Goal: Information Seeking & Learning: Find specific fact

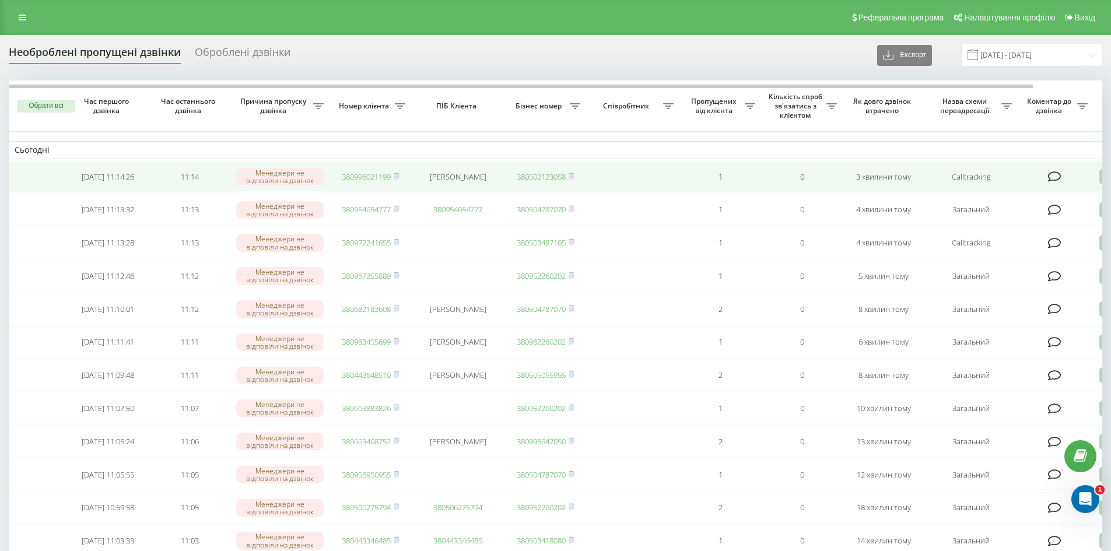
click at [360, 178] on link "380996021199" at bounding box center [366, 176] width 49 height 10
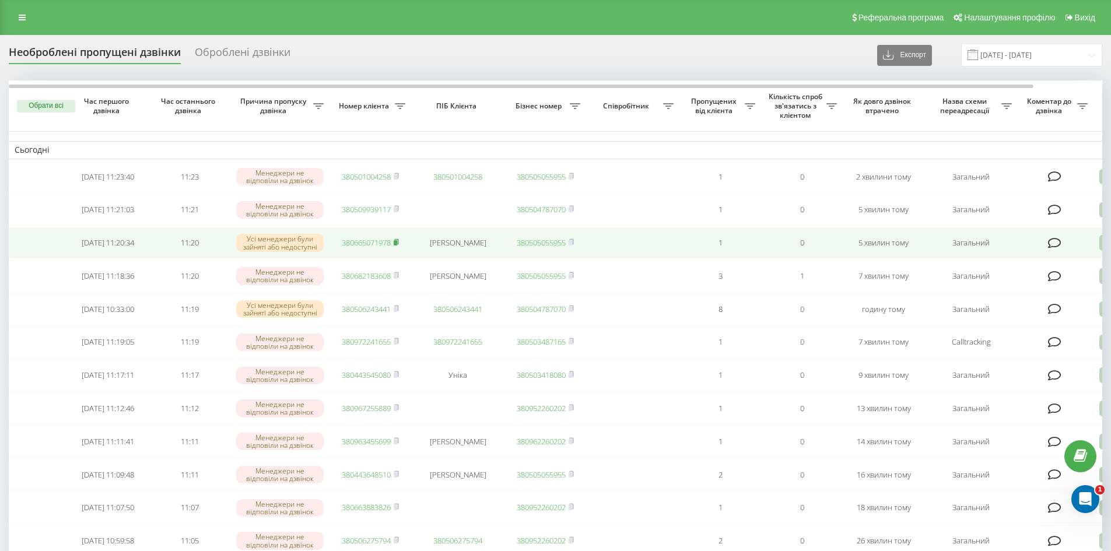
click at [397, 245] on icon at bounding box center [396, 241] width 5 height 7
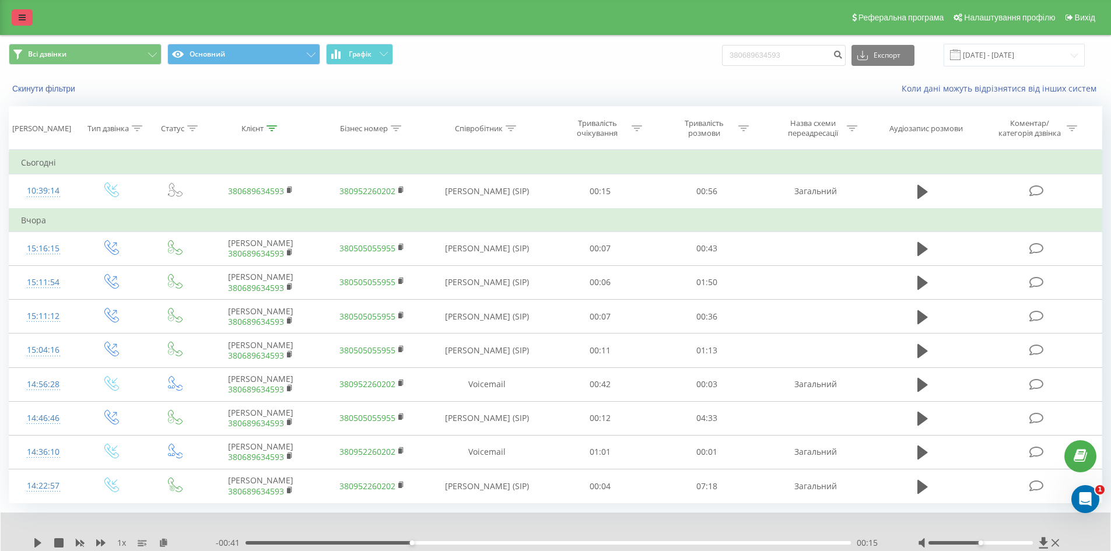
click at [20, 16] on icon at bounding box center [22, 17] width 7 height 8
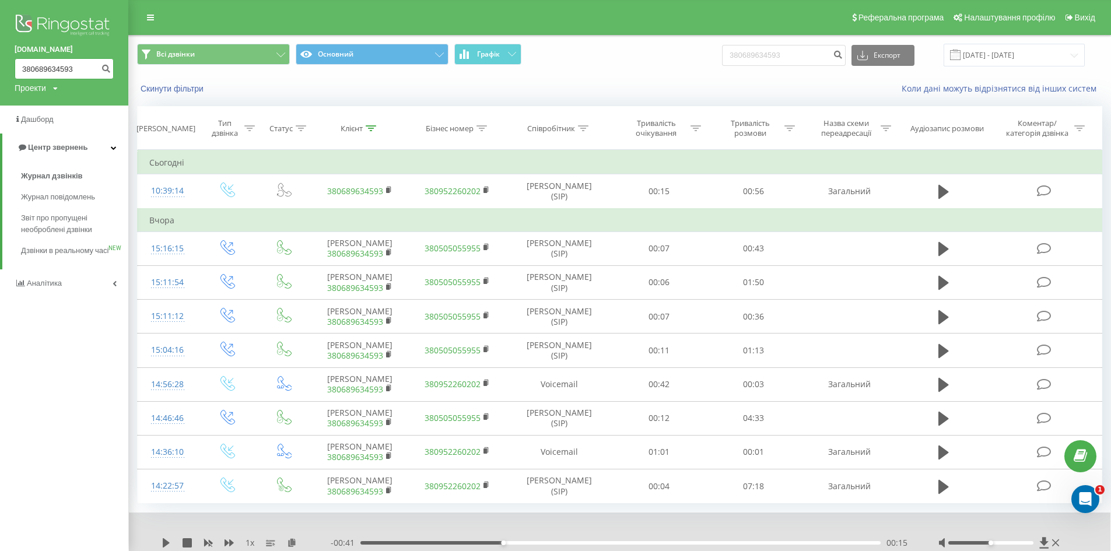
click at [57, 69] on input "380689634593" at bounding box center [64, 68] width 99 height 21
paste input "380665071978"
type input "380665071978"
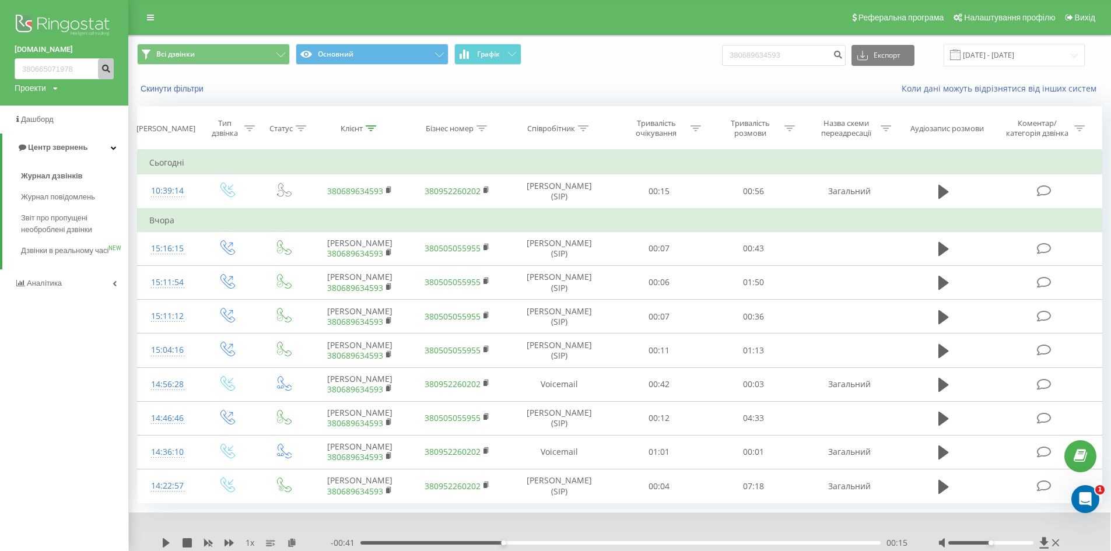
click at [105, 68] on icon "submit" at bounding box center [106, 67] width 10 height 7
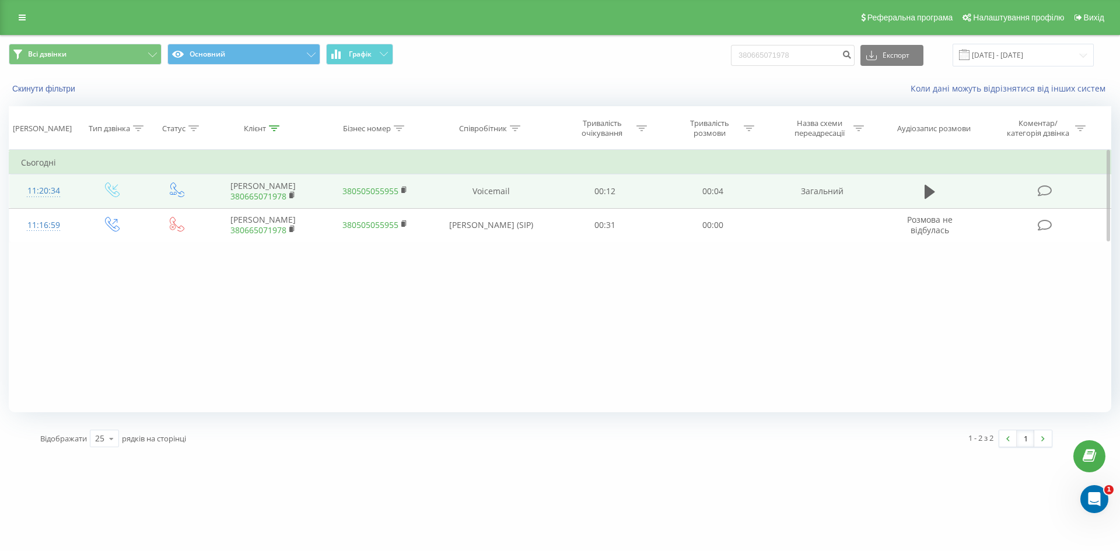
click at [948, 193] on td at bounding box center [929, 191] width 103 height 34
click at [929, 196] on icon at bounding box center [929, 192] width 10 height 16
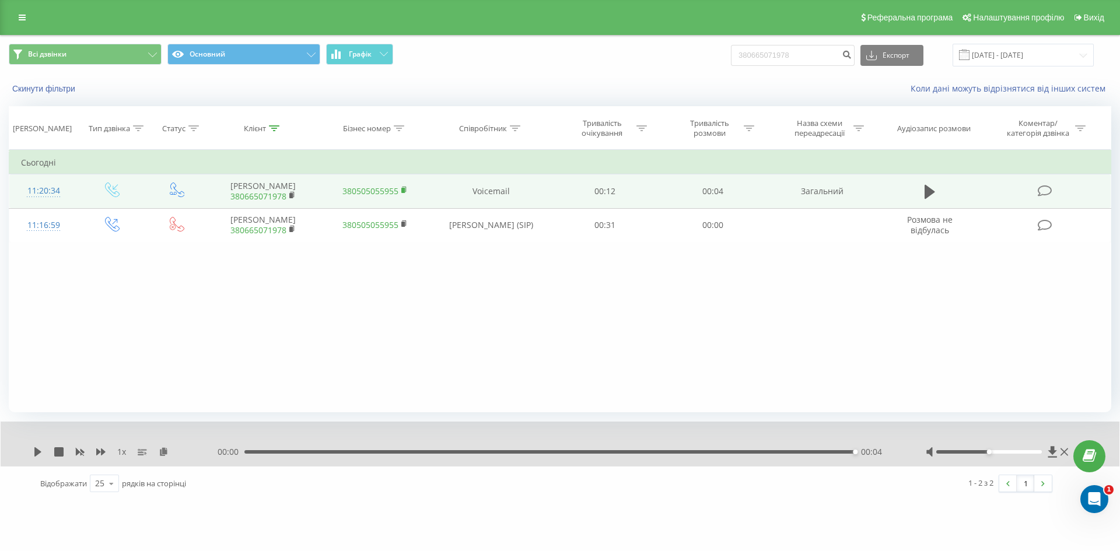
click at [403, 188] on rect at bounding box center [402, 190] width 3 height 5
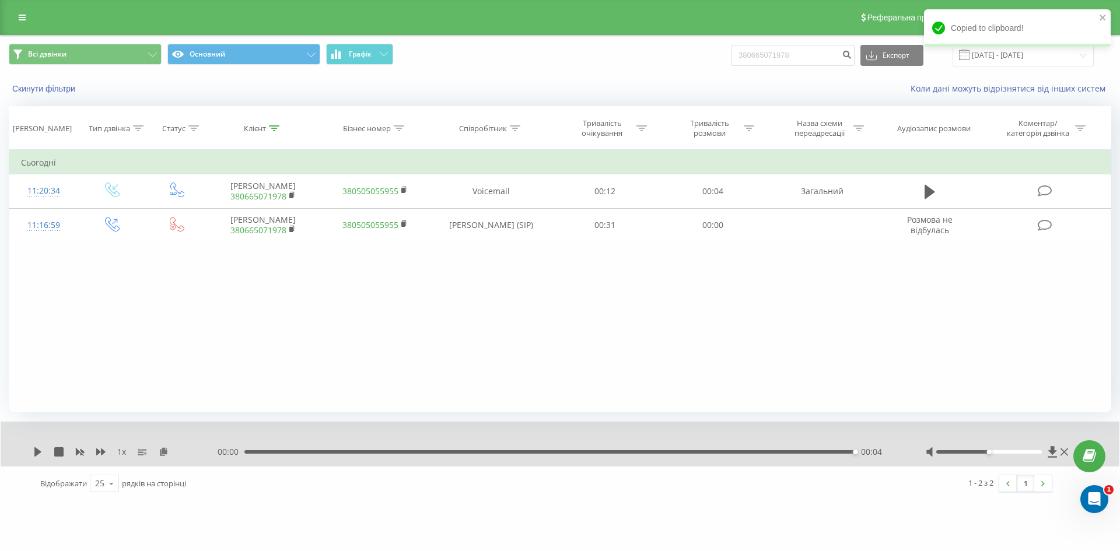
click at [34, 16] on div "Реферальна програма Налаштування профілю Вихід" at bounding box center [560, 17] width 1120 height 35
click at [29, 17] on link at bounding box center [22, 17] width 21 height 16
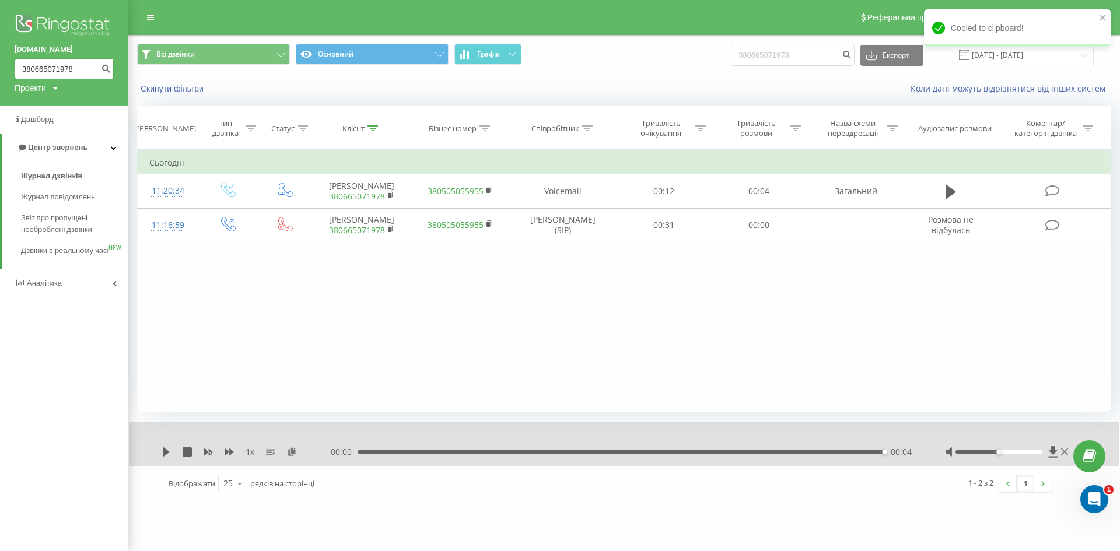
click at [53, 71] on input "380665071978" at bounding box center [64, 68] width 99 height 21
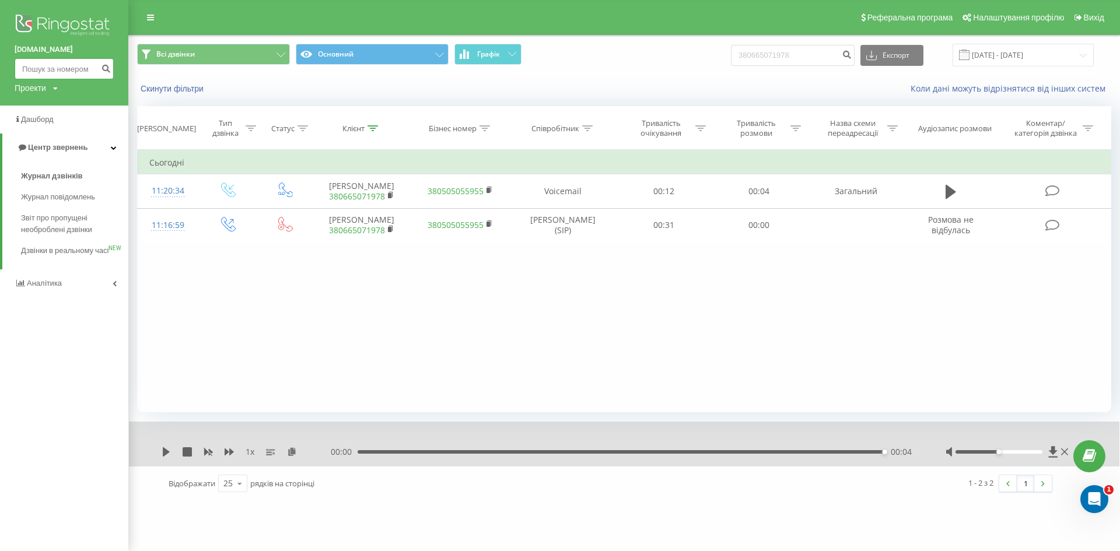
paste input "380665071978"
type input "380665071978"
click at [104, 69] on icon "submit" at bounding box center [106, 67] width 10 height 7
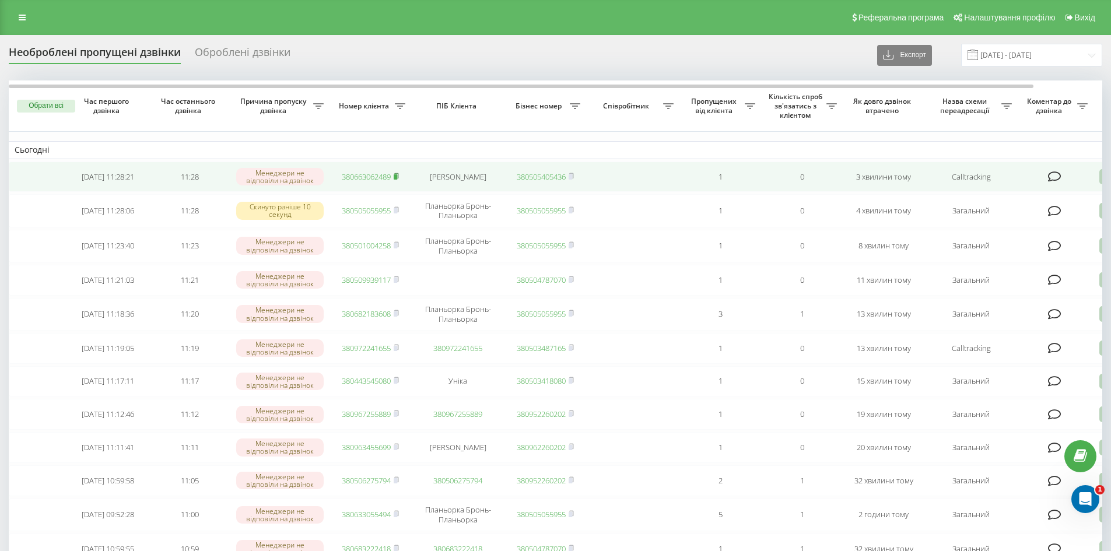
drag, startPoint x: 397, startPoint y: 174, endPoint x: 846, endPoint y: 368, distance: 489.7
click at [398, 176] on icon at bounding box center [396, 176] width 5 height 7
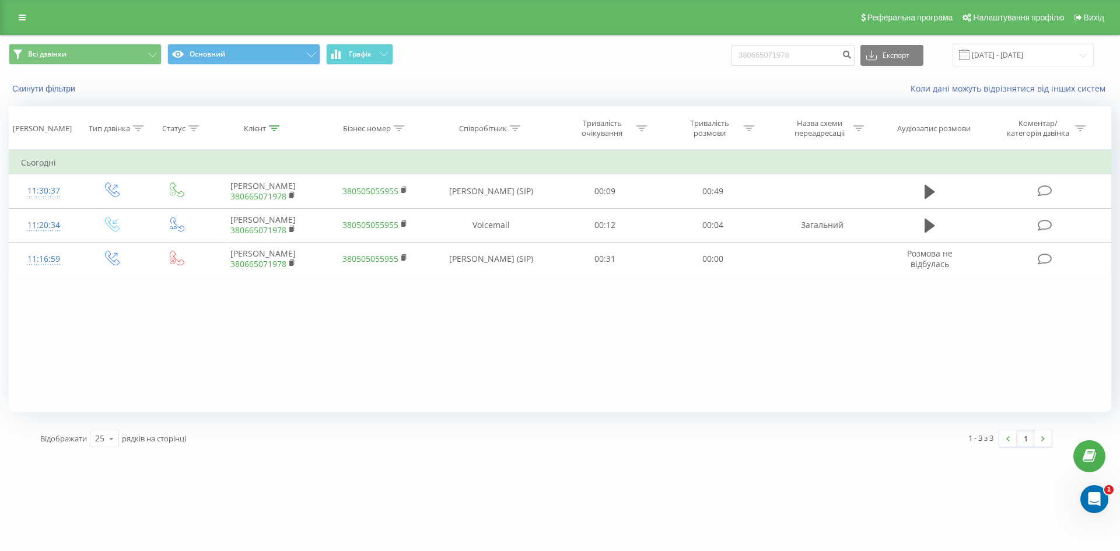
drag, startPoint x: 15, startPoint y: 11, endPoint x: 29, endPoint y: 31, distance: 24.6
click at [16, 12] on link at bounding box center [22, 17] width 21 height 16
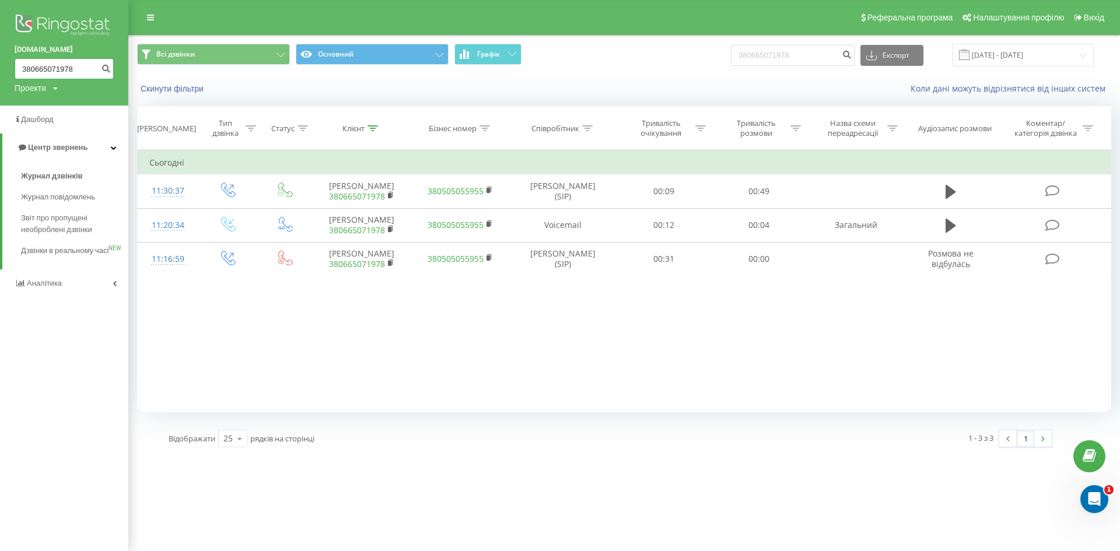
click at [55, 68] on input "380665071978" at bounding box center [64, 68] width 99 height 21
paste input "380665071978"
type input "380665071978"
click at [109, 65] on icon "submit" at bounding box center [106, 67] width 10 height 7
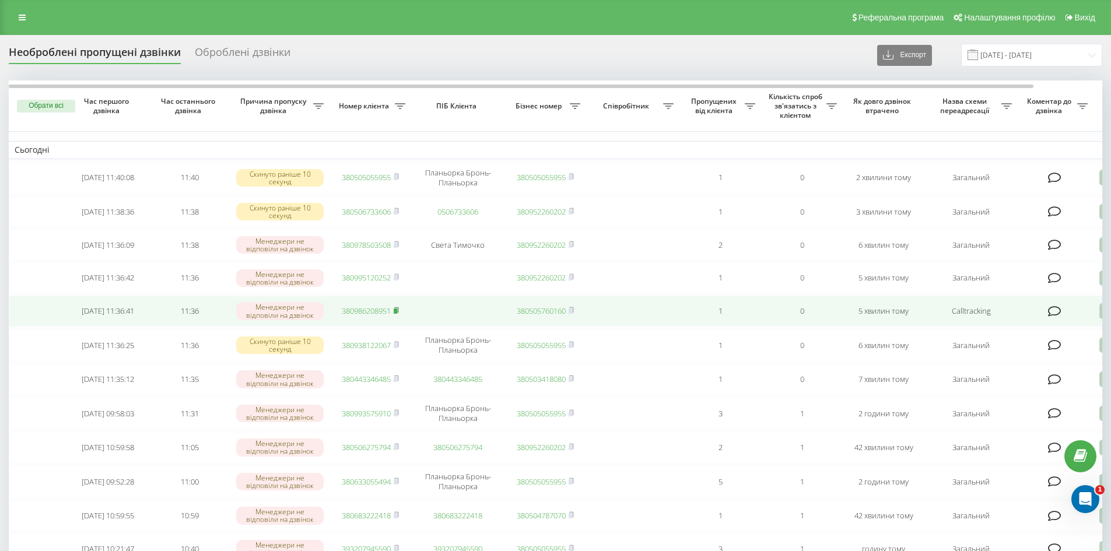
click at [399, 314] on icon at bounding box center [396, 310] width 5 height 7
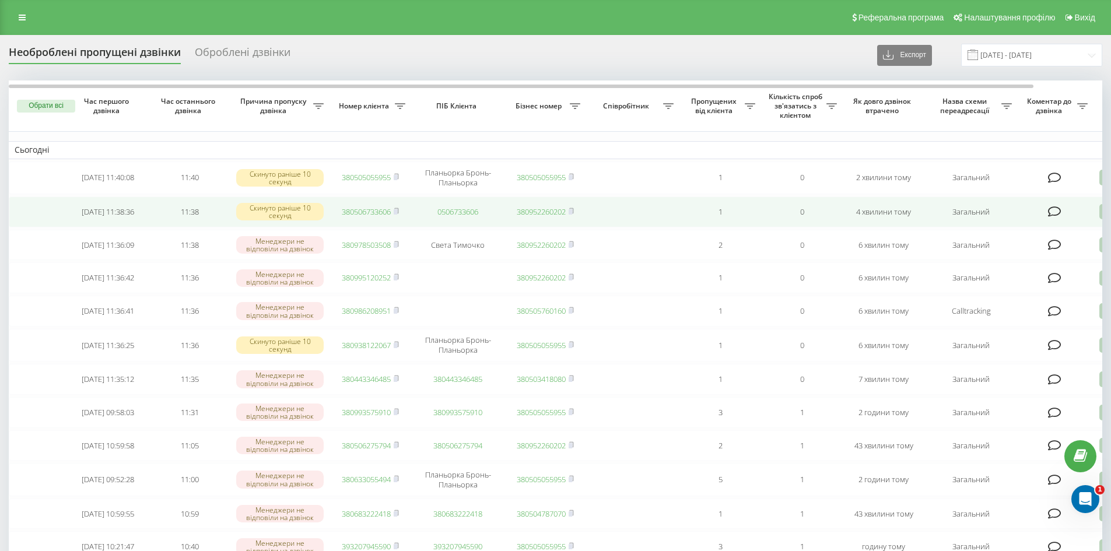
click at [392, 212] on span "380506733606" at bounding box center [370, 211] width 57 height 10
click at [397, 212] on rect at bounding box center [395, 211] width 3 height 5
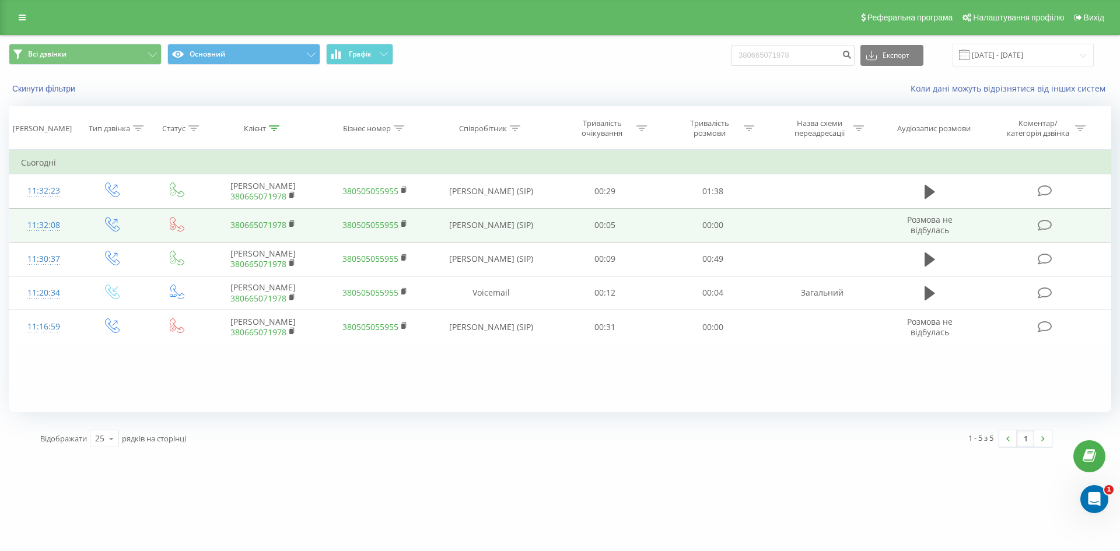
drag, startPoint x: 927, startPoint y: 187, endPoint x: 897, endPoint y: 229, distance: 51.6
click at [927, 187] on icon at bounding box center [929, 192] width 10 height 14
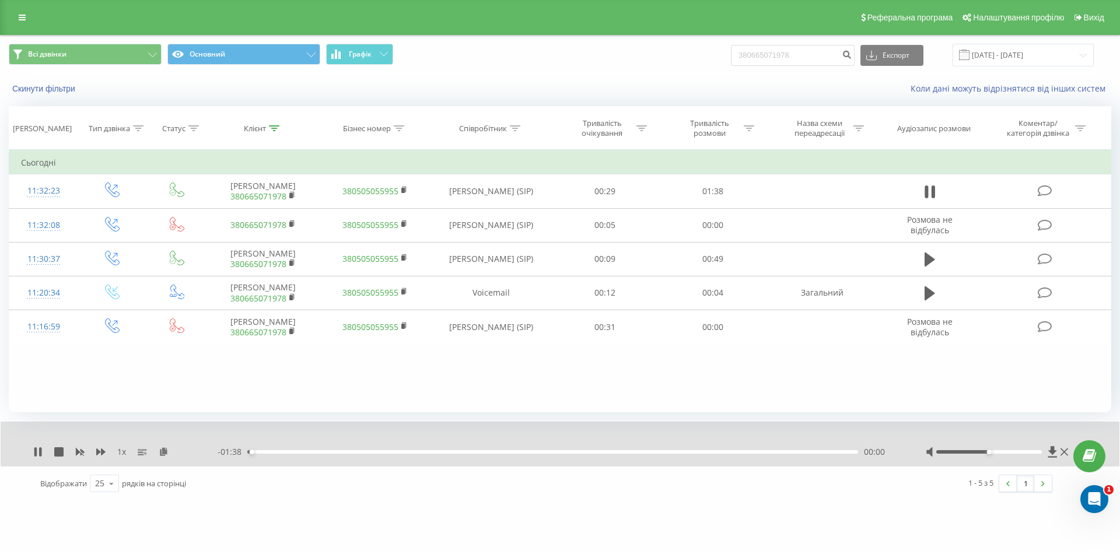
click at [799, 452] on div "00:00" at bounding box center [552, 451] width 611 height 3
click at [9, 11] on div "Реферальна програма Налаштування профілю Вихід" at bounding box center [560, 17] width 1120 height 35
click at [13, 16] on link at bounding box center [22, 17] width 21 height 16
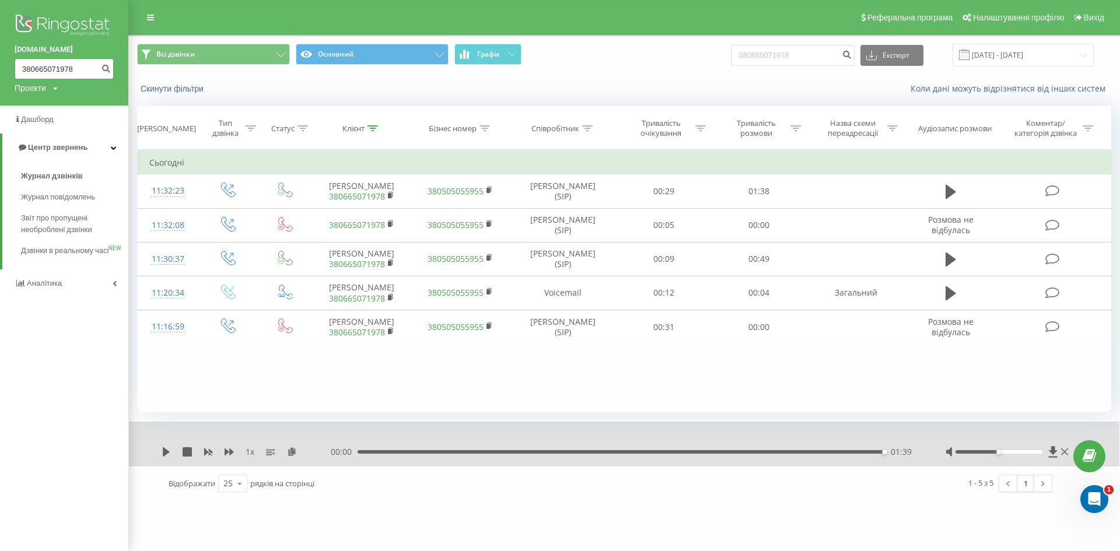
click at [38, 69] on input "380665071978" at bounding box center [64, 68] width 99 height 21
paste input "380665071978"
type input "380665071978"
click at [102, 71] on icon "submit" at bounding box center [106, 67] width 10 height 7
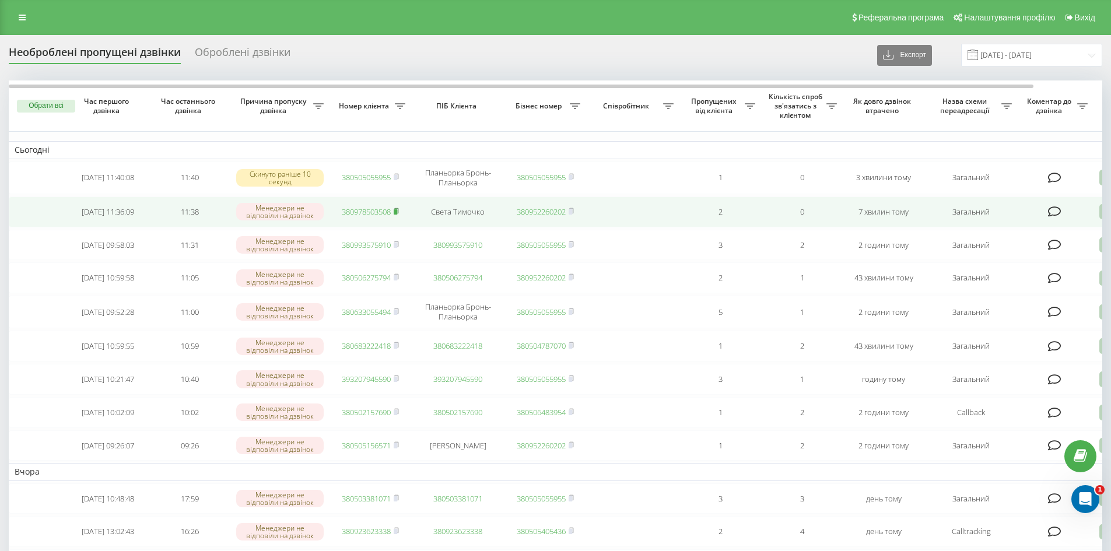
click at [398, 210] on icon at bounding box center [396, 211] width 5 height 7
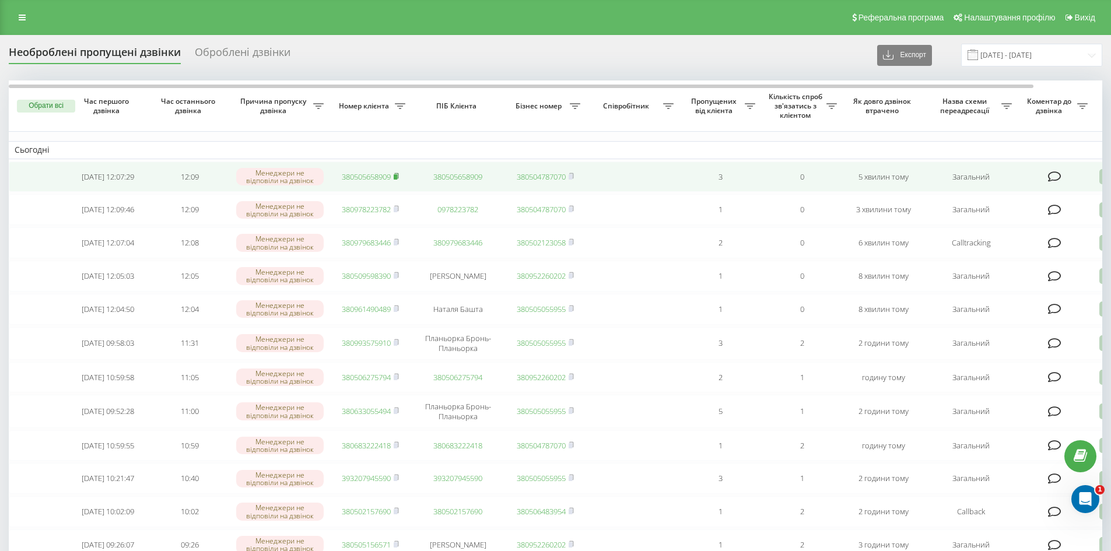
click at [399, 173] on icon at bounding box center [396, 176] width 5 height 7
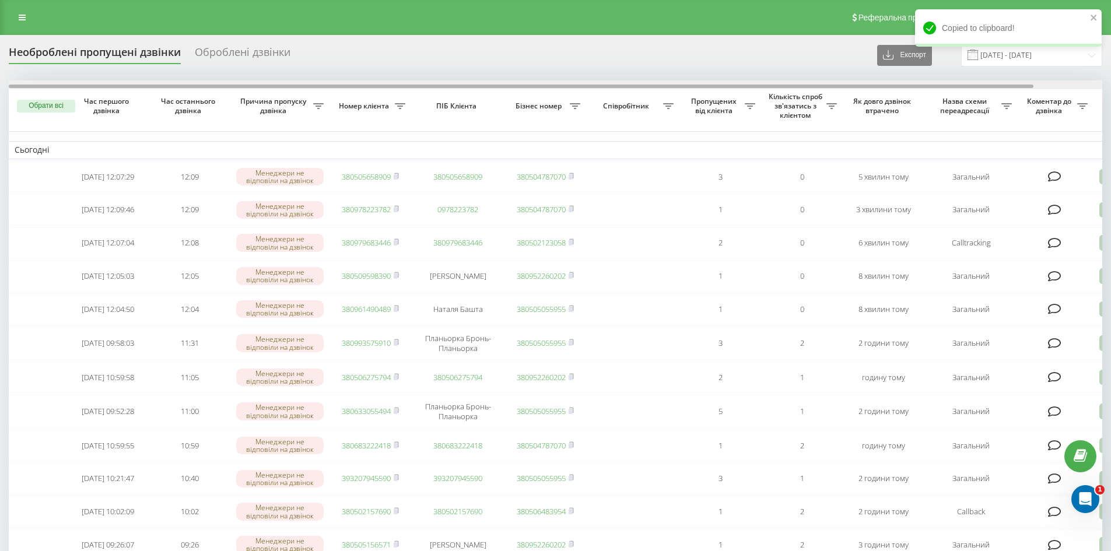
click at [732, 56] on div "Необроблені пропущені дзвінки Оброблені дзвінки Експорт .csv .xlsx 21.07.2025 -…" at bounding box center [555, 55] width 1093 height 23
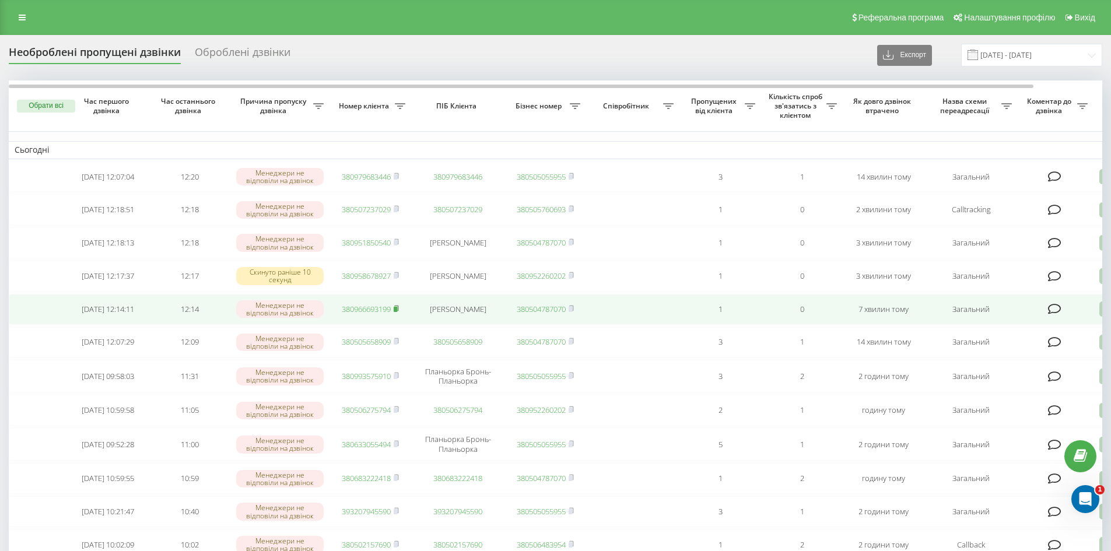
click at [397, 312] on rect at bounding box center [395, 309] width 3 height 5
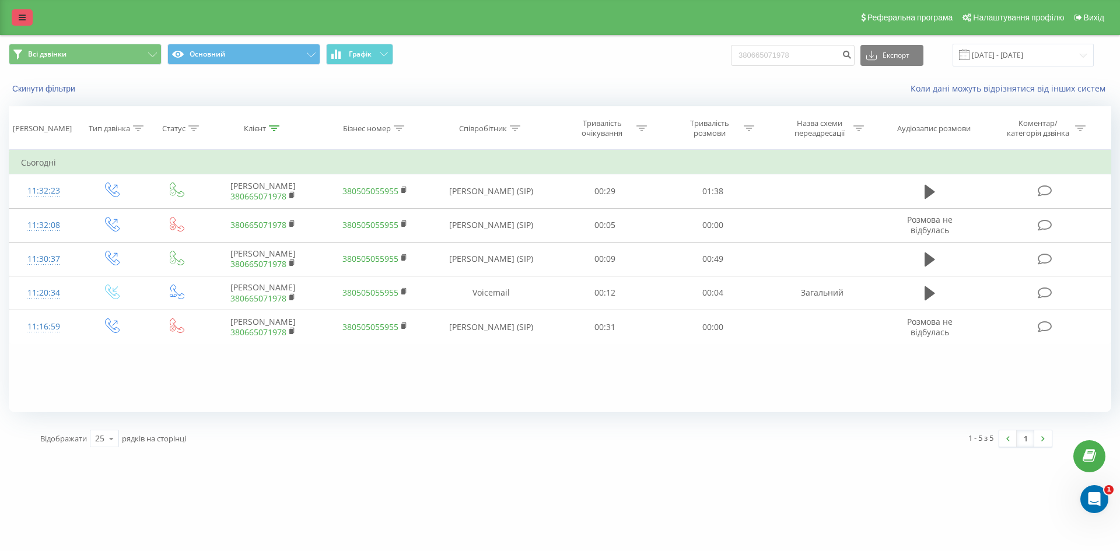
click at [31, 20] on link at bounding box center [22, 17] width 21 height 16
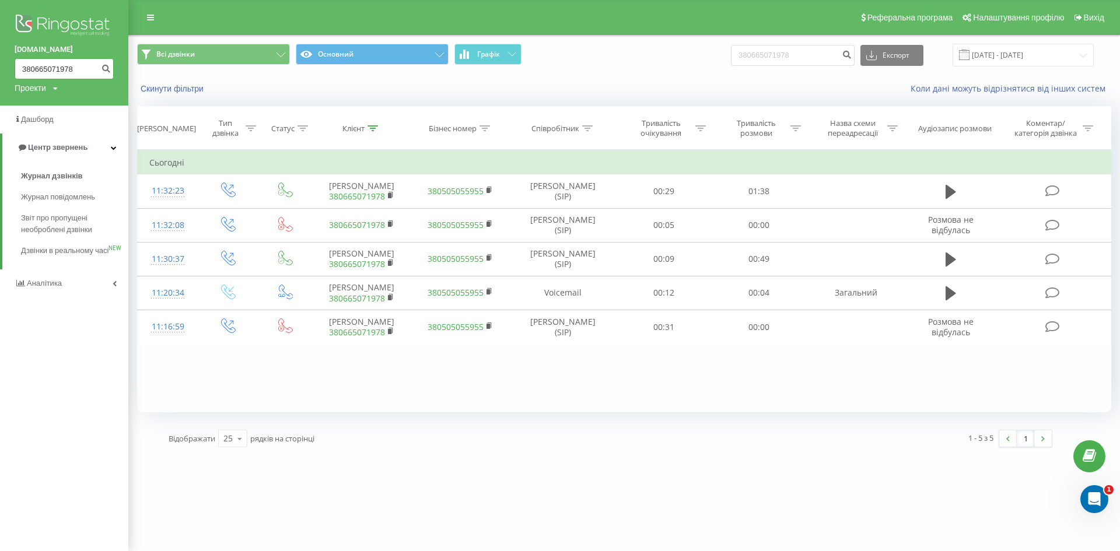
click at [62, 68] on input "380665071978" at bounding box center [64, 68] width 99 height 21
paste input "380665071978"
type input "380665071978"
click at [110, 71] on button "submit" at bounding box center [106, 68] width 16 height 21
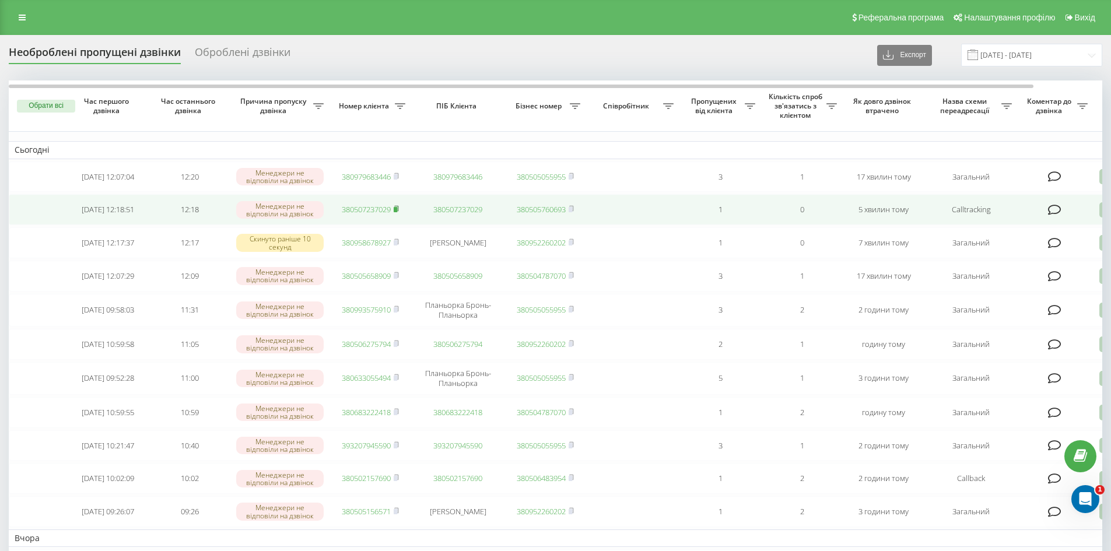
click at [397, 211] on rect at bounding box center [395, 209] width 3 height 5
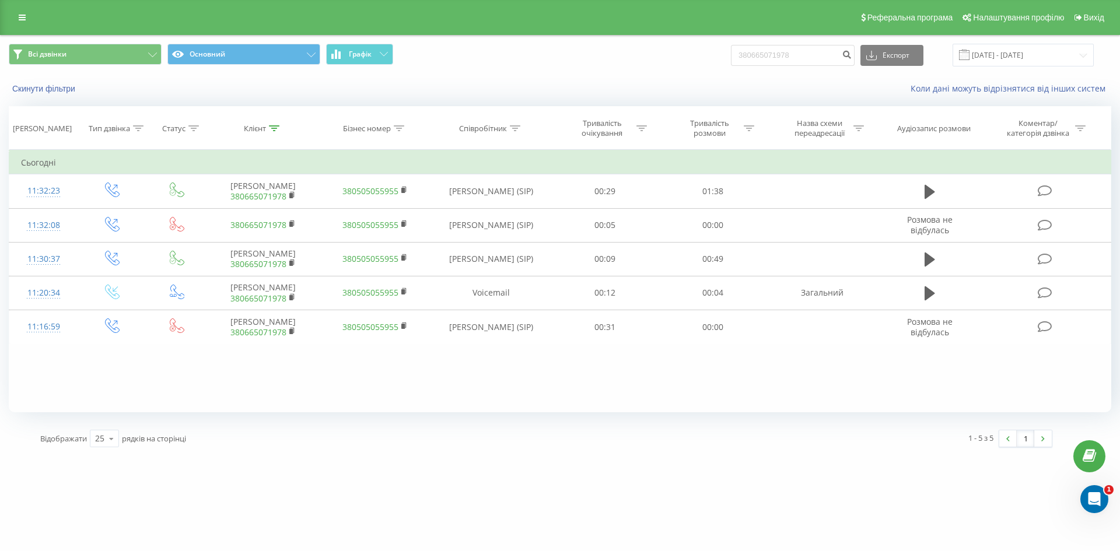
click at [29, 22] on link at bounding box center [22, 17] width 21 height 16
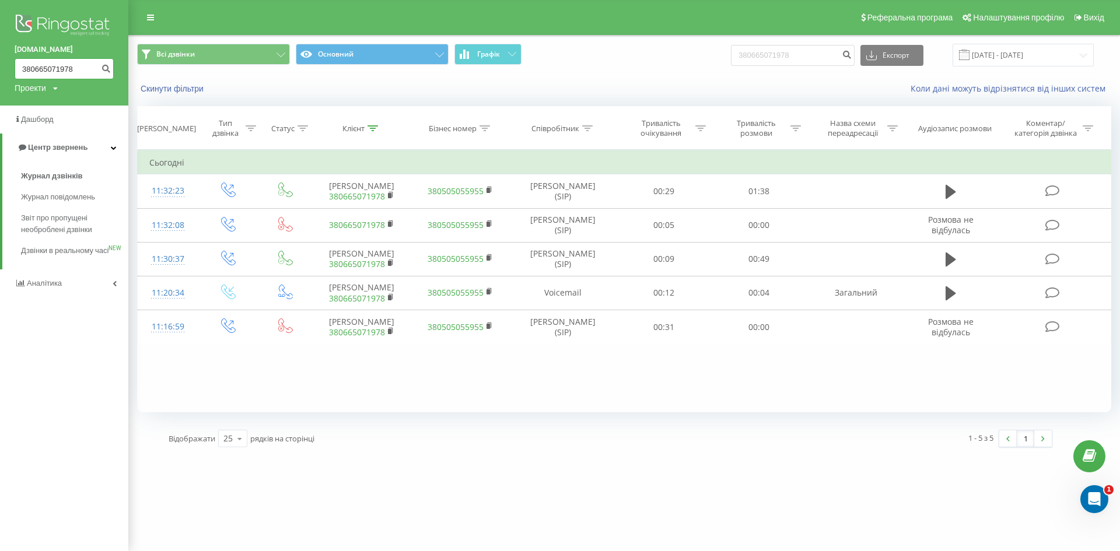
click at [58, 74] on input "380665071978" at bounding box center [64, 68] width 99 height 21
paste input "380665071978"
type input "380665071978"
click at [107, 64] on icon "submit" at bounding box center [106, 67] width 10 height 7
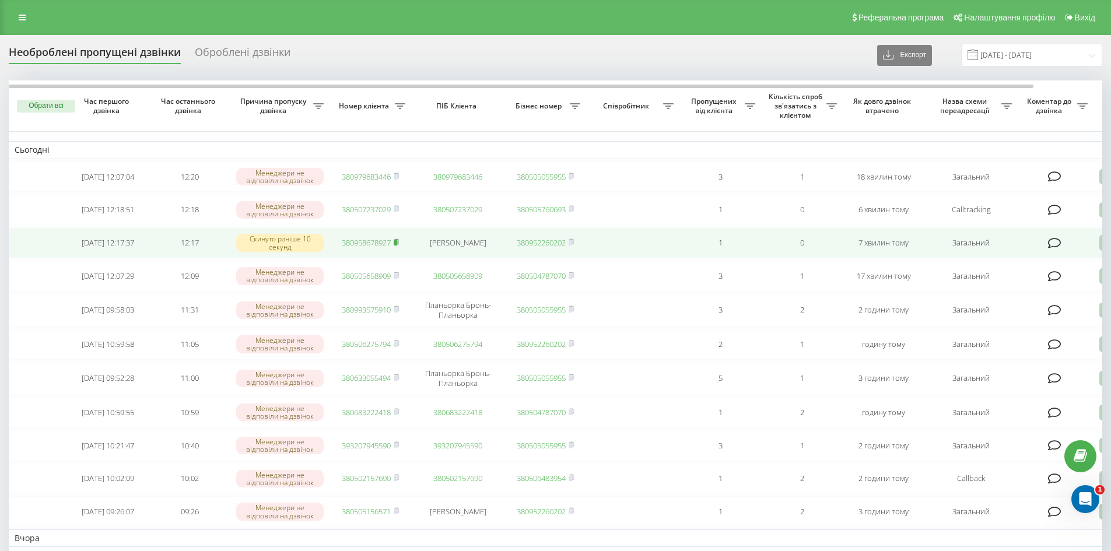
click at [397, 245] on rect at bounding box center [395, 242] width 3 height 5
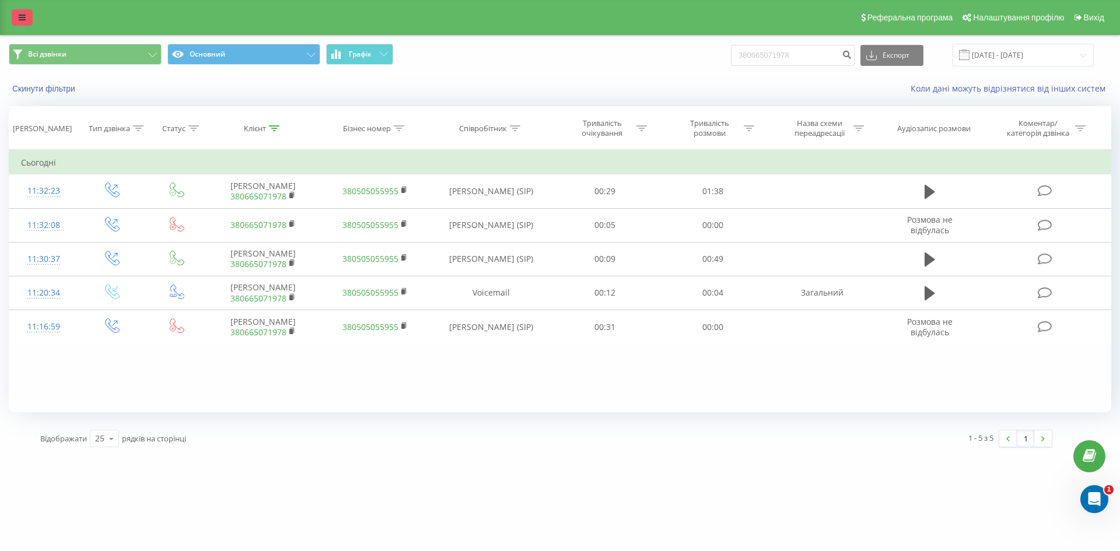
click at [17, 13] on link at bounding box center [22, 17] width 21 height 16
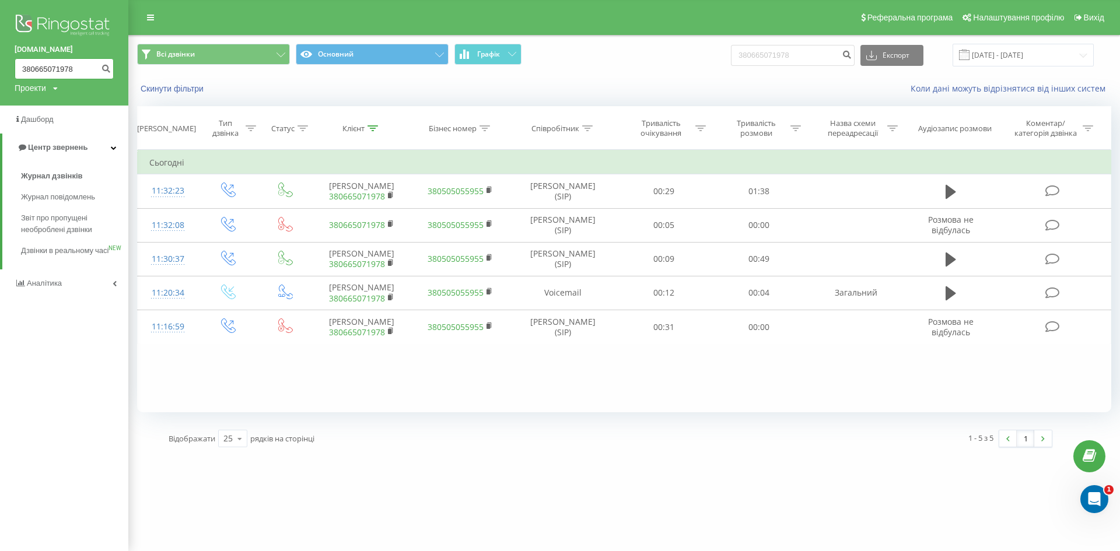
click at [69, 69] on input "380665071978" at bounding box center [64, 68] width 99 height 21
paste input "380665071978"
type input "380665071978"
click at [109, 70] on icon "submit" at bounding box center [106, 67] width 10 height 7
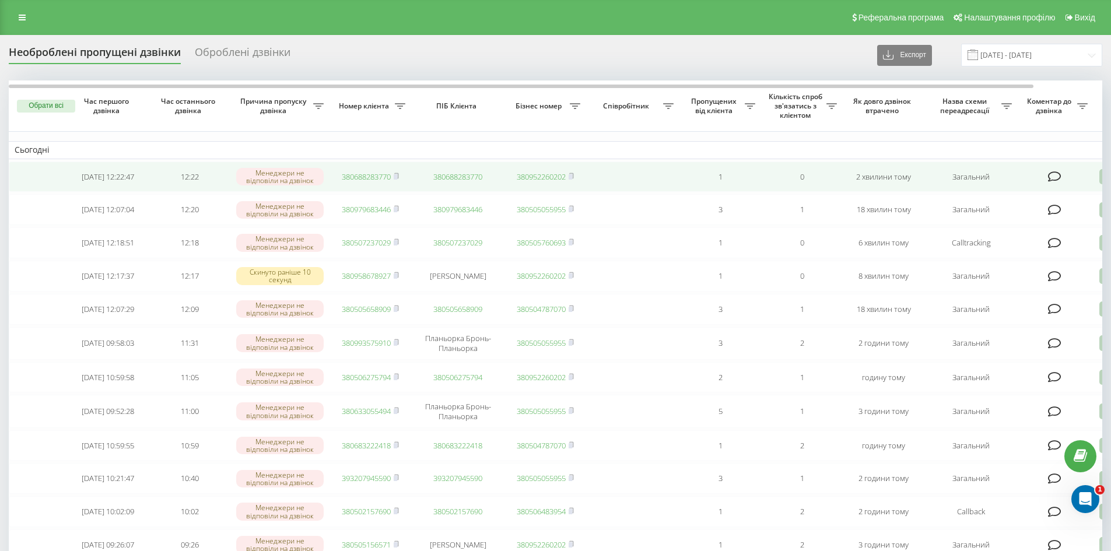
click at [370, 176] on link "380688283770" at bounding box center [366, 176] width 49 height 10
click at [358, 180] on link "380975974269" at bounding box center [366, 176] width 49 height 10
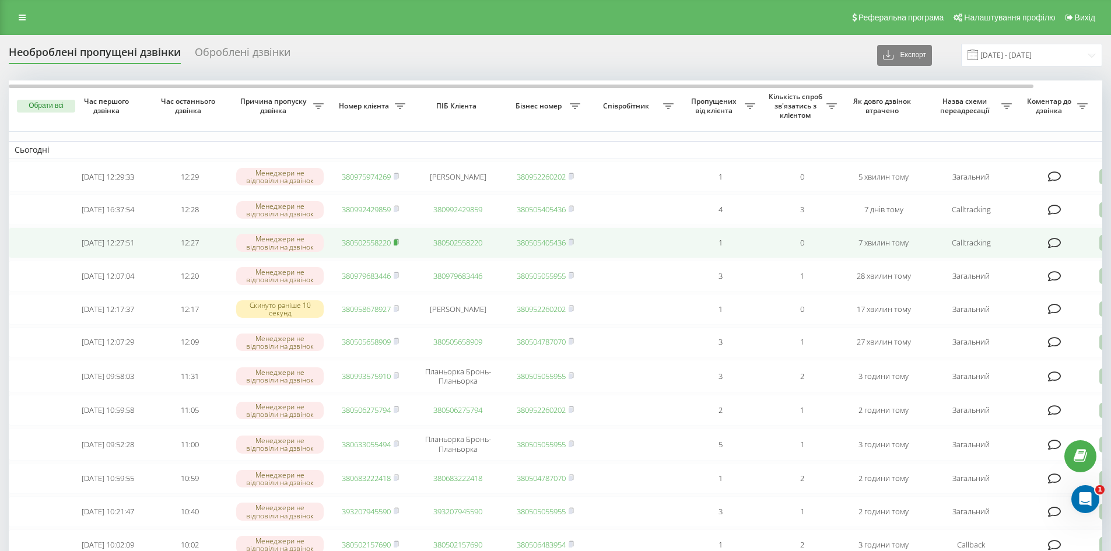
click at [397, 245] on rect at bounding box center [395, 242] width 3 height 5
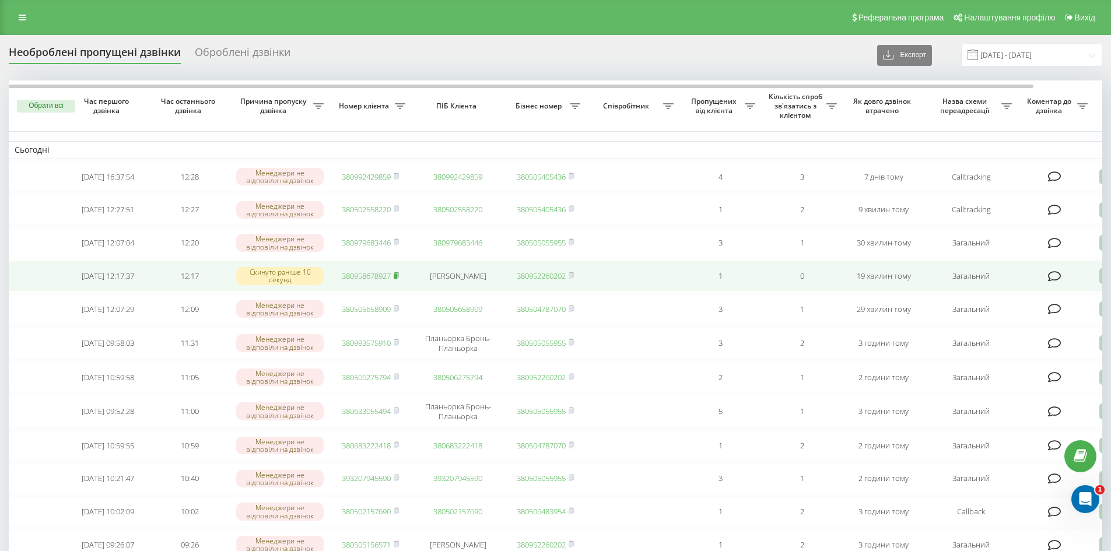
click at [397, 279] on rect at bounding box center [395, 275] width 3 height 5
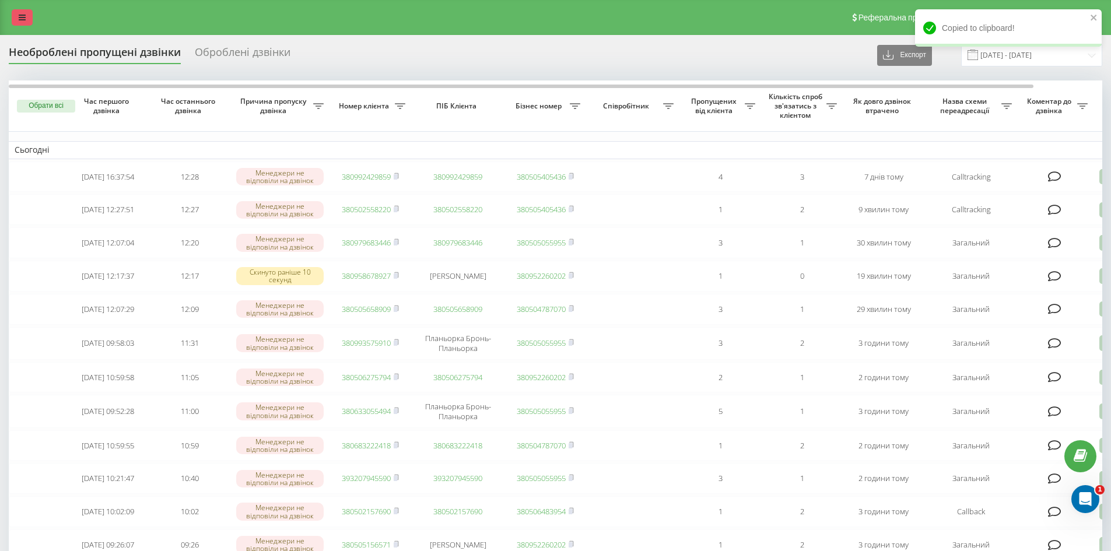
click at [27, 19] on link at bounding box center [22, 17] width 21 height 16
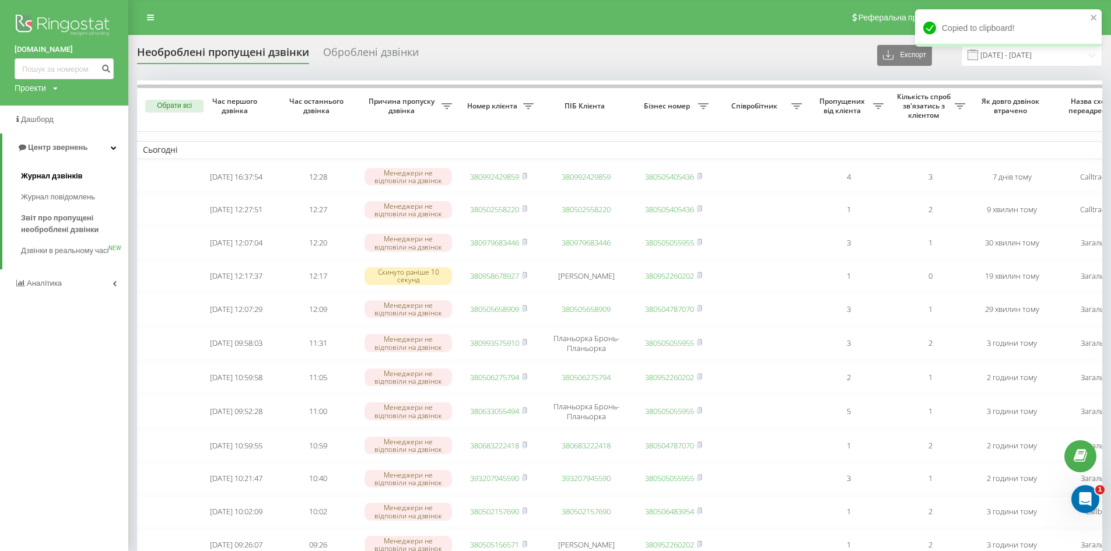
click at [55, 176] on span "Журнал дзвінків" at bounding box center [52, 176] width 62 height 12
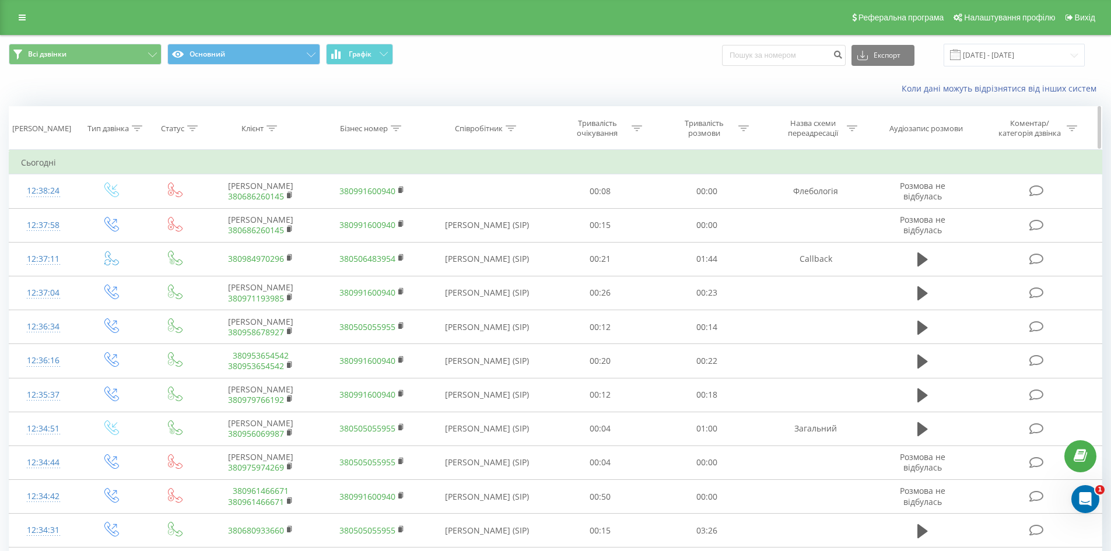
click at [264, 129] on div "Клієнт" at bounding box center [252, 129] width 22 height 10
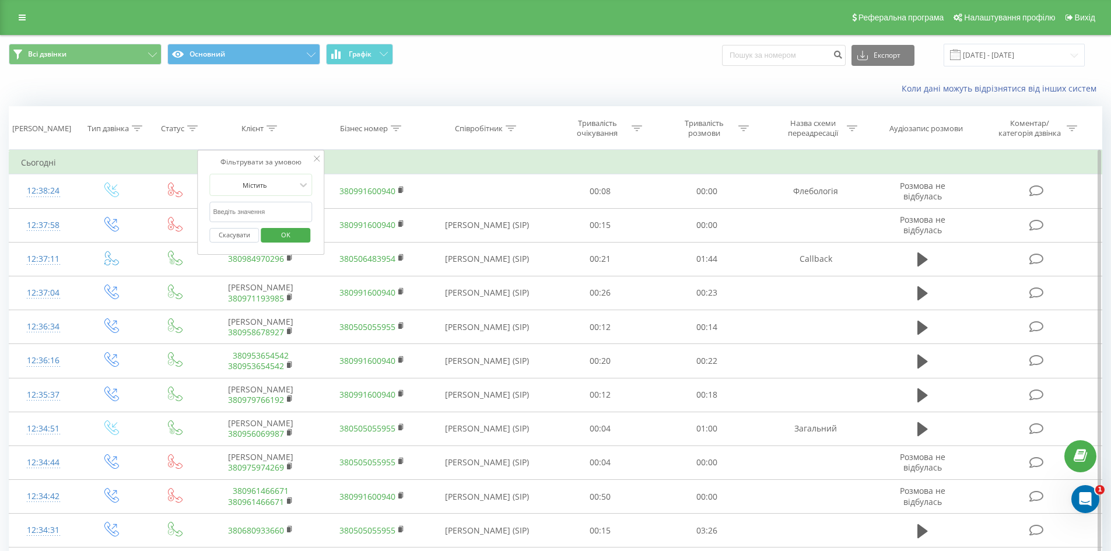
drag, startPoint x: 265, startPoint y: 205, endPoint x: 265, endPoint y: 212, distance: 7.0
click at [265, 206] on input "text" at bounding box center [261, 212] width 103 height 20
type input "лупуляк"
click at [294, 237] on span "OK" at bounding box center [285, 235] width 33 height 18
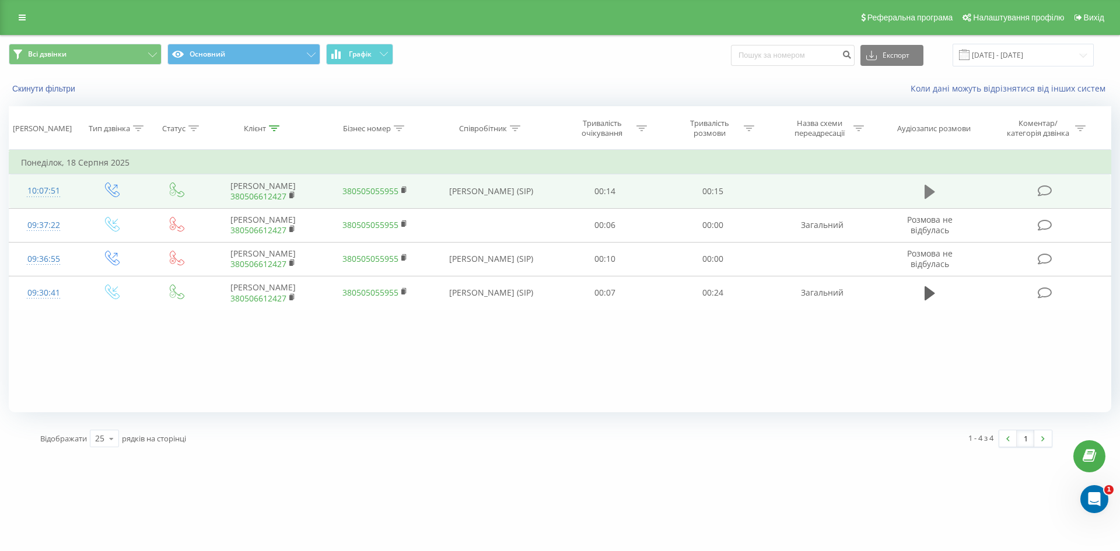
click at [927, 199] on icon at bounding box center [929, 192] width 10 height 16
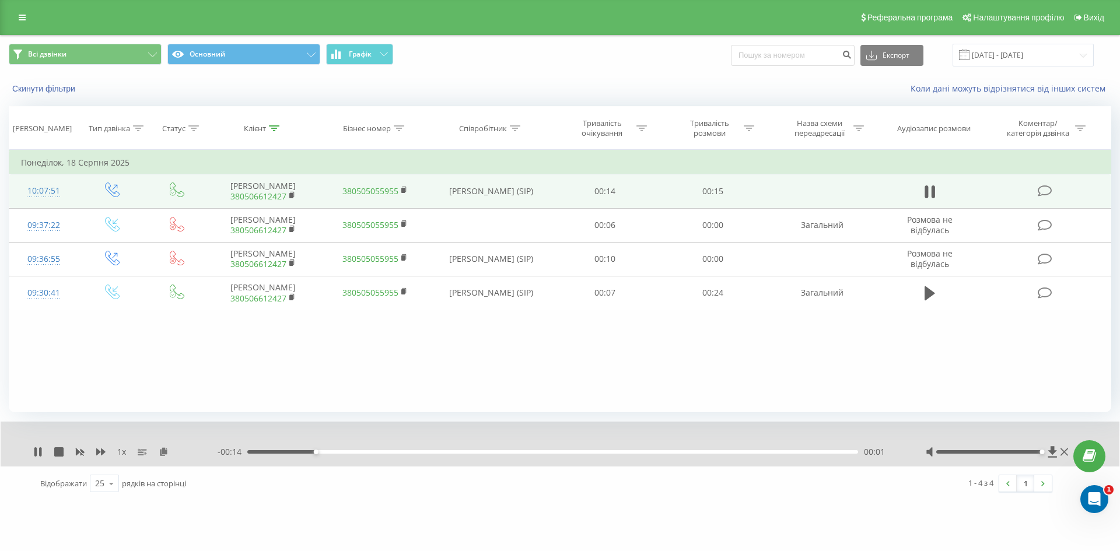
drag, startPoint x: 991, startPoint y: 454, endPoint x: 1059, endPoint y: 463, distance: 68.9
click at [1059, 458] on div "1 x - 00:14 00:01 00:01" at bounding box center [560, 444] width 1118 height 45
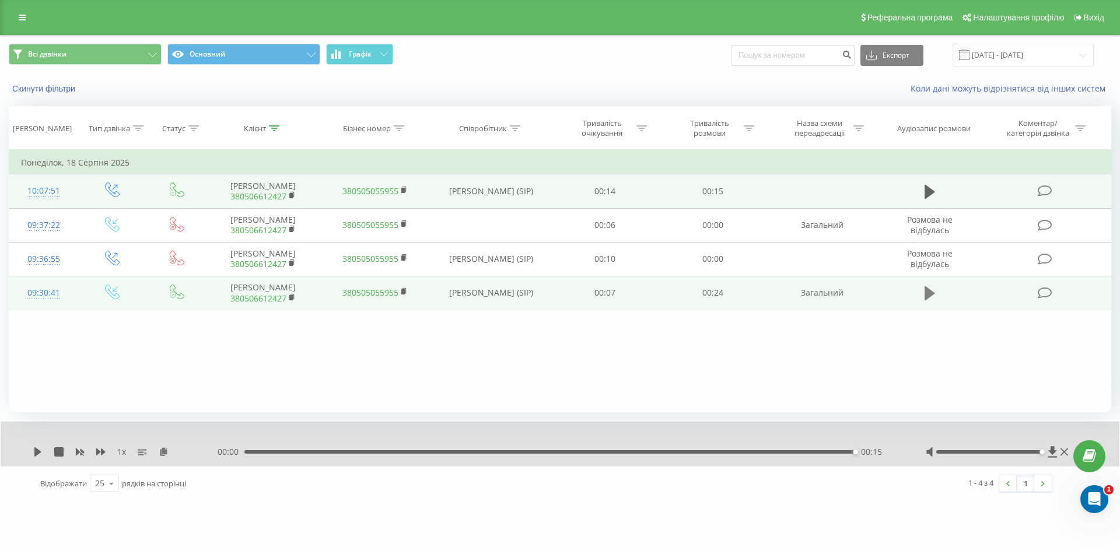
click at [928, 291] on icon at bounding box center [929, 293] width 10 height 14
click at [27, 23] on link at bounding box center [22, 17] width 21 height 16
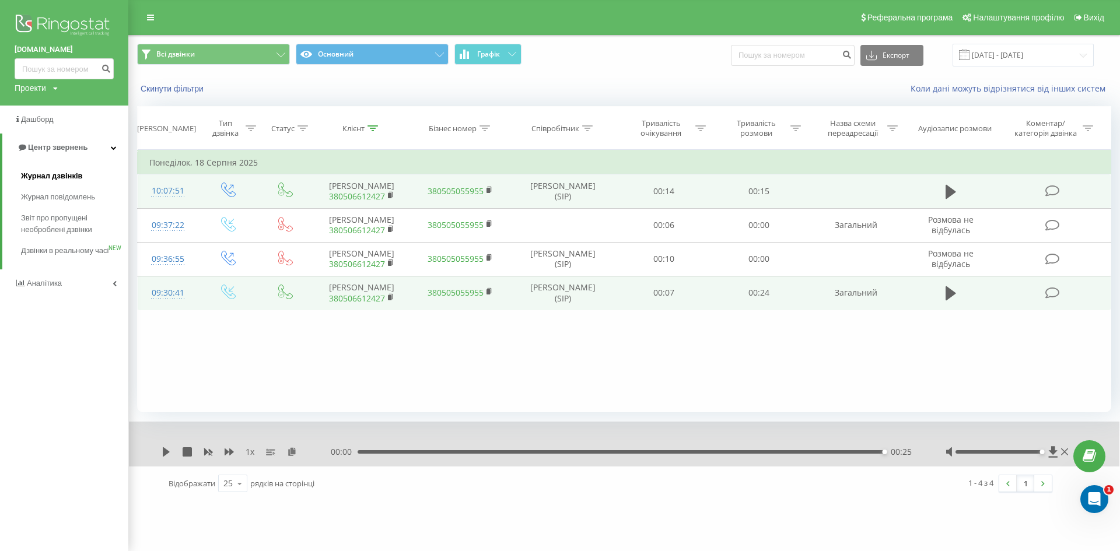
click at [54, 175] on span "Журнал дзвінків" at bounding box center [52, 176] width 62 height 12
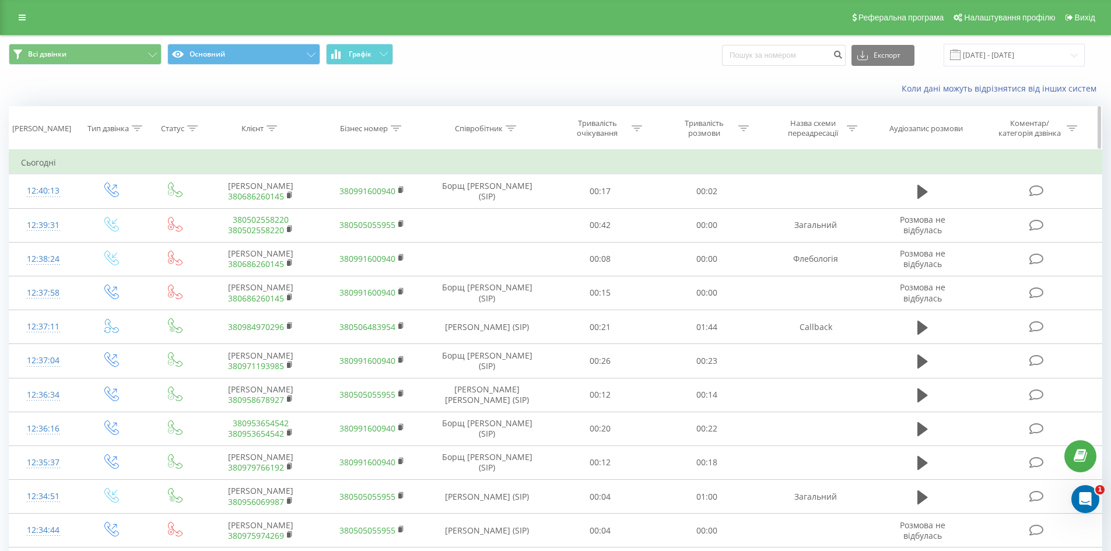
click at [498, 131] on div "Співробітник" at bounding box center [479, 129] width 48 height 10
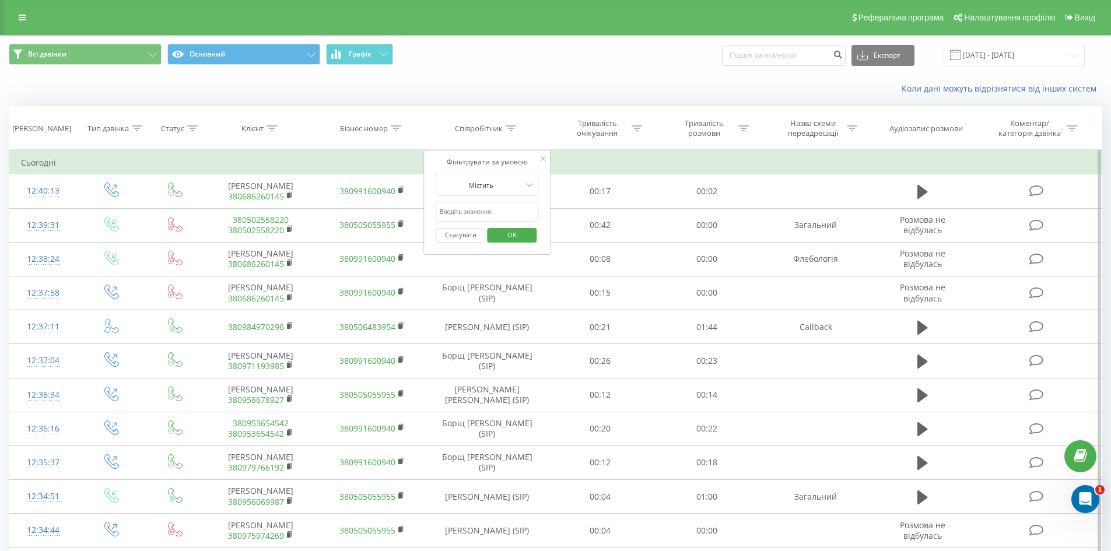
click at [483, 209] on input "text" at bounding box center [487, 212] width 103 height 20
type input "лупуляк"
click at [507, 240] on span "OK" at bounding box center [512, 235] width 33 height 18
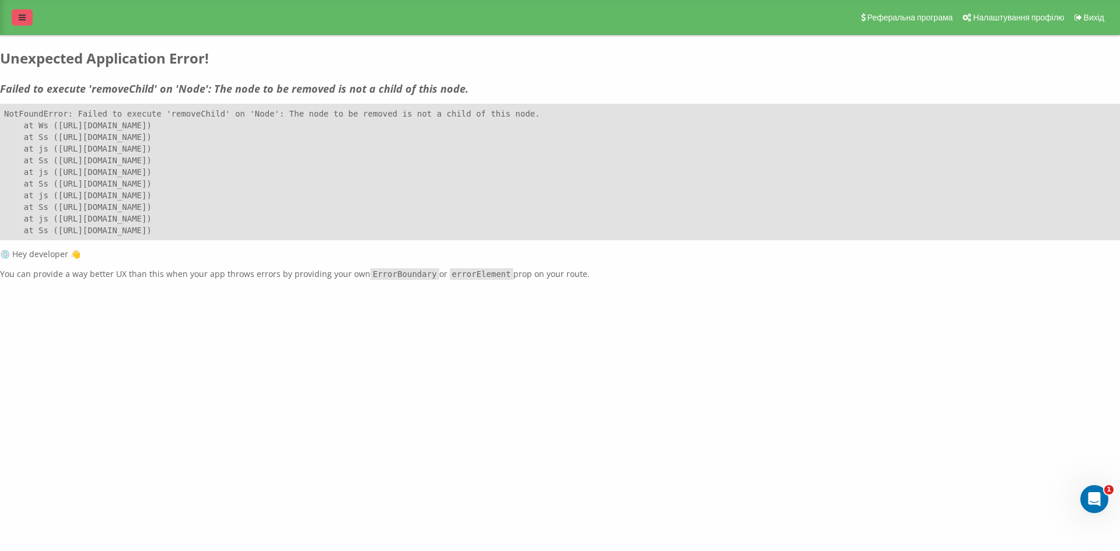
click at [22, 15] on icon at bounding box center [22, 17] width 7 height 8
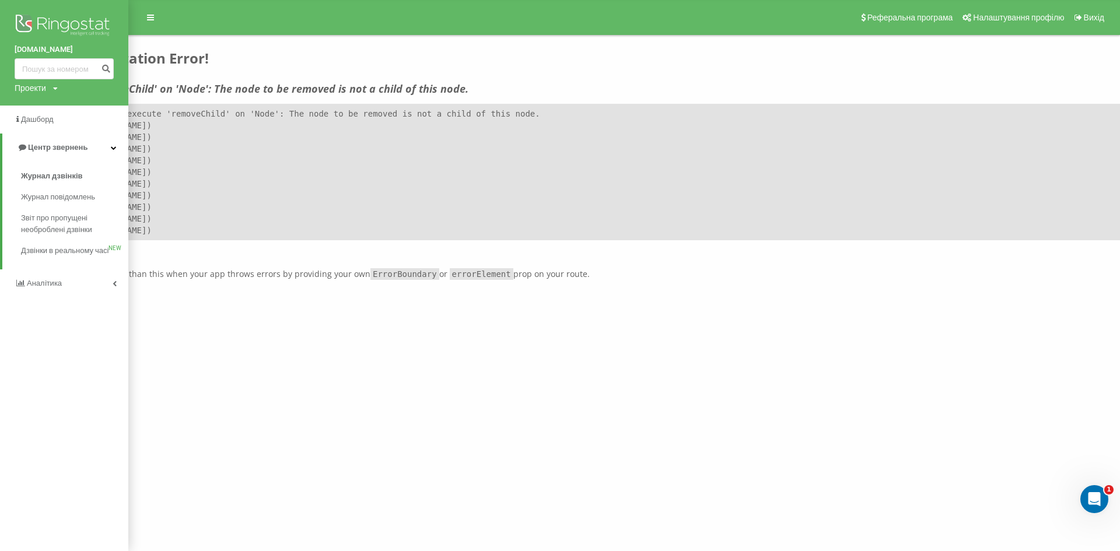
click at [228, 244] on div "Реферальна програма Налаштування профілю Вихід Unexpected Application Error! Fa…" at bounding box center [560, 140] width 1120 height 280
click at [56, 173] on span "Журнал дзвінків" at bounding box center [52, 176] width 62 height 12
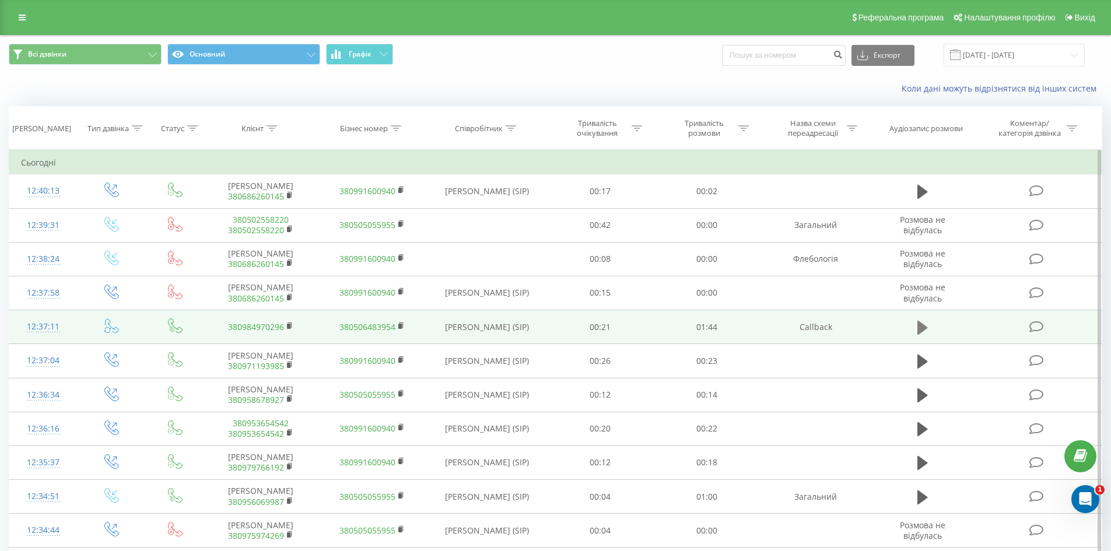
click at [923, 327] on icon at bounding box center [922, 327] width 10 height 14
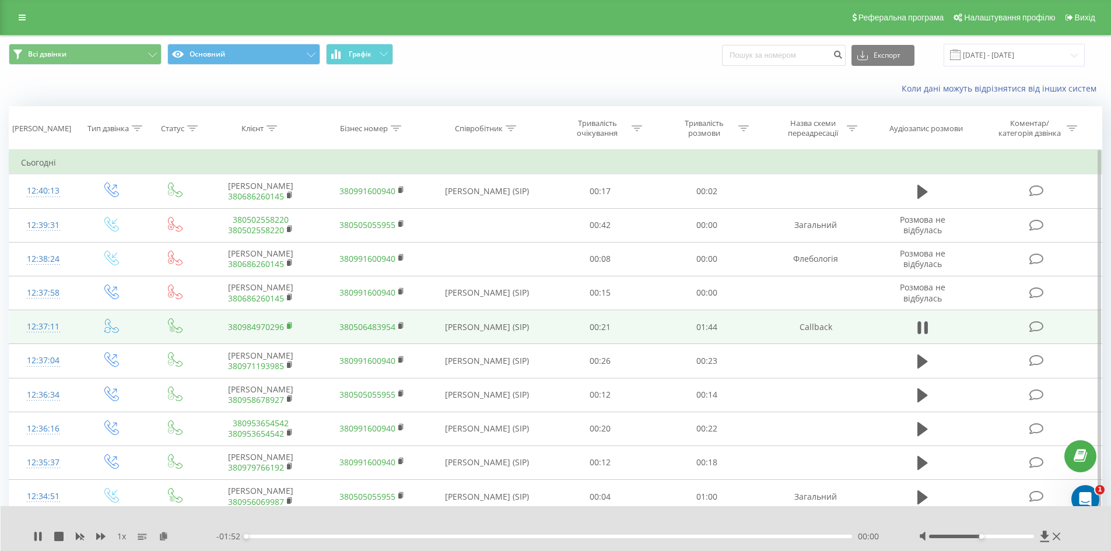
click at [290, 327] on rect at bounding box center [288, 326] width 3 height 5
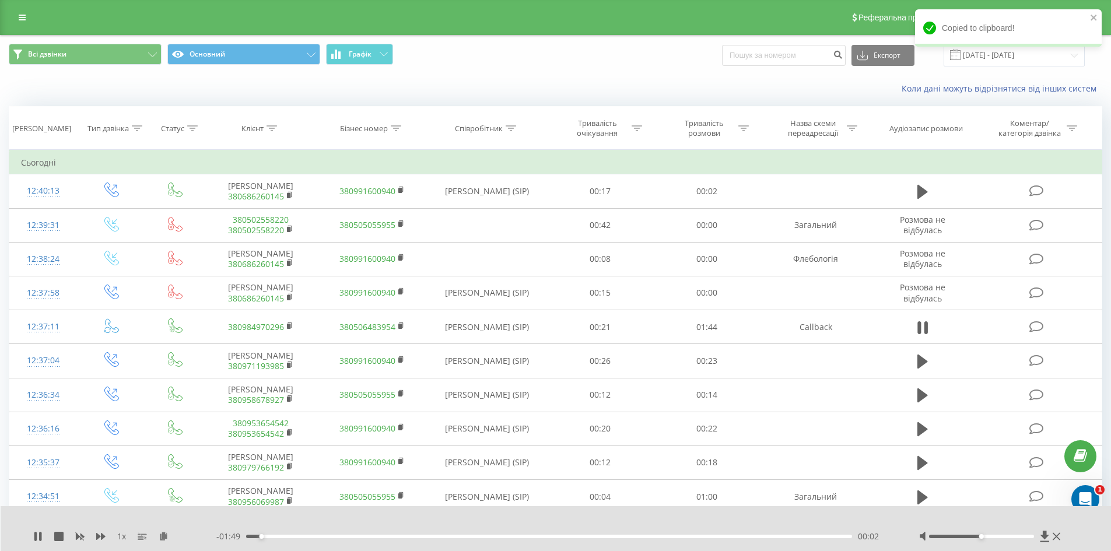
drag, startPoint x: 983, startPoint y: 534, endPoint x: 1036, endPoint y: 532, distance: 53.1
click at [1036, 532] on div at bounding box center [991, 537] width 145 height 12
click at [1025, 534] on div at bounding box center [991, 537] width 145 height 12
drag, startPoint x: 984, startPoint y: 536, endPoint x: 1028, endPoint y: 537, distance: 44.3
click at [1028, 537] on div at bounding box center [981, 536] width 105 height 3
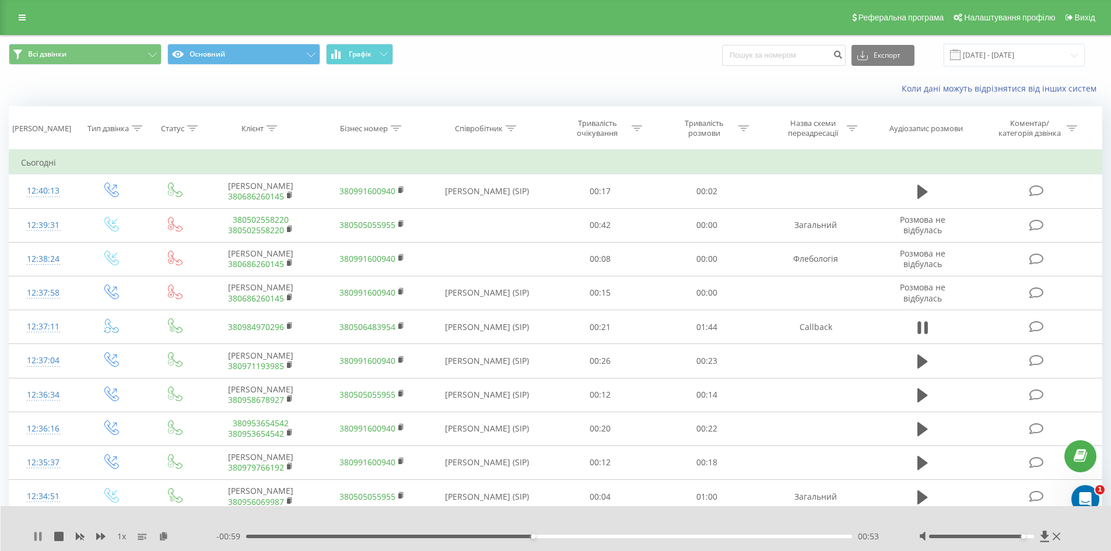
click at [36, 538] on icon at bounding box center [35, 536] width 2 height 9
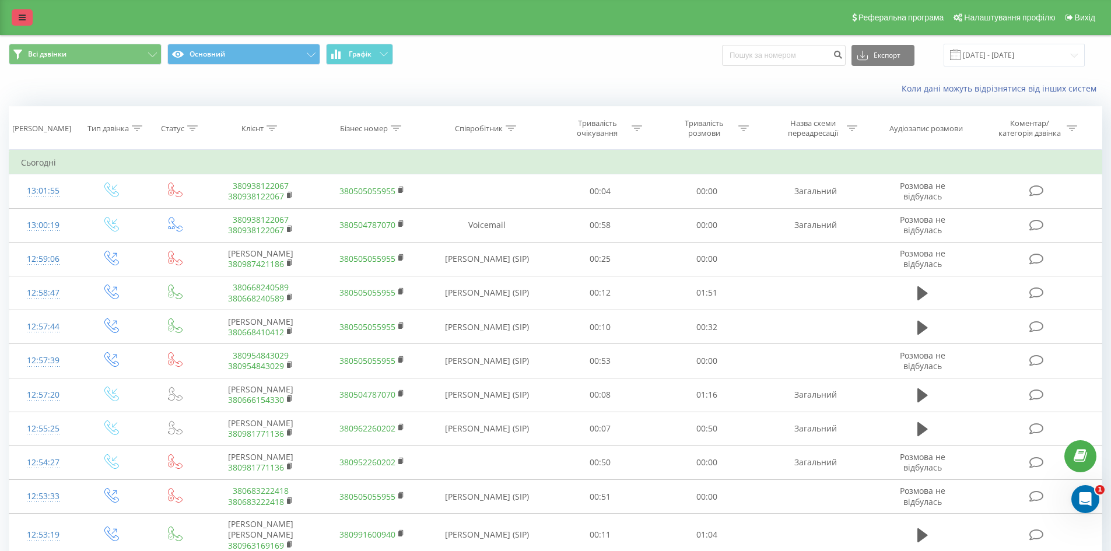
click at [23, 18] on icon at bounding box center [22, 17] width 7 height 8
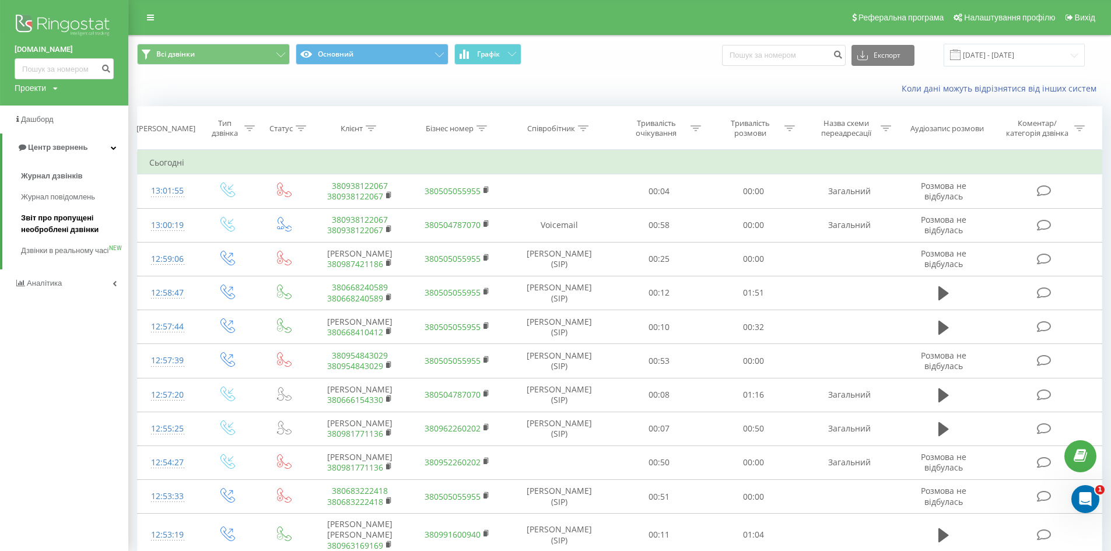
click at [55, 223] on span "Звіт про пропущені необроблені дзвінки" at bounding box center [71, 223] width 101 height 23
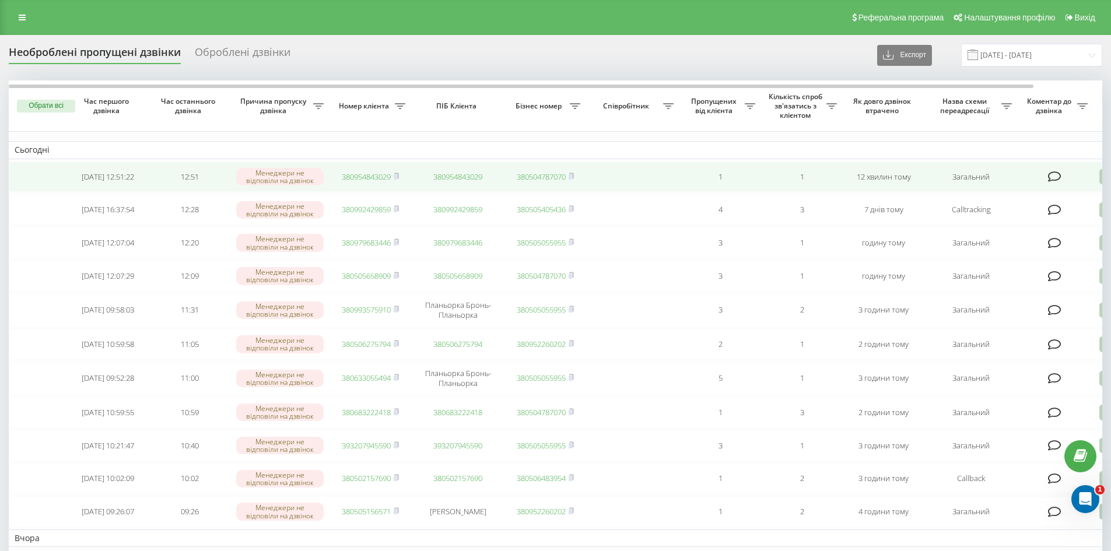
click at [371, 171] on td "380954843029" at bounding box center [370, 177] width 82 height 31
click at [364, 178] on link "380954843029" at bounding box center [366, 176] width 49 height 10
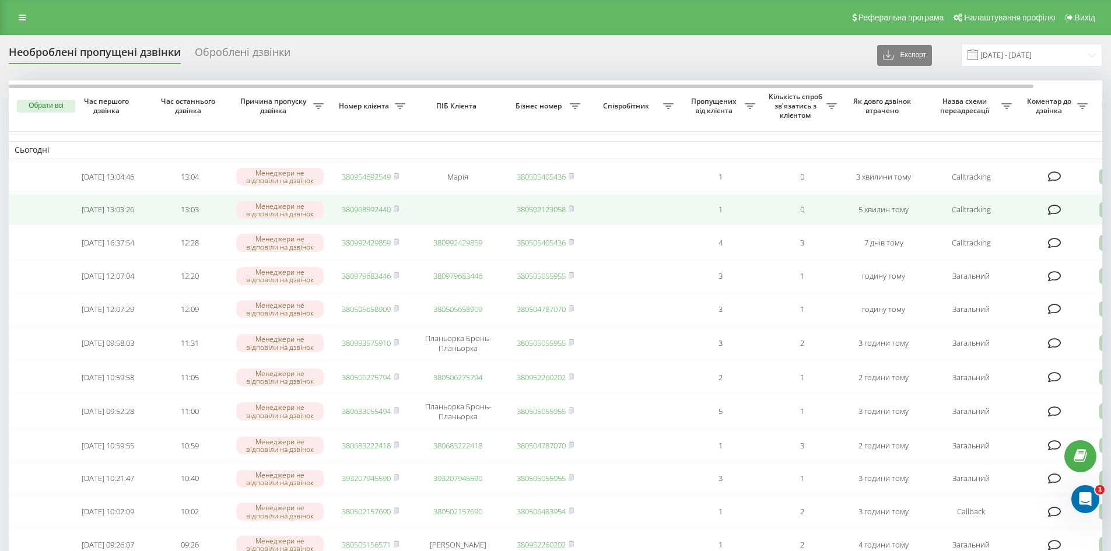
click at [372, 210] on link "380968592440" at bounding box center [366, 209] width 49 height 10
click at [366, 212] on link "380958136594" at bounding box center [366, 209] width 49 height 10
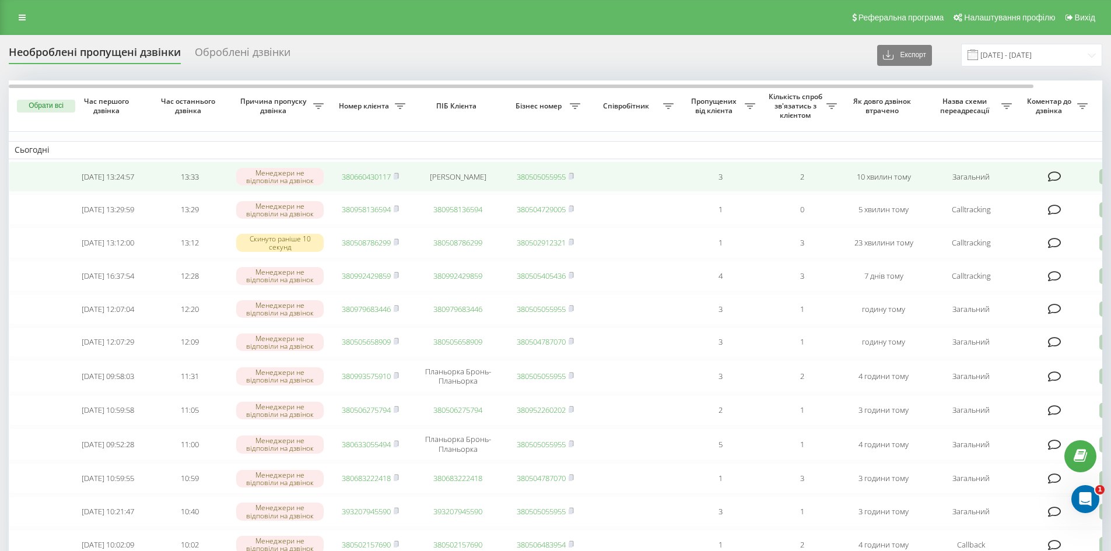
click at [383, 176] on link "380660430117" at bounding box center [366, 176] width 49 height 10
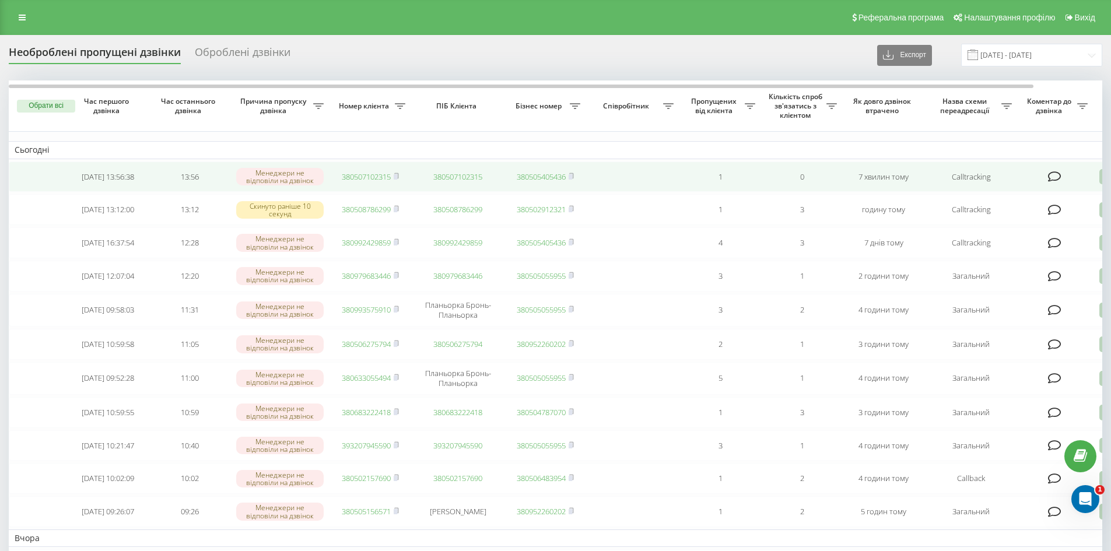
click at [366, 170] on td "380507102315" at bounding box center [370, 177] width 82 height 31
click at [376, 176] on link "380507102315" at bounding box center [366, 176] width 49 height 10
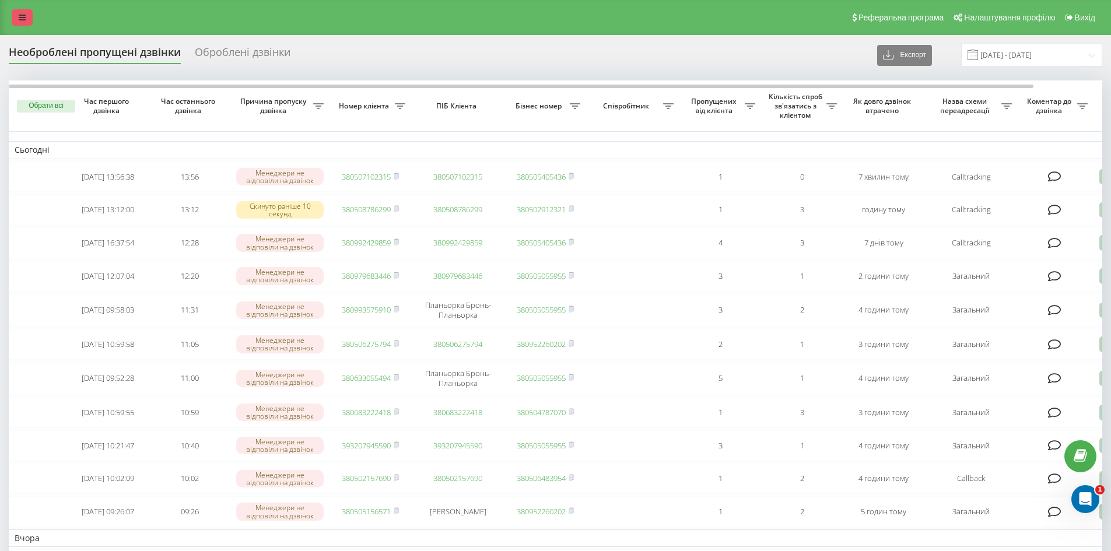
drag, startPoint x: 20, startPoint y: 33, endPoint x: 16, endPoint y: 22, distance: 12.4
click at [19, 30] on div "Реферальна програма Налаштування профілю Вихід" at bounding box center [555, 17] width 1111 height 35
click at [16, 22] on link at bounding box center [22, 17] width 21 height 16
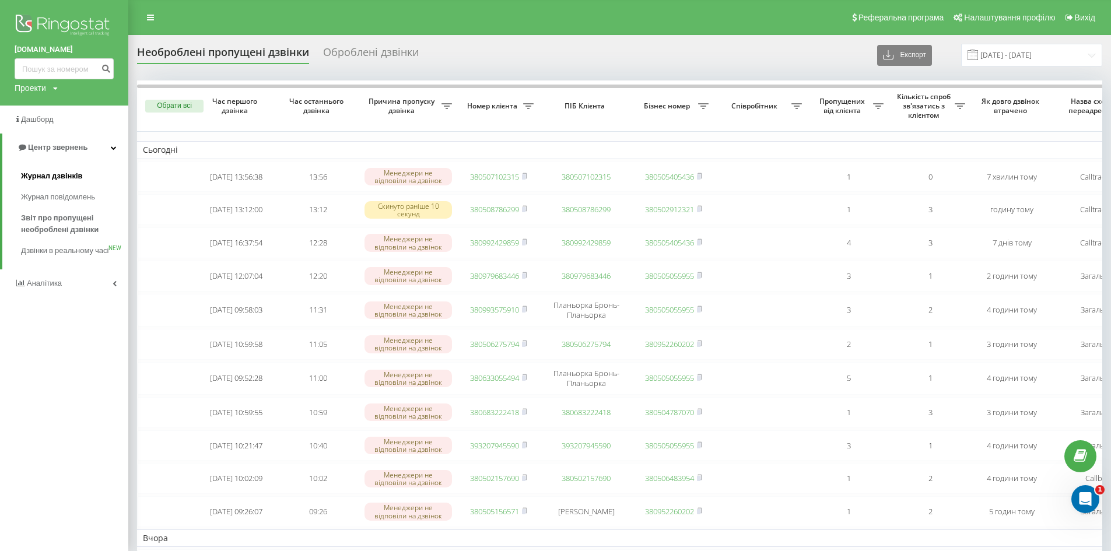
click at [60, 180] on span "Журнал дзвінків" at bounding box center [52, 176] width 62 height 12
click at [71, 173] on span "Журнал дзвінків" at bounding box center [52, 176] width 62 height 12
click at [68, 176] on span "Журнал дзвінків" at bounding box center [52, 176] width 62 height 12
click at [79, 173] on span "Журнал дзвінків" at bounding box center [52, 176] width 62 height 12
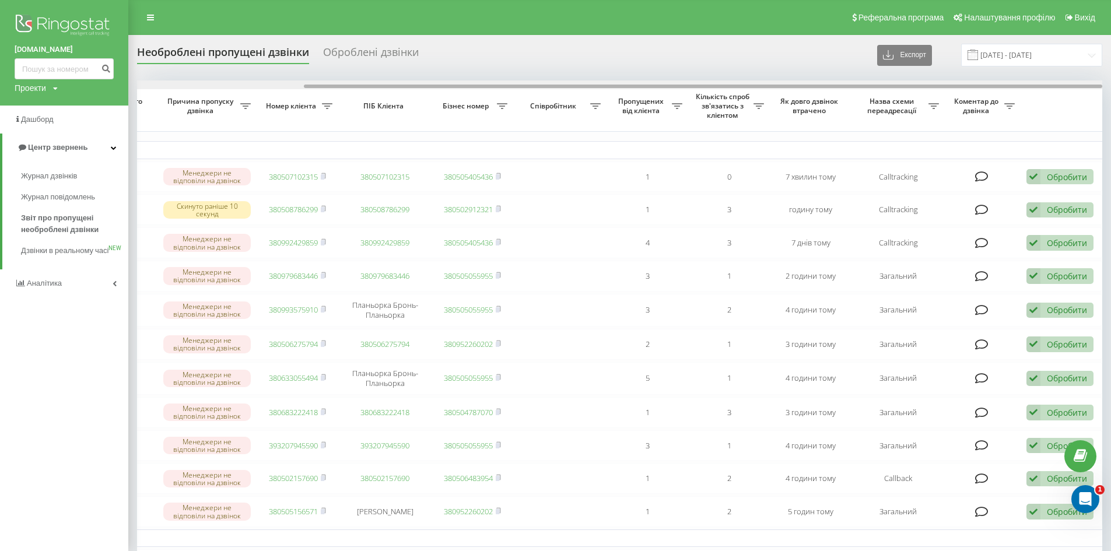
drag, startPoint x: 259, startPoint y: 87, endPoint x: 710, endPoint y: 121, distance: 452.0
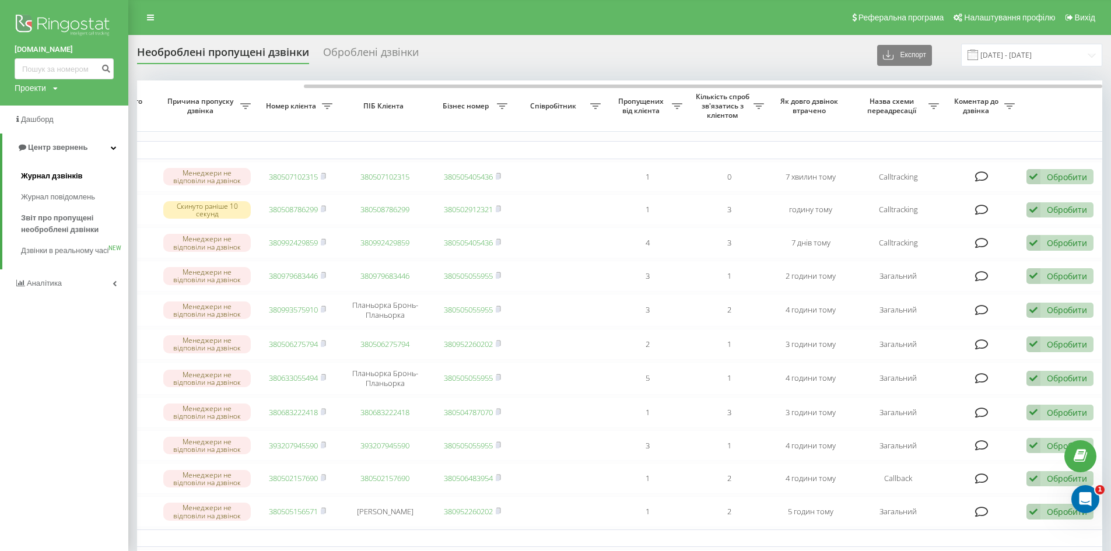
click at [48, 169] on link "Журнал дзвінків" at bounding box center [74, 176] width 107 height 21
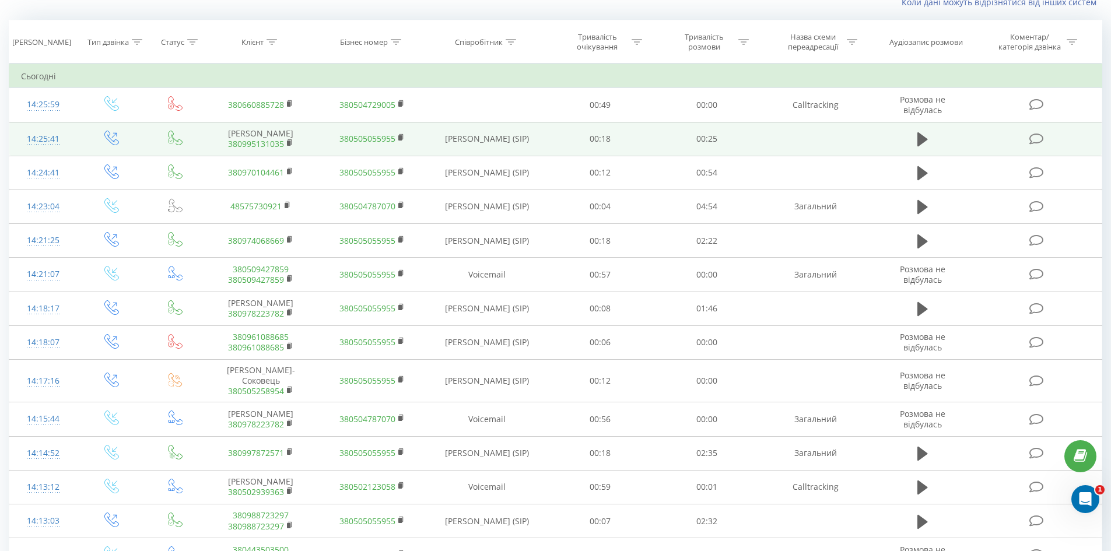
scroll to position [117, 0]
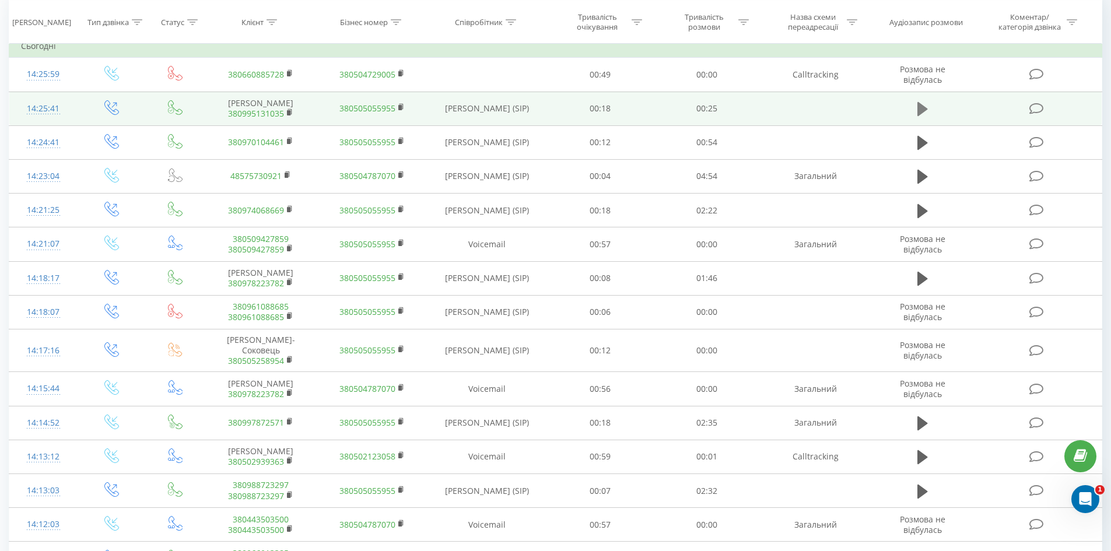
click at [923, 108] on icon at bounding box center [922, 109] width 10 height 14
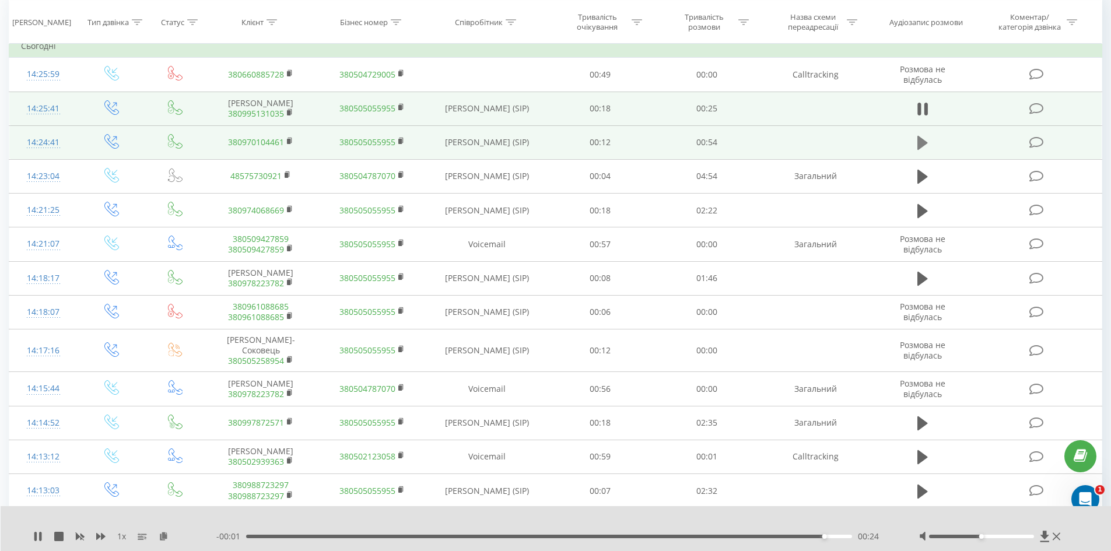
click at [919, 134] on button at bounding box center [922, 142] width 17 height 17
drag, startPoint x: 981, startPoint y: 536, endPoint x: 1053, endPoint y: 528, distance: 72.2
click at [1053, 528] on div "1 x - 00:20 00:33 00:33" at bounding box center [556, 528] width 1111 height 45
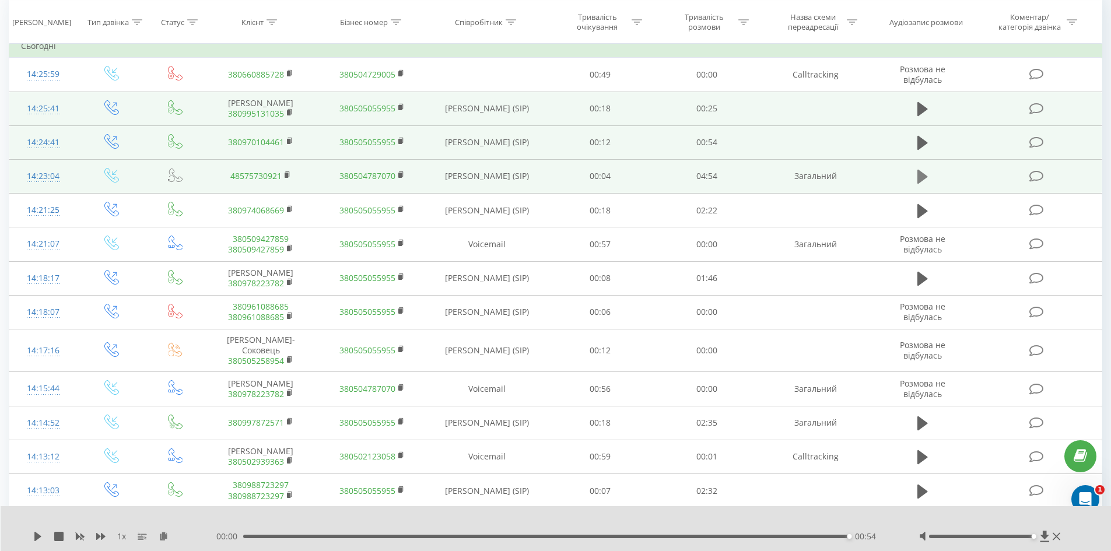
click at [926, 173] on icon at bounding box center [922, 177] width 10 height 16
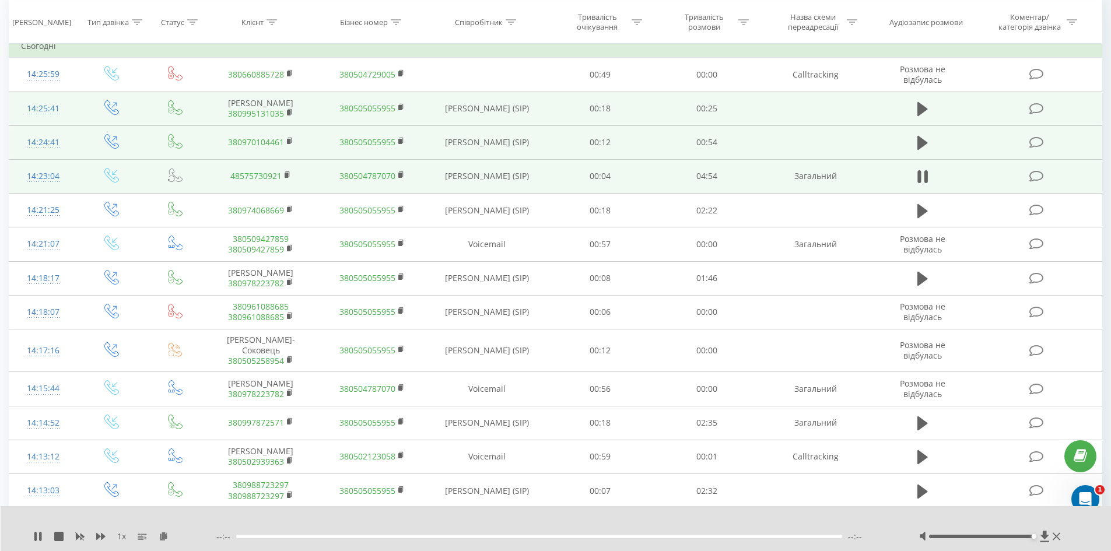
drag, startPoint x: 918, startPoint y: 206, endPoint x: 914, endPoint y: 189, distance: 17.3
click at [917, 206] on icon at bounding box center [922, 211] width 10 height 14
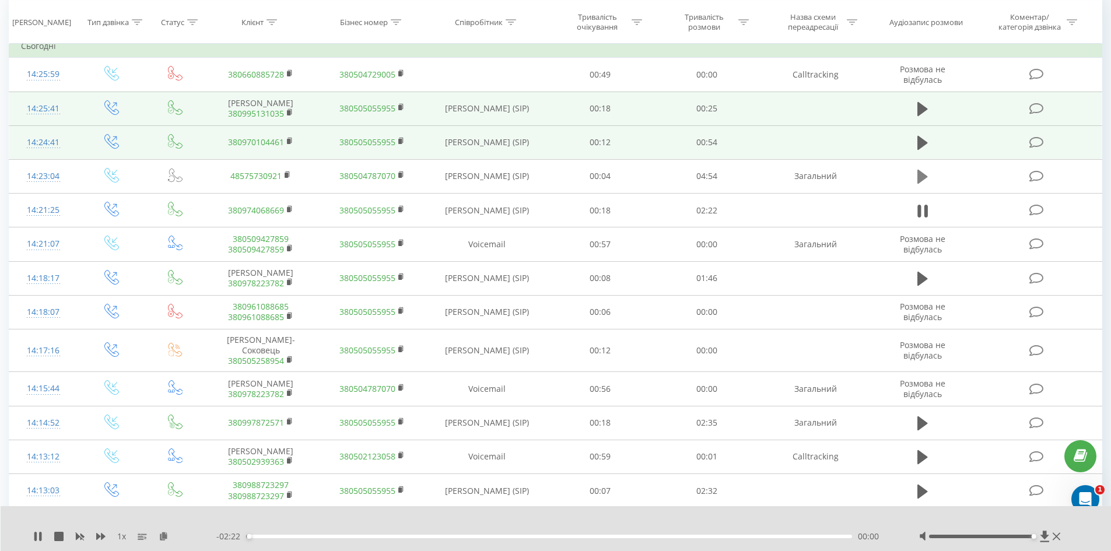
click at [927, 176] on icon at bounding box center [922, 177] width 10 height 16
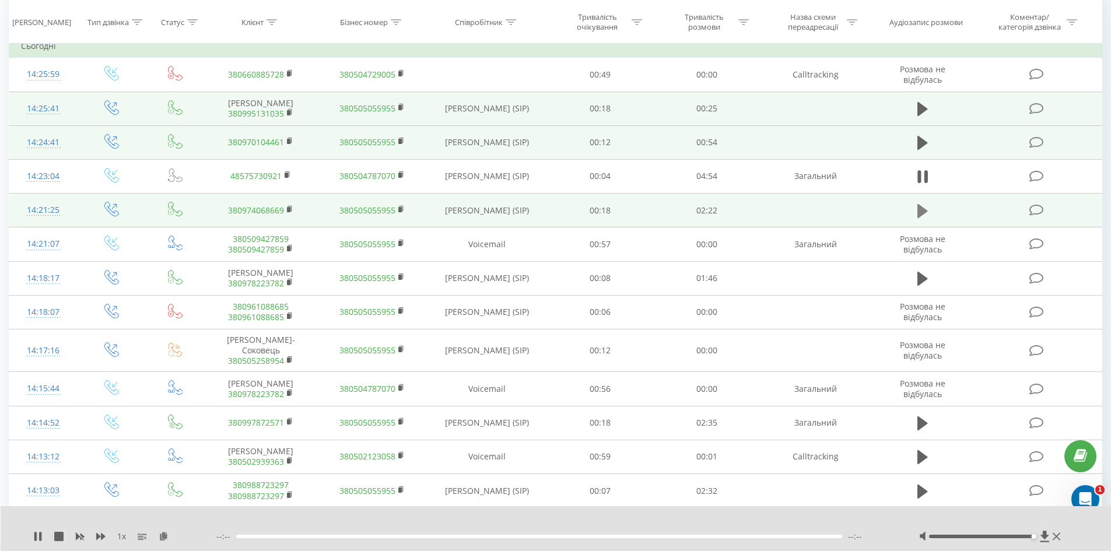
click at [926, 204] on icon at bounding box center [922, 211] width 10 height 16
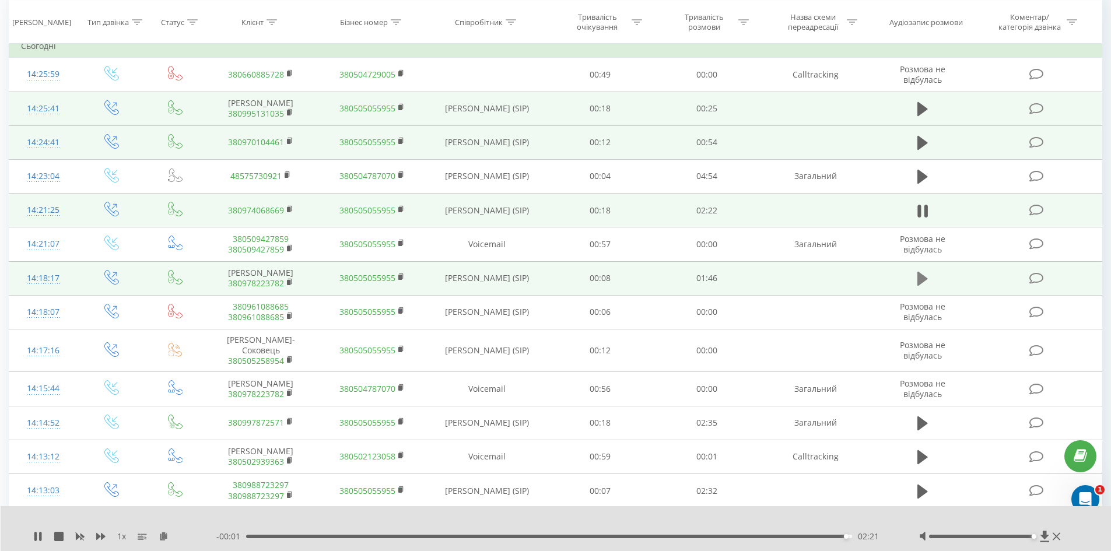
click at [921, 276] on icon at bounding box center [922, 279] width 10 height 14
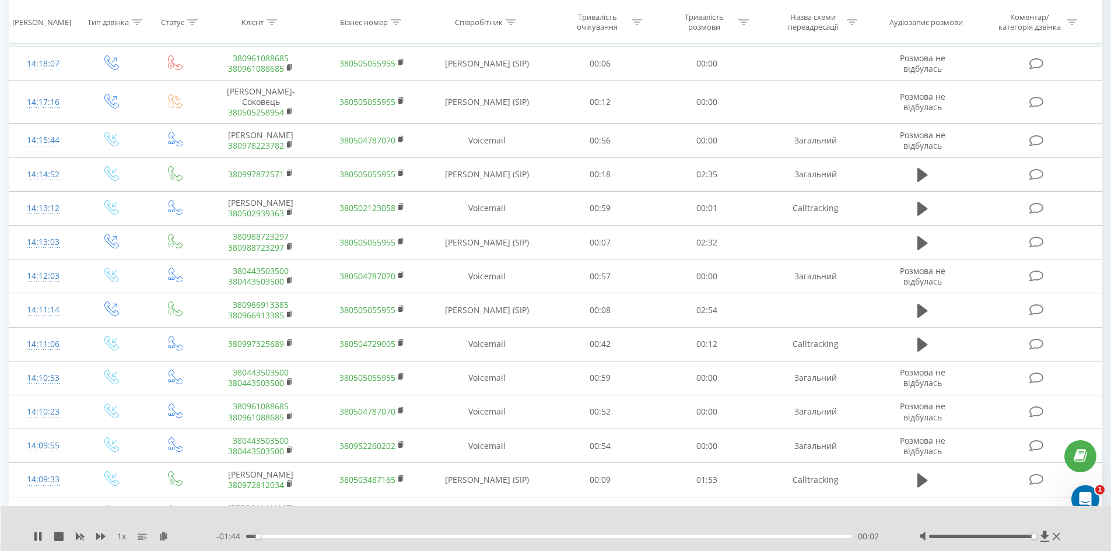
scroll to position [334, 0]
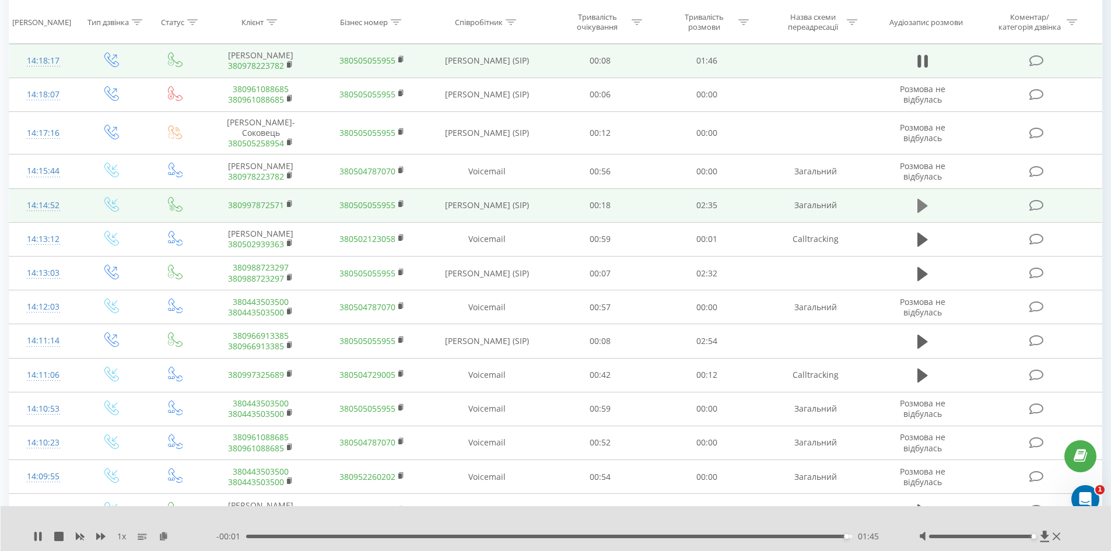
click at [925, 210] on icon at bounding box center [922, 206] width 10 height 16
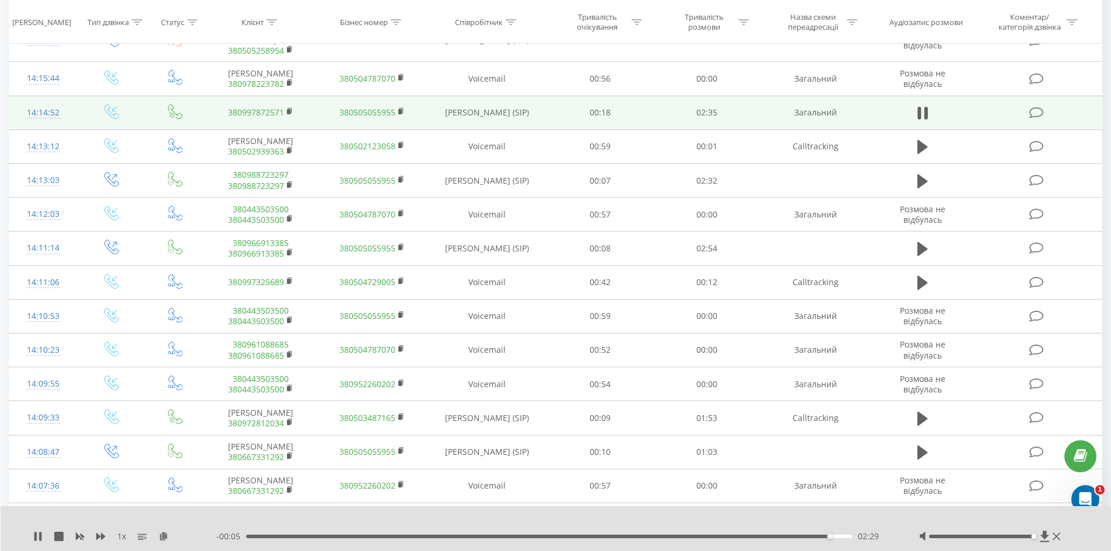
scroll to position [431, 0]
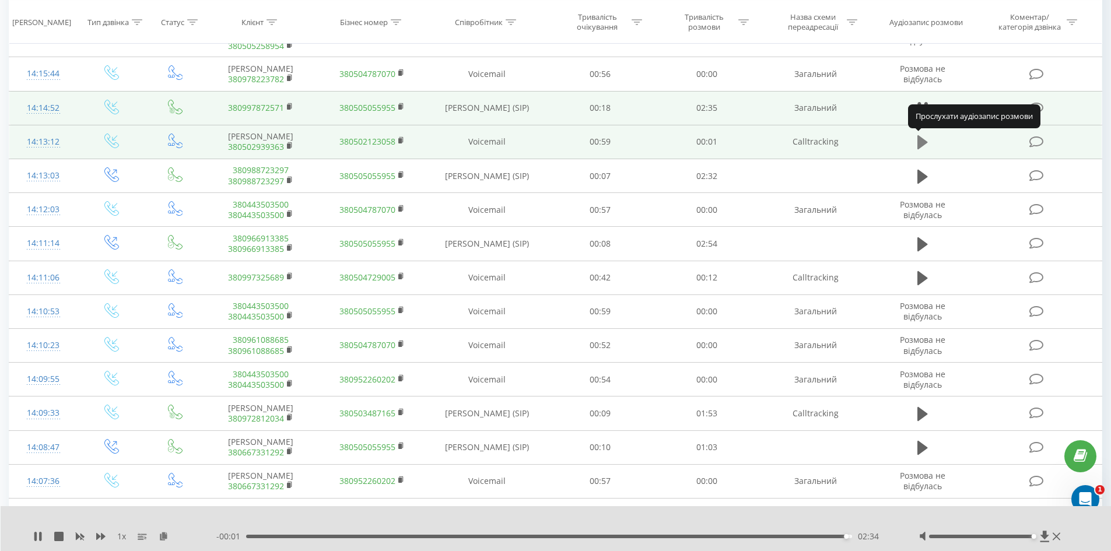
click at [923, 135] on icon at bounding box center [922, 142] width 10 height 16
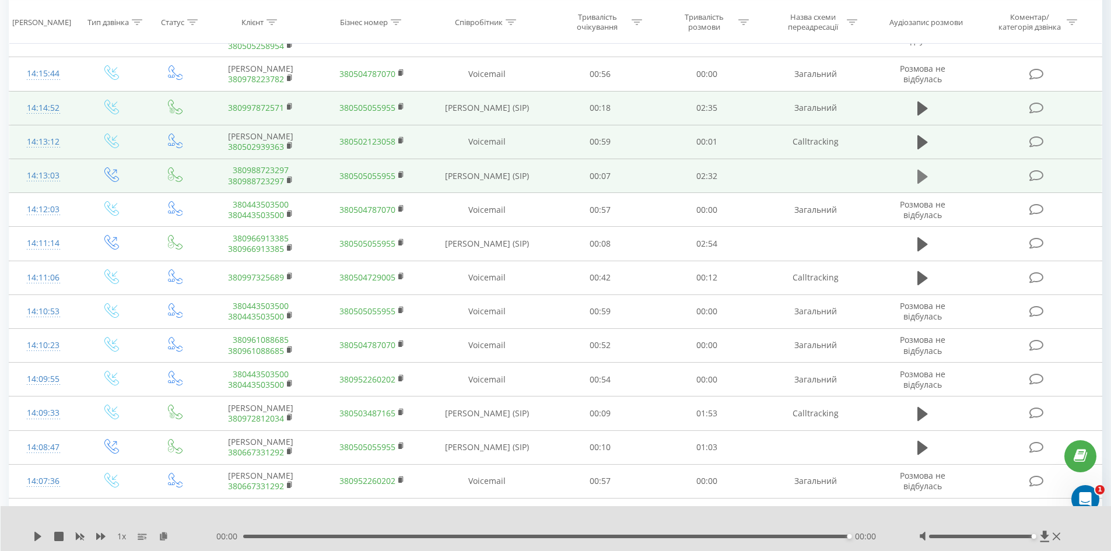
click at [917, 174] on icon at bounding box center [922, 176] width 10 height 14
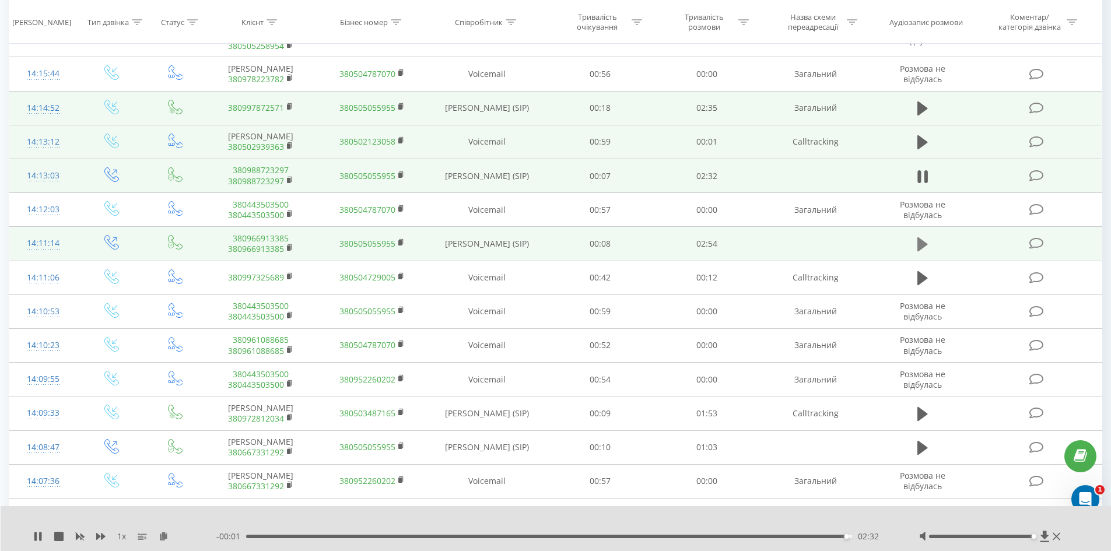
click at [918, 250] on icon at bounding box center [922, 244] width 10 height 14
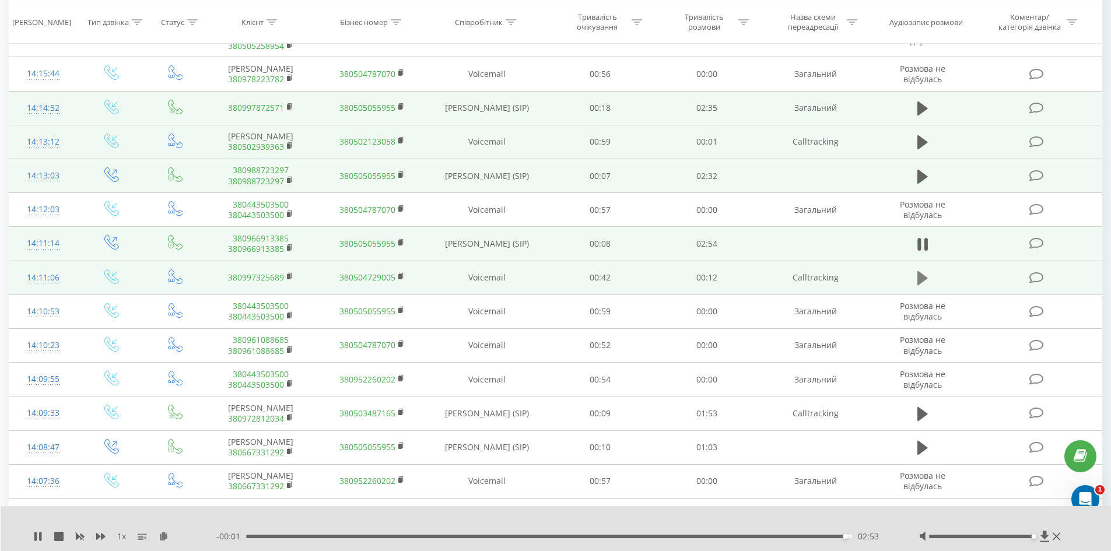
click at [914, 273] on button at bounding box center [922, 277] width 17 height 17
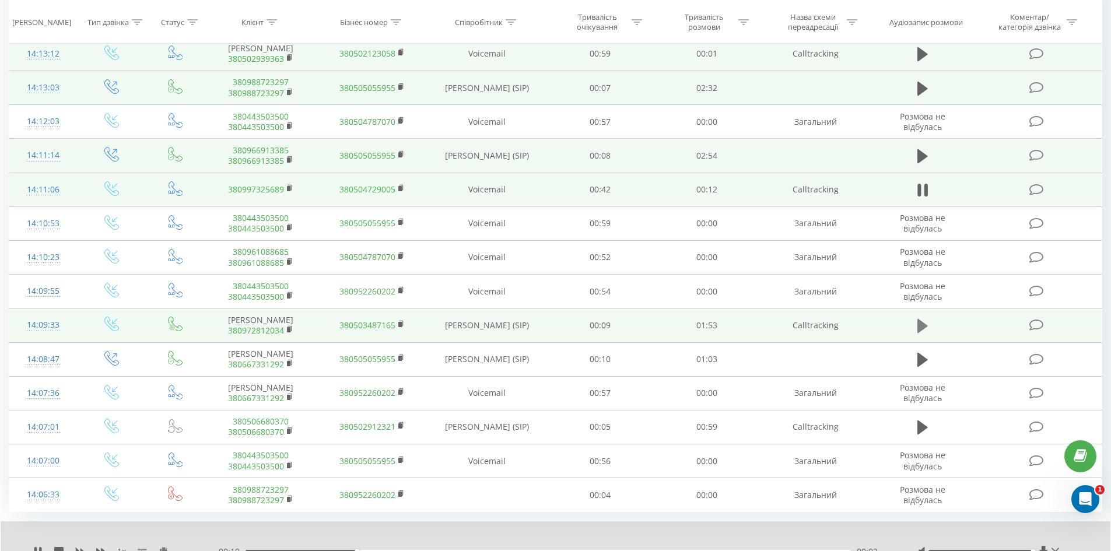
scroll to position [524, 0]
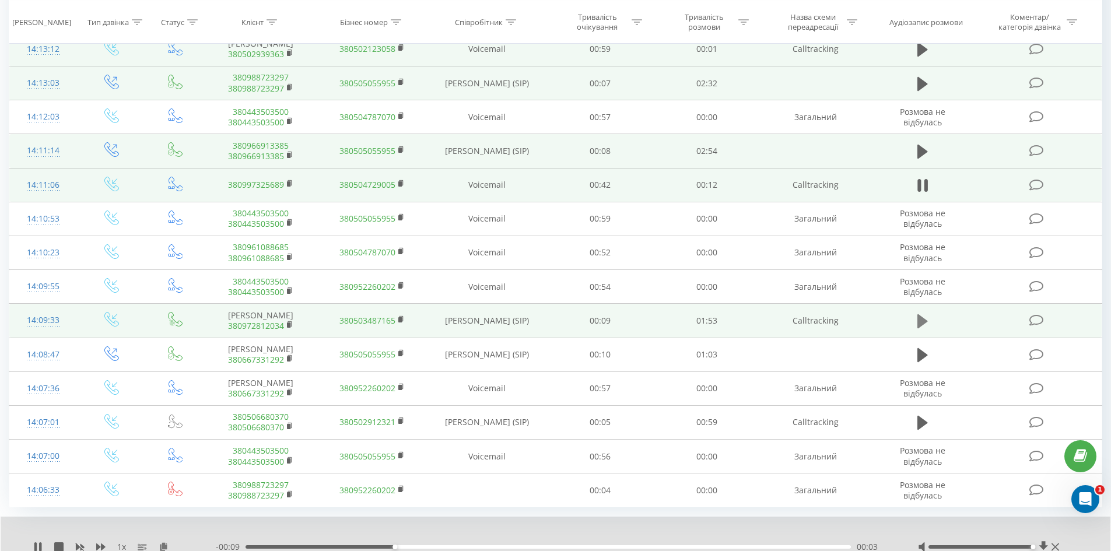
click at [921, 325] on icon at bounding box center [922, 321] width 10 height 14
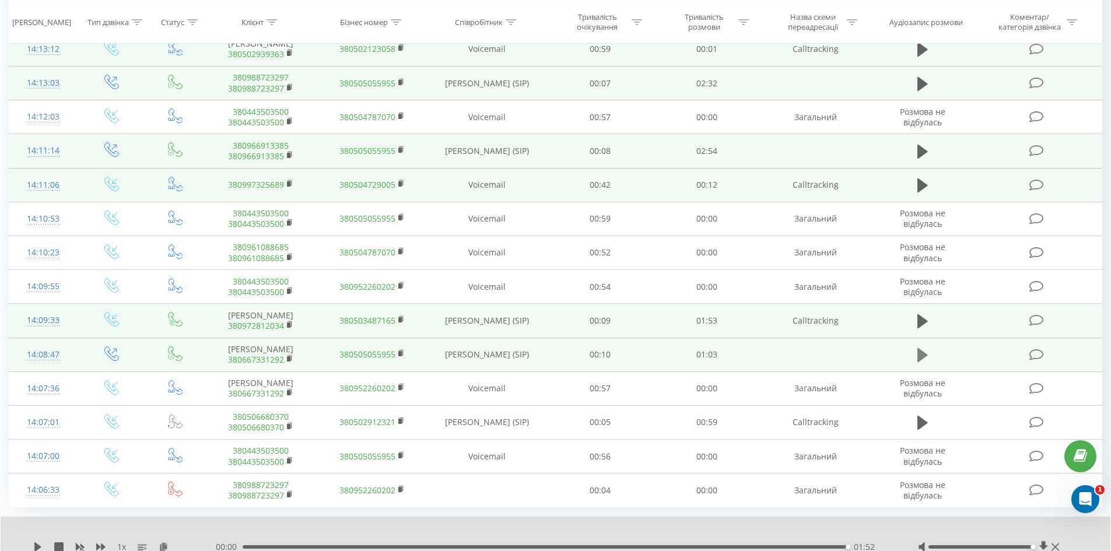
click at [924, 348] on icon at bounding box center [922, 355] width 10 height 16
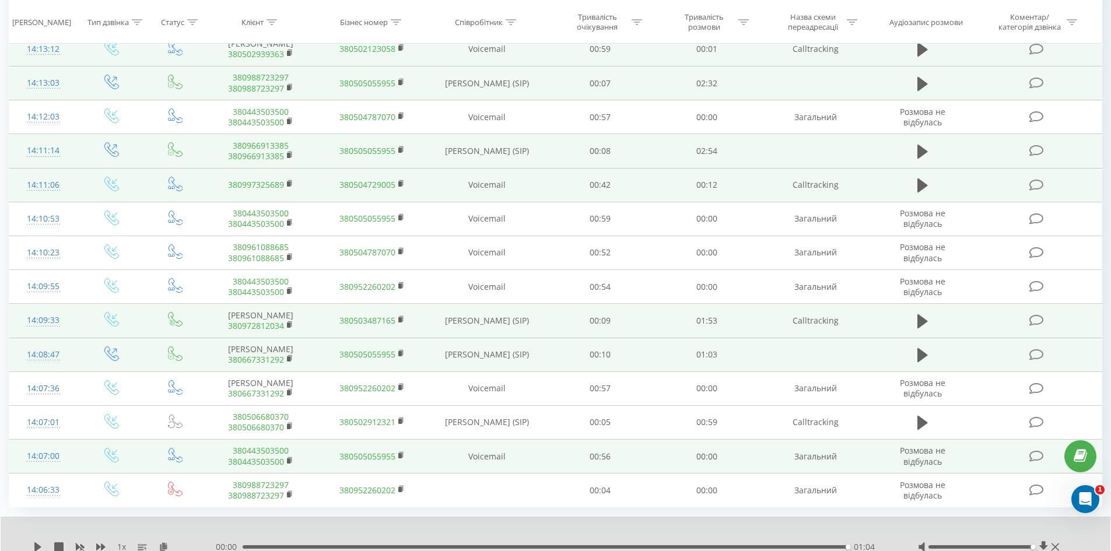
scroll to position [569, 0]
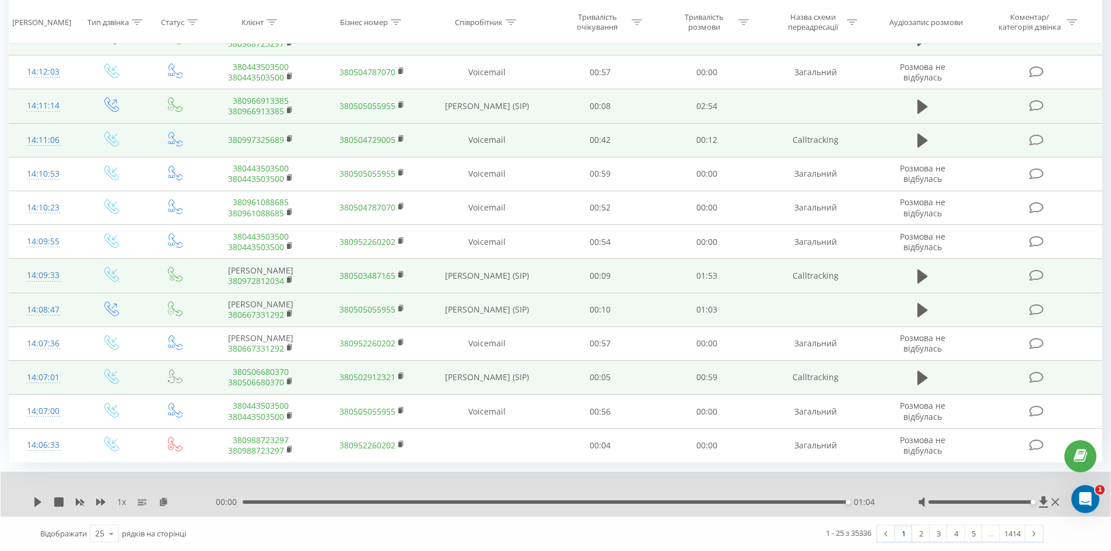
click at [923, 367] on td at bounding box center [922, 377] width 103 height 34
click at [923, 369] on button at bounding box center [922, 377] width 17 height 17
click at [912, 534] on link "2" at bounding box center [920, 533] width 17 height 16
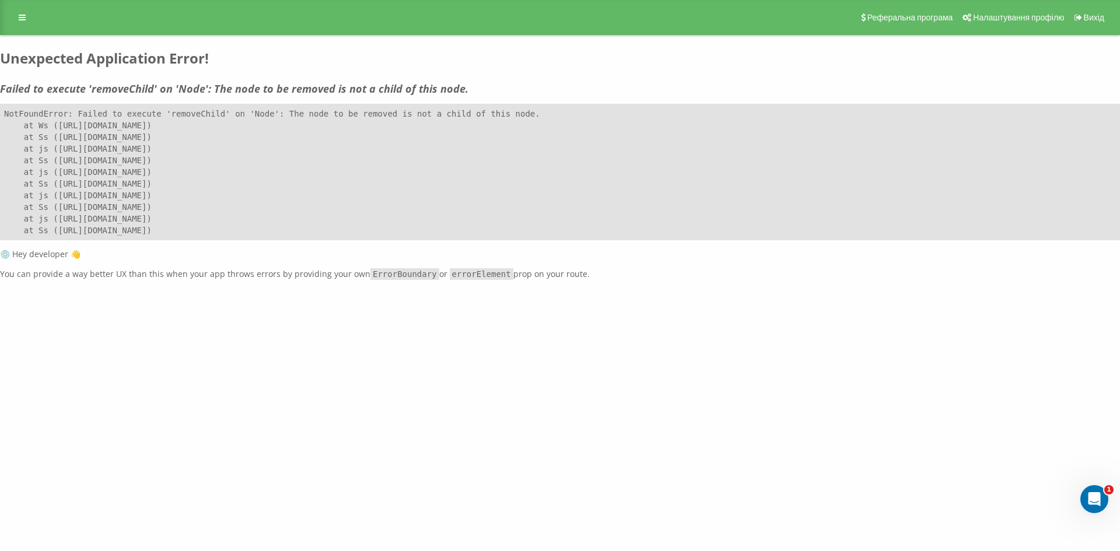
drag, startPoint x: 89, startPoint y: 12, endPoint x: 55, endPoint y: 1, distance: 36.1
click at [85, 9] on div "Реферальна програма Налаштування профілю Вихід" at bounding box center [560, 17] width 1120 height 35
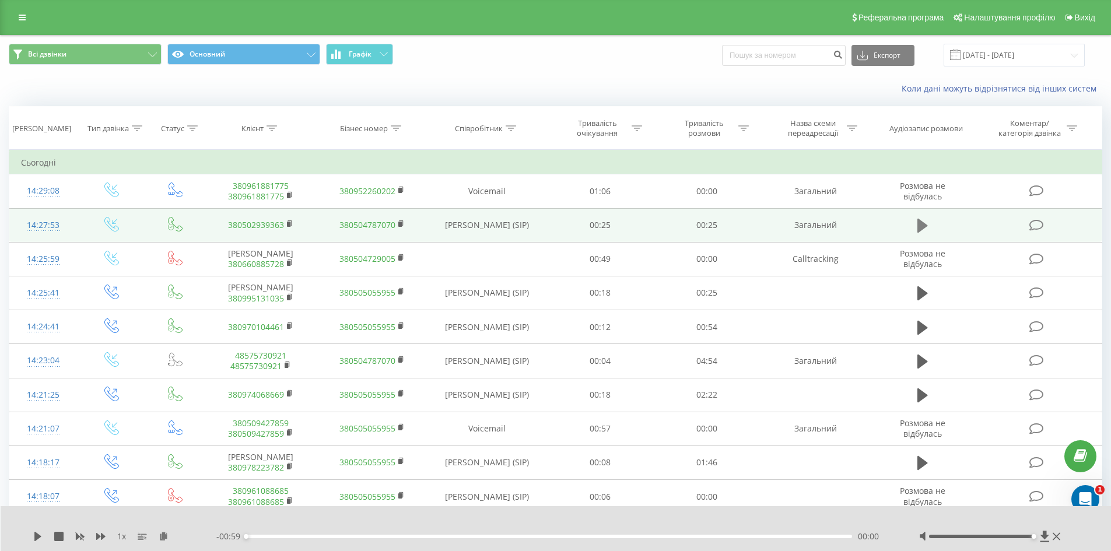
click at [929, 220] on button at bounding box center [922, 225] width 17 height 17
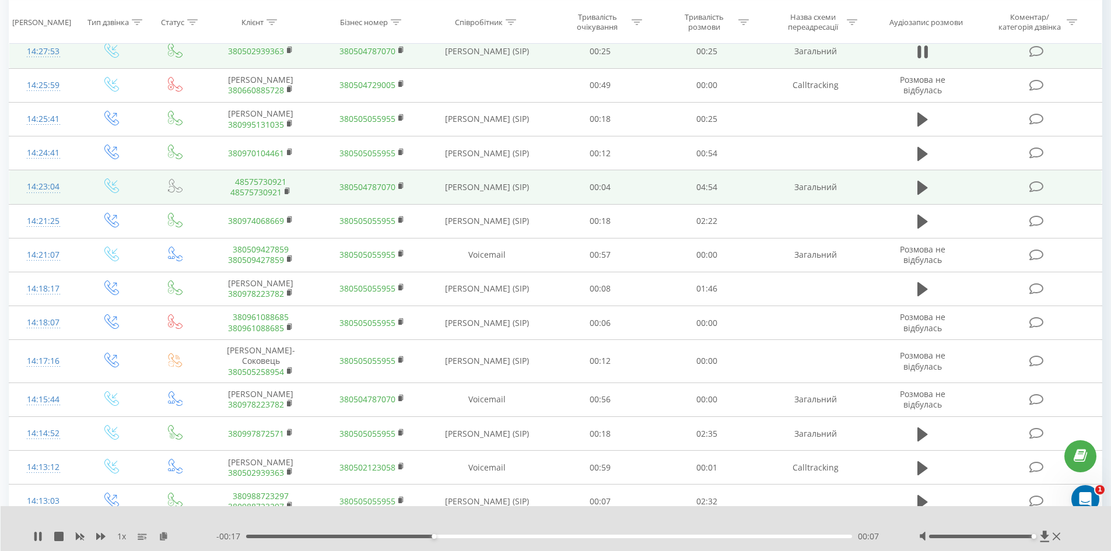
scroll to position [175, 0]
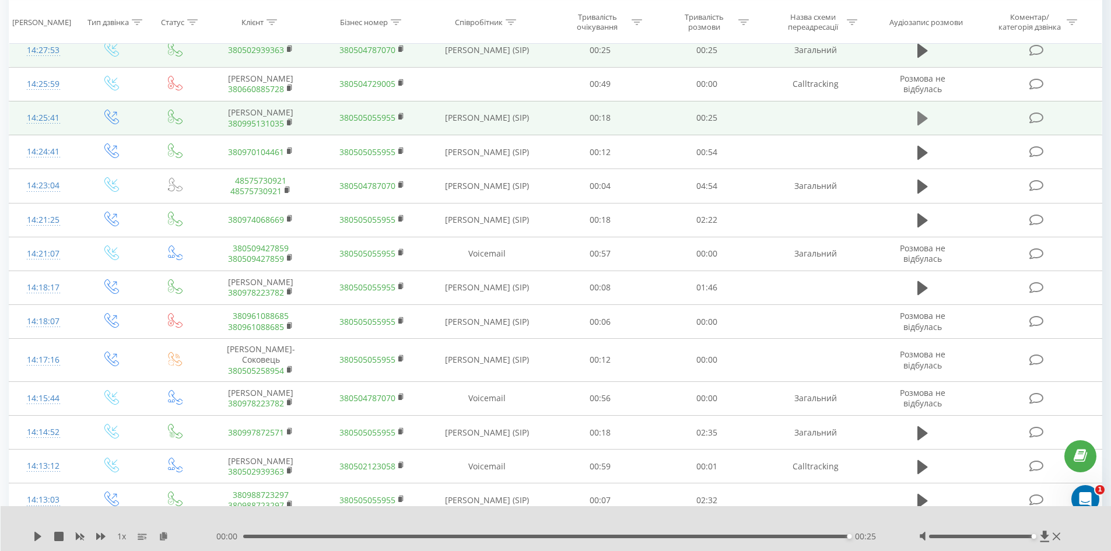
click at [914, 115] on button at bounding box center [922, 118] width 17 height 17
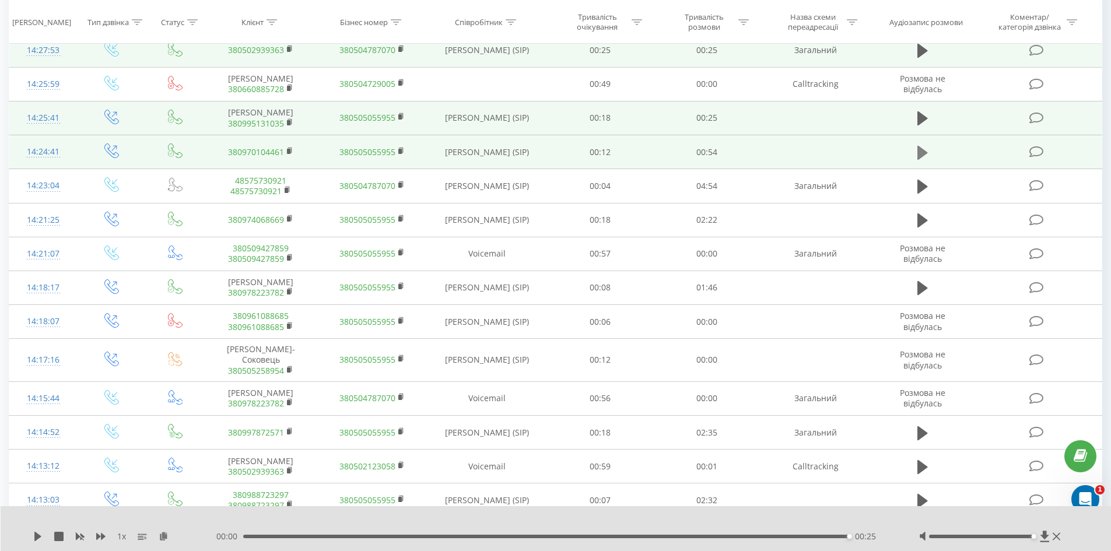
click at [927, 160] on icon at bounding box center [922, 153] width 10 height 16
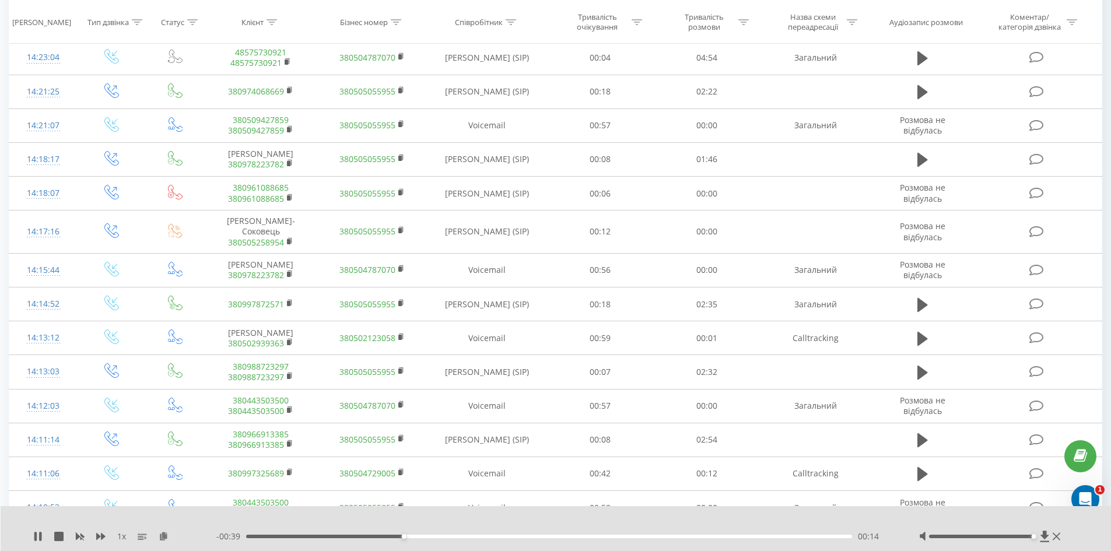
scroll to position [297, 0]
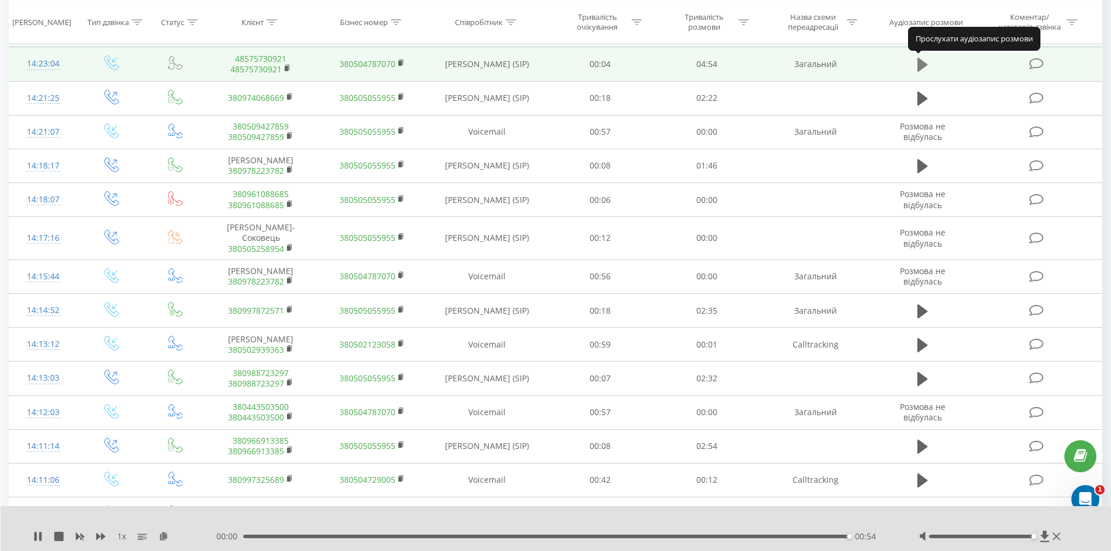
click at [925, 64] on icon at bounding box center [922, 65] width 10 height 14
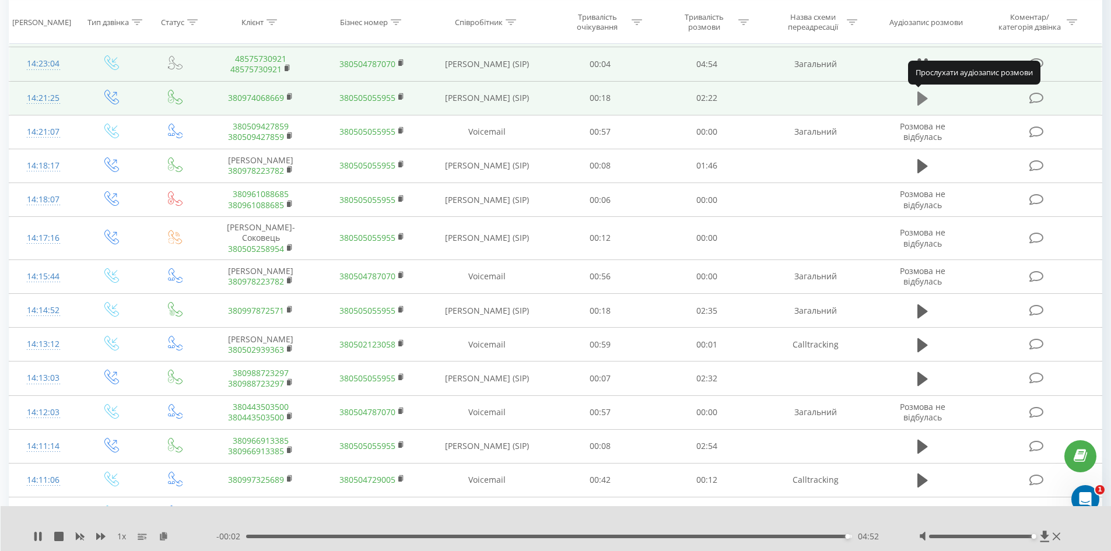
click at [921, 101] on icon at bounding box center [922, 99] width 10 height 14
click at [921, 102] on icon at bounding box center [922, 99] width 10 height 14
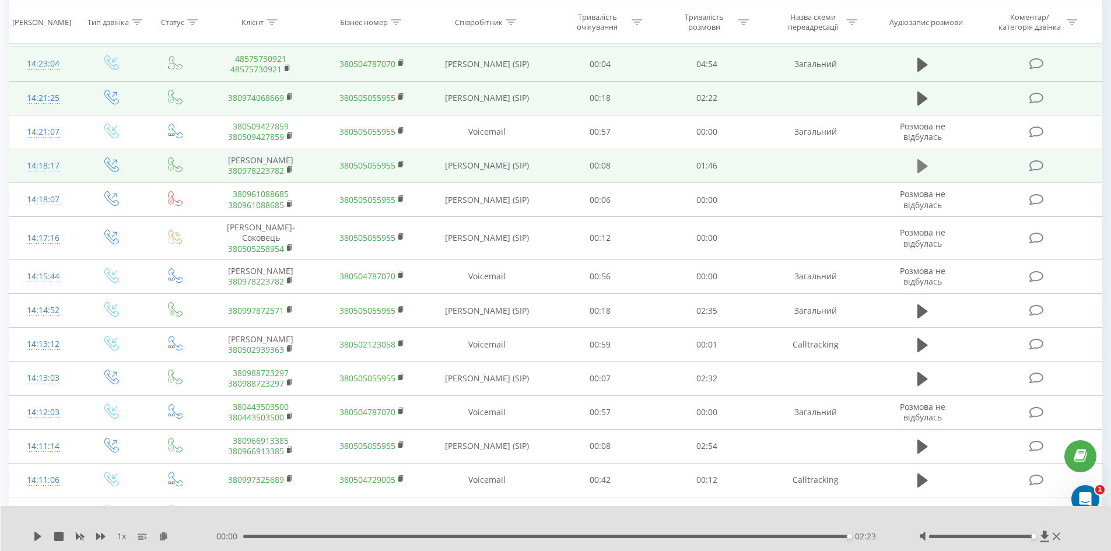
click at [929, 170] on button at bounding box center [922, 165] width 17 height 17
click at [919, 167] on icon at bounding box center [922, 166] width 10 height 14
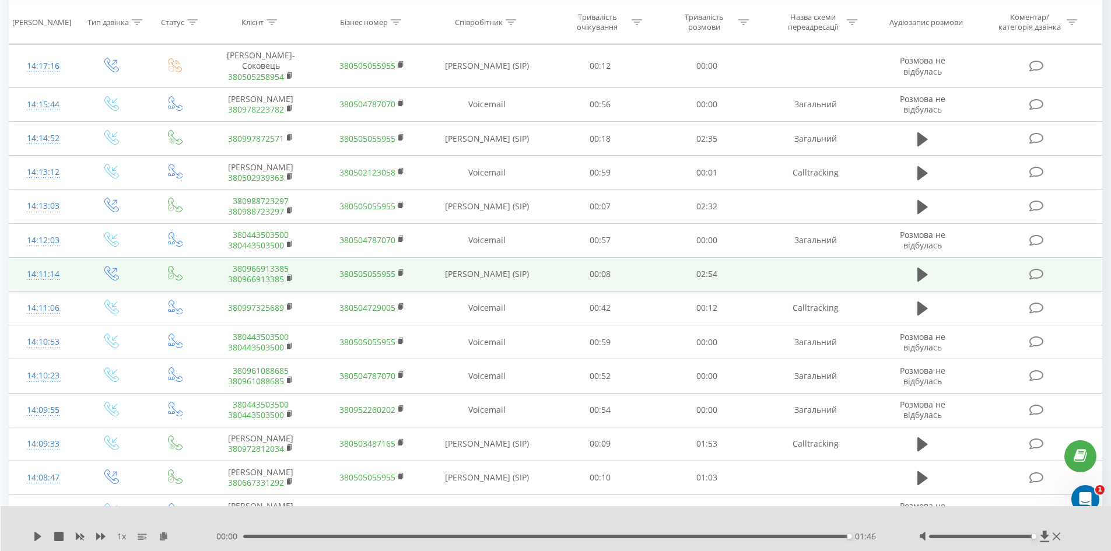
scroll to position [472, 0]
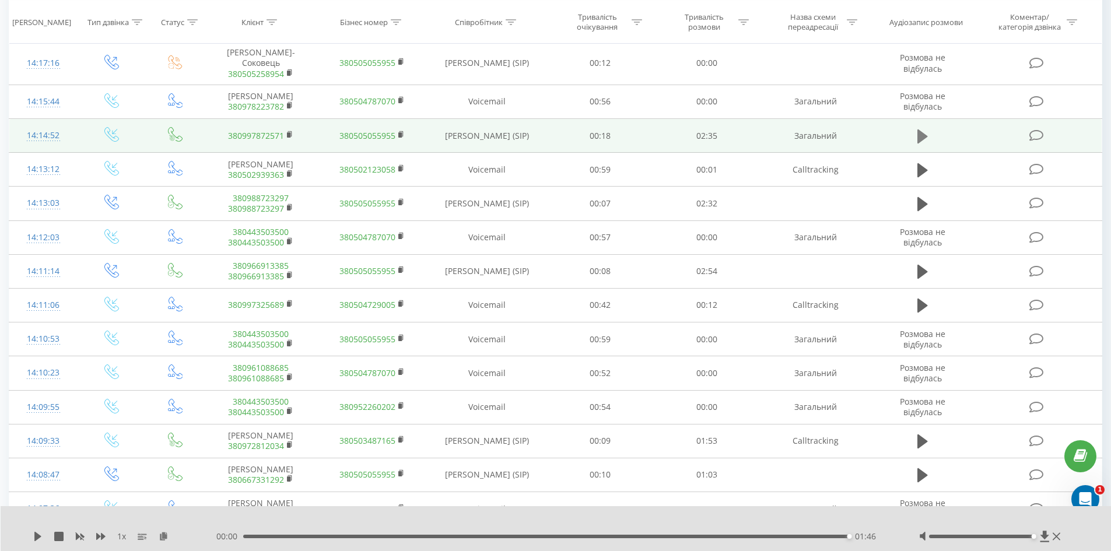
click at [921, 139] on icon at bounding box center [922, 136] width 10 height 14
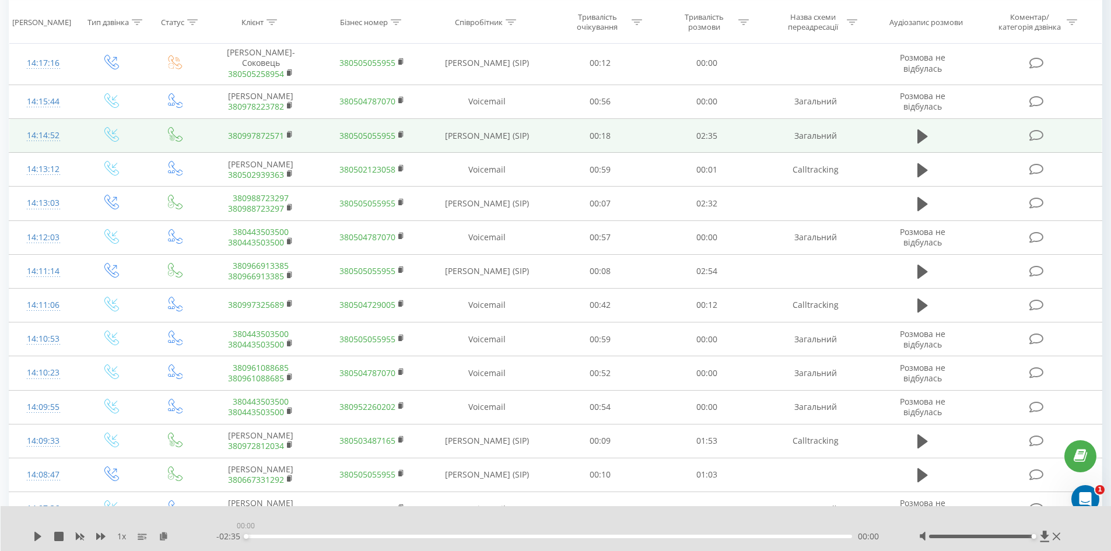
drag, startPoint x: 847, startPoint y: 538, endPoint x: 233, endPoint y: 522, distance: 614.2
click at [233, 522] on div "1 x - 02:35 00:00 00:00" at bounding box center [556, 528] width 1111 height 45
click at [34, 535] on icon at bounding box center [37, 536] width 9 height 9
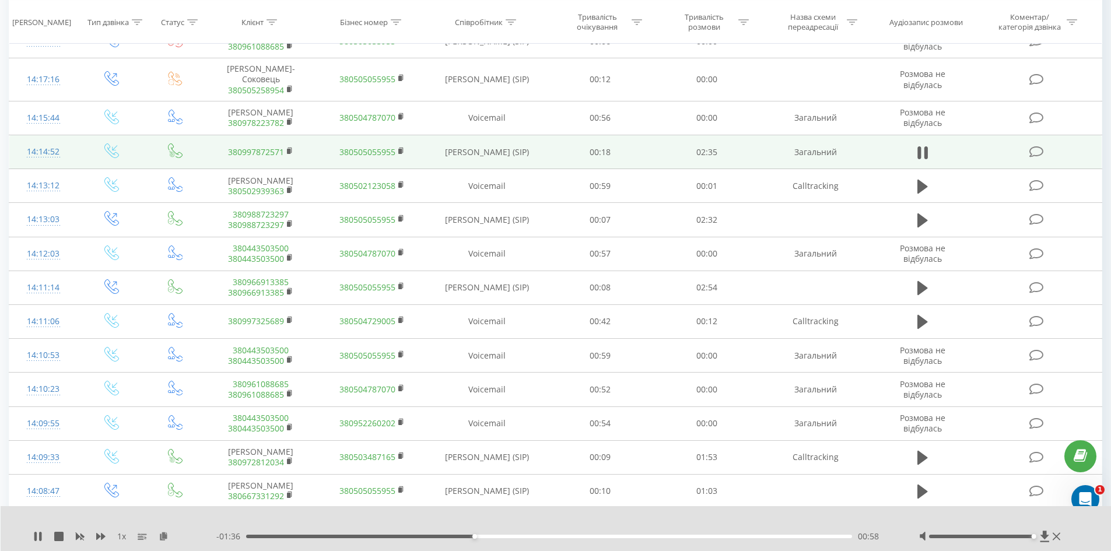
scroll to position [446, 0]
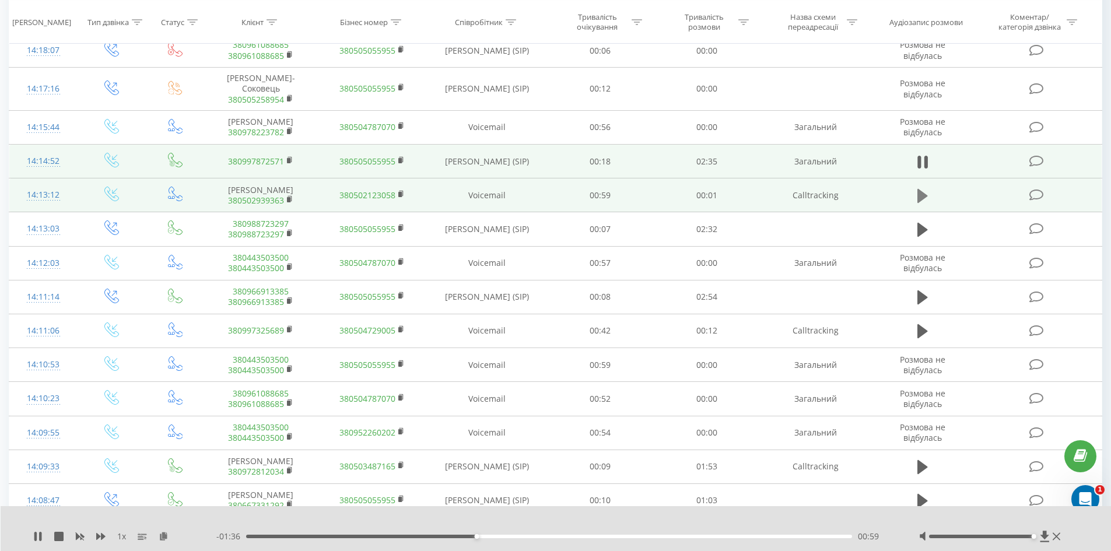
click at [918, 197] on icon at bounding box center [922, 196] width 10 height 14
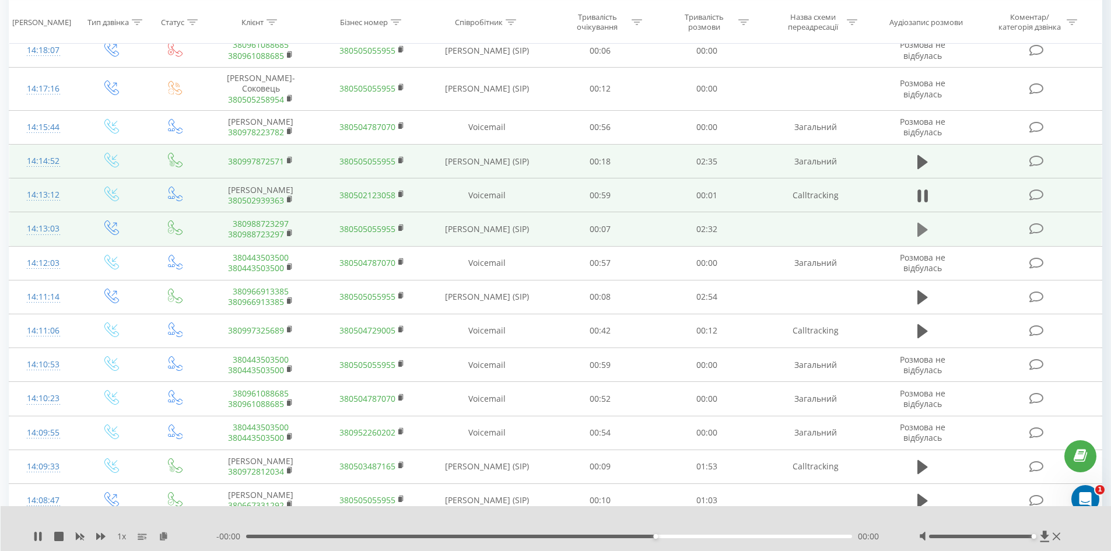
click at [927, 230] on icon at bounding box center [922, 230] width 10 height 14
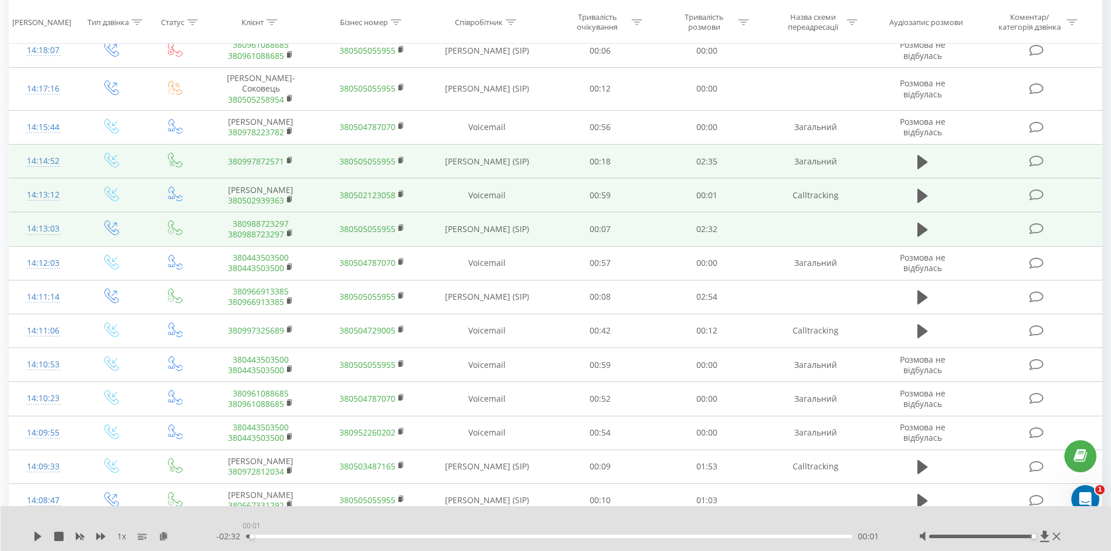
click at [248, 536] on div "00:01" at bounding box center [549, 536] width 606 height 3
click at [43, 544] on div "1 x - 02:32 00:01 00:01" at bounding box center [556, 528] width 1111 height 45
drag, startPoint x: 38, startPoint y: 538, endPoint x: 51, endPoint y: 537, distance: 12.9
click at [38, 538] on icon at bounding box center [37, 536] width 7 height 9
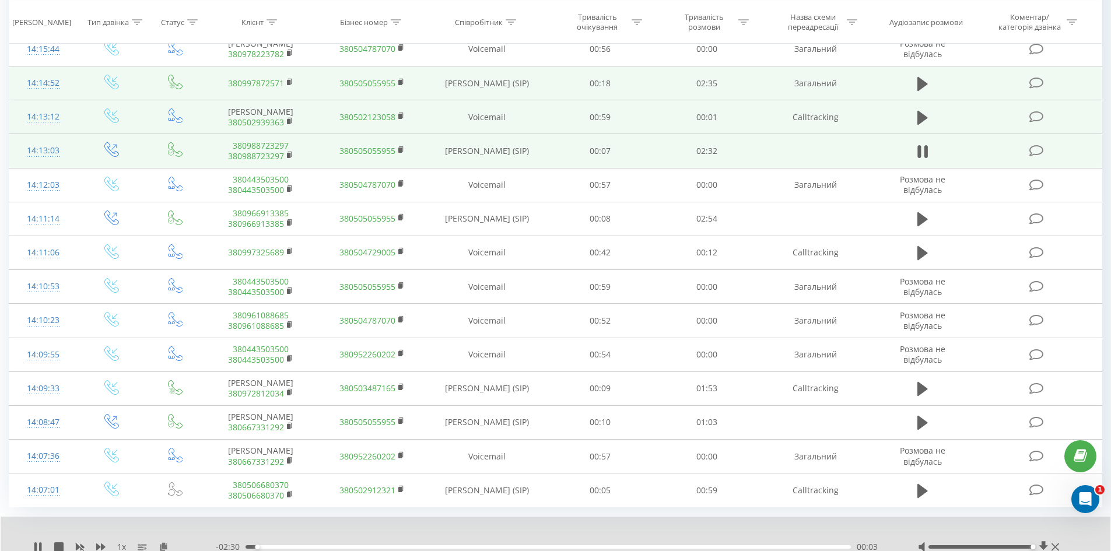
scroll to position [569, 0]
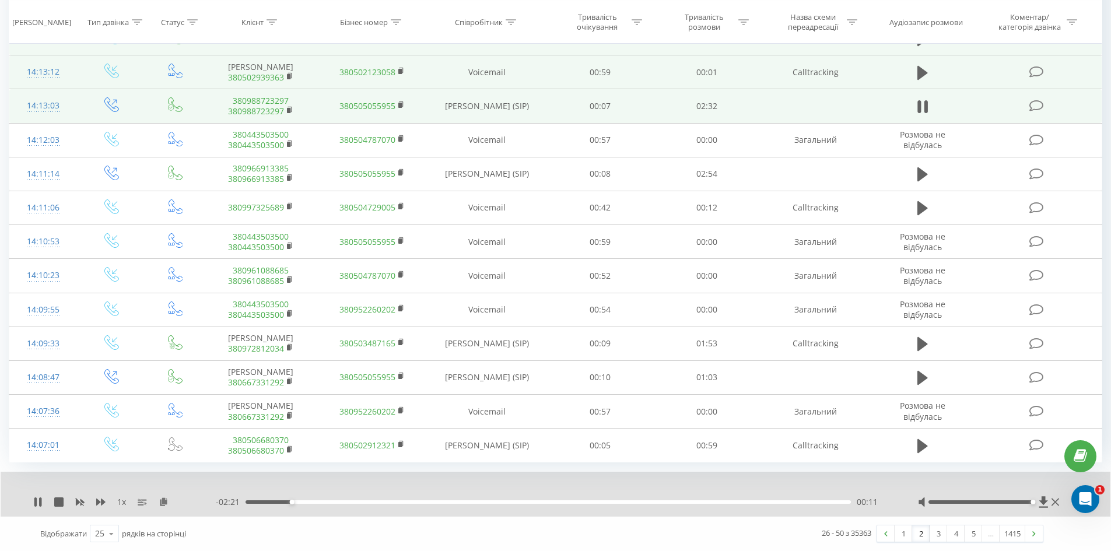
click at [33, 497] on div "1 x - 02:21 00:11 00:11" at bounding box center [556, 494] width 1110 height 45
click at [36, 499] on icon at bounding box center [35, 501] width 2 height 9
click at [925, 534] on link "2" at bounding box center [920, 533] width 17 height 16
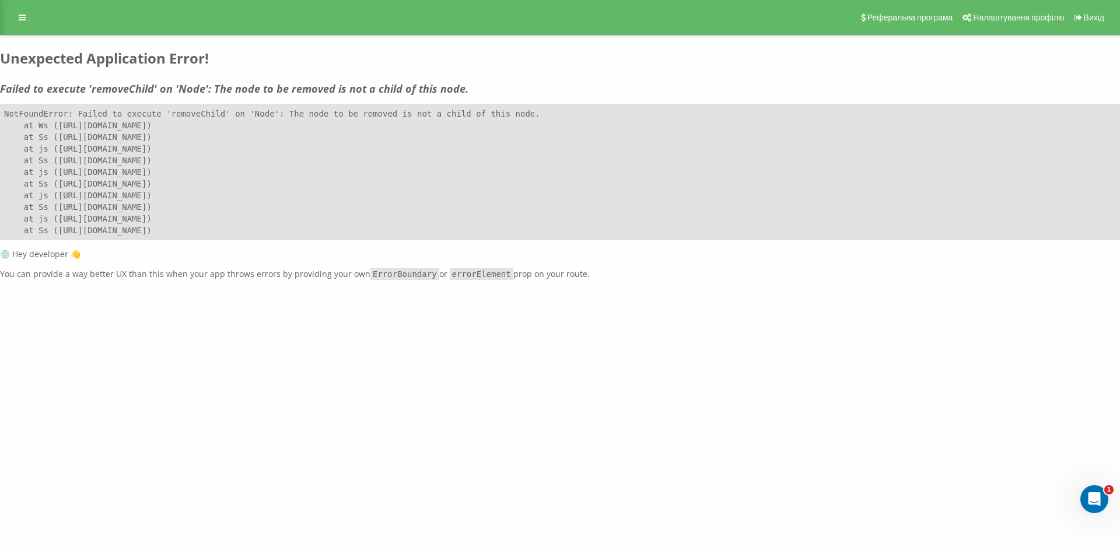
drag, startPoint x: 542, startPoint y: 352, endPoint x: 252, endPoint y: 99, distance: 384.7
click at [537, 350] on div "bazismed.com Проекти bazismed.com Дашборд Центр звернень Журнал дзвінків Журнал…" at bounding box center [560, 275] width 1120 height 551
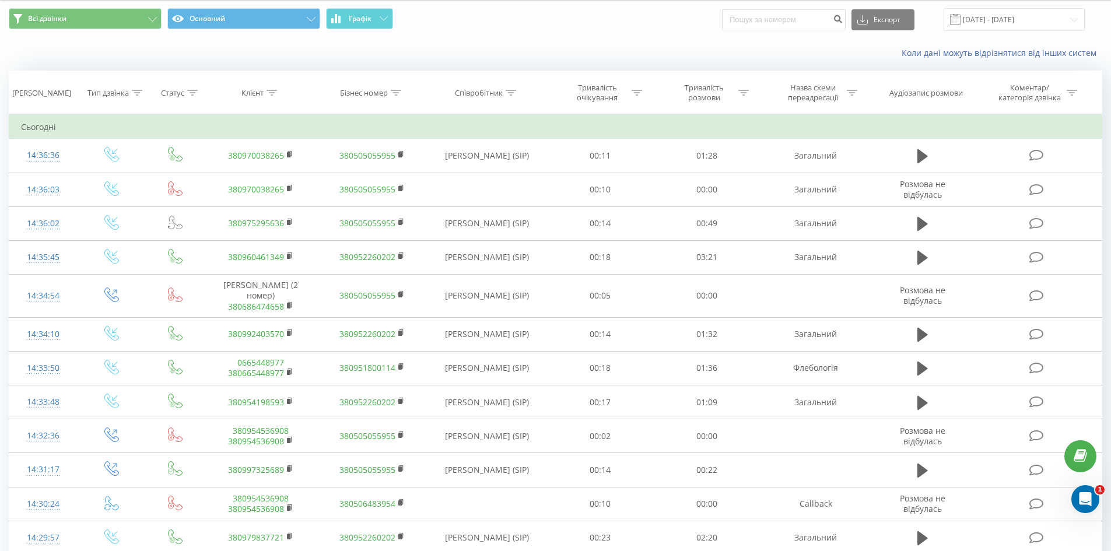
scroll to position [29, 0]
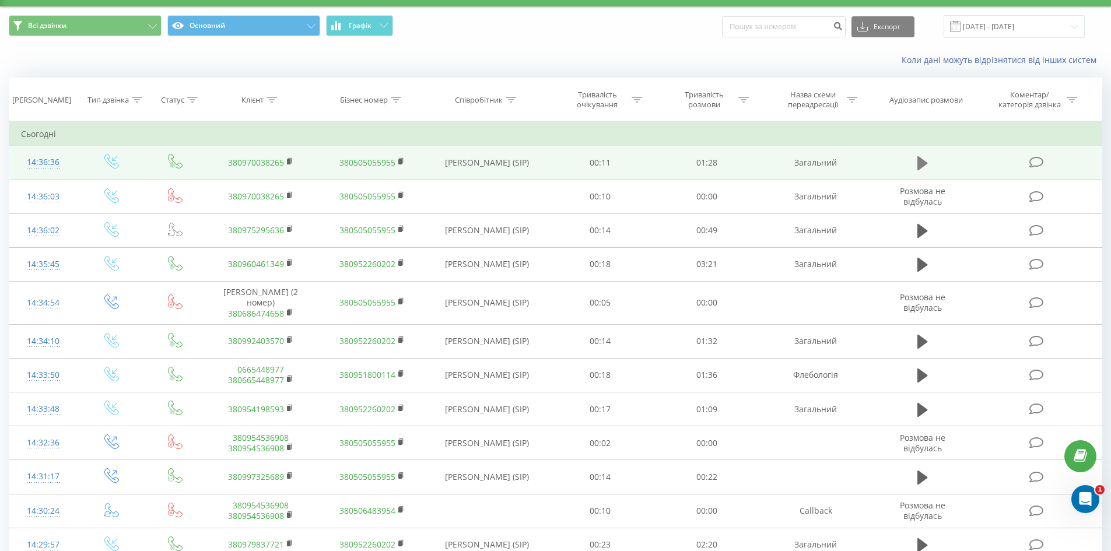
click at [919, 166] on icon at bounding box center [922, 163] width 10 height 14
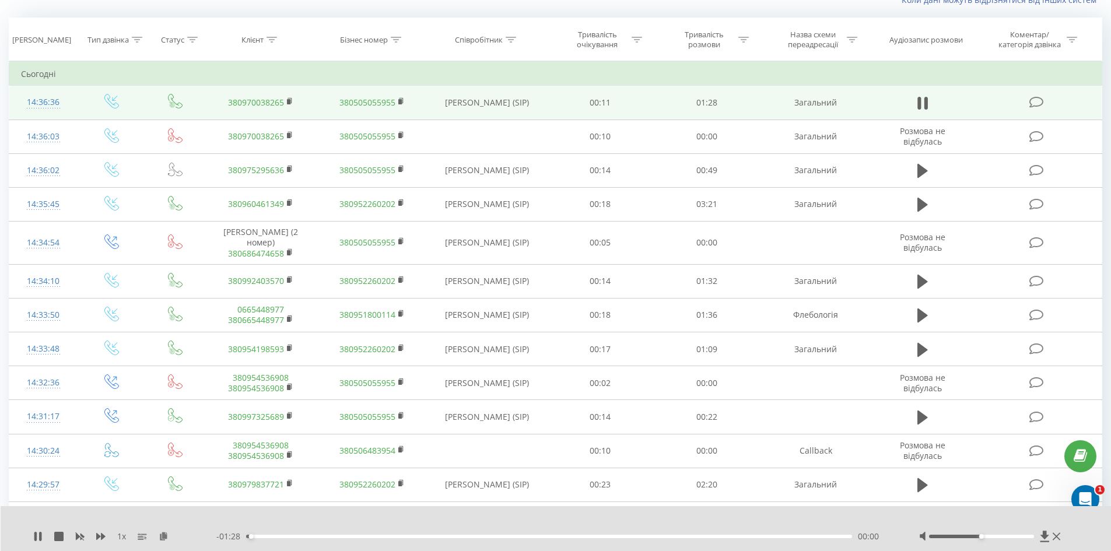
scroll to position [91, 0]
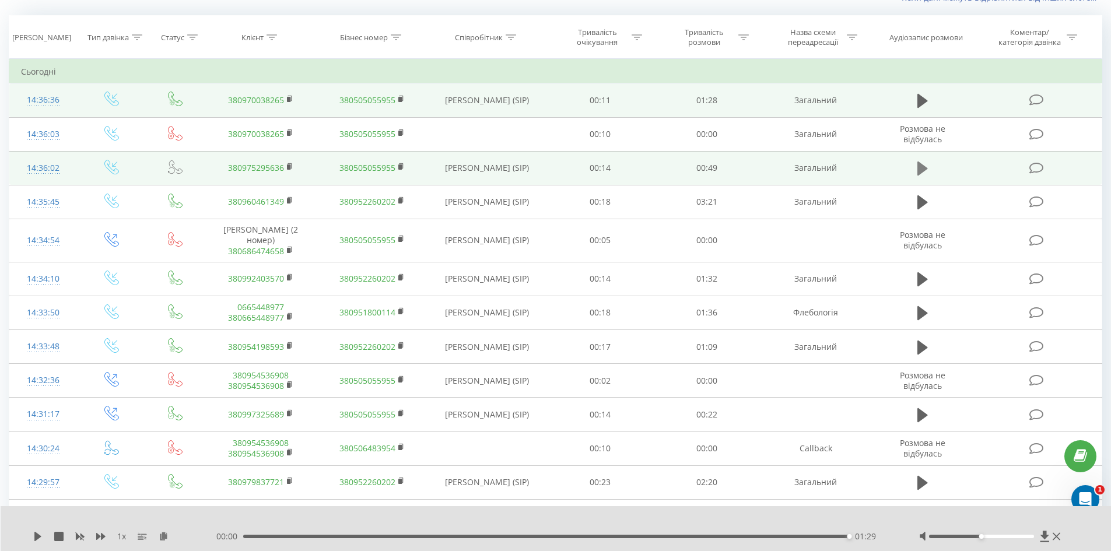
click at [920, 177] on icon at bounding box center [922, 168] width 10 height 16
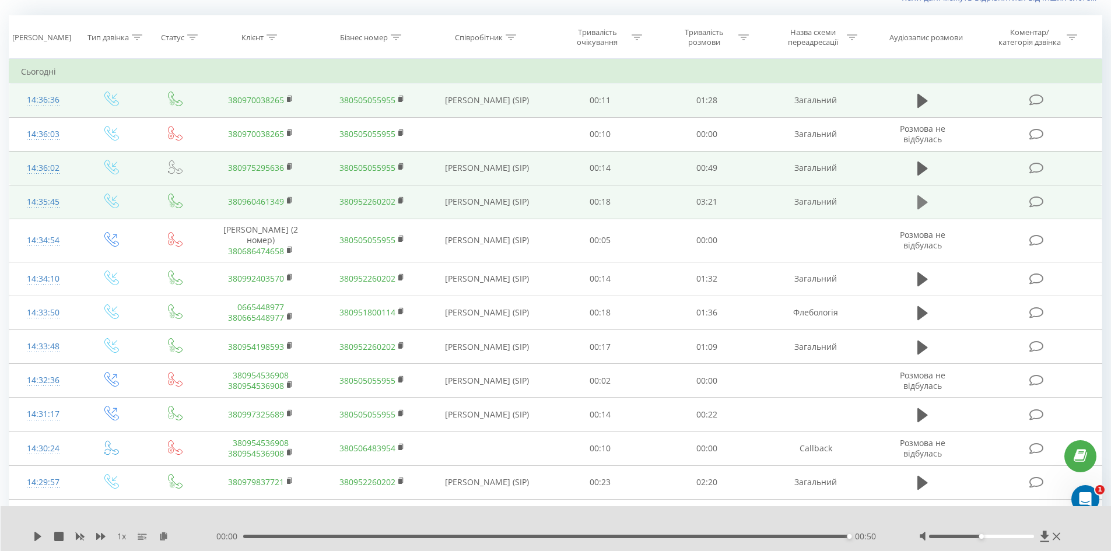
click at [916, 205] on button at bounding box center [922, 202] width 17 height 17
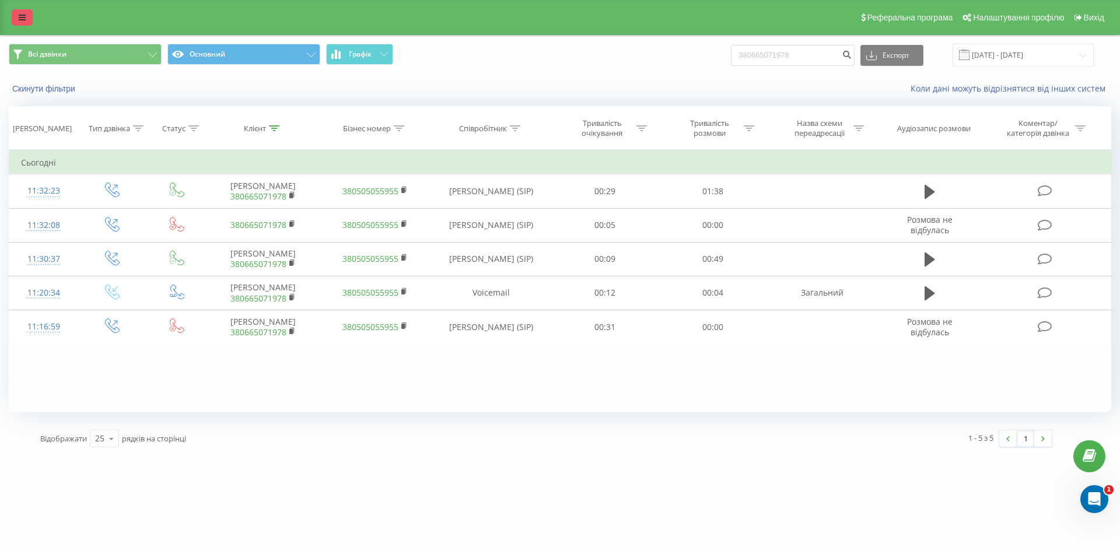
click at [30, 18] on link at bounding box center [22, 17] width 21 height 16
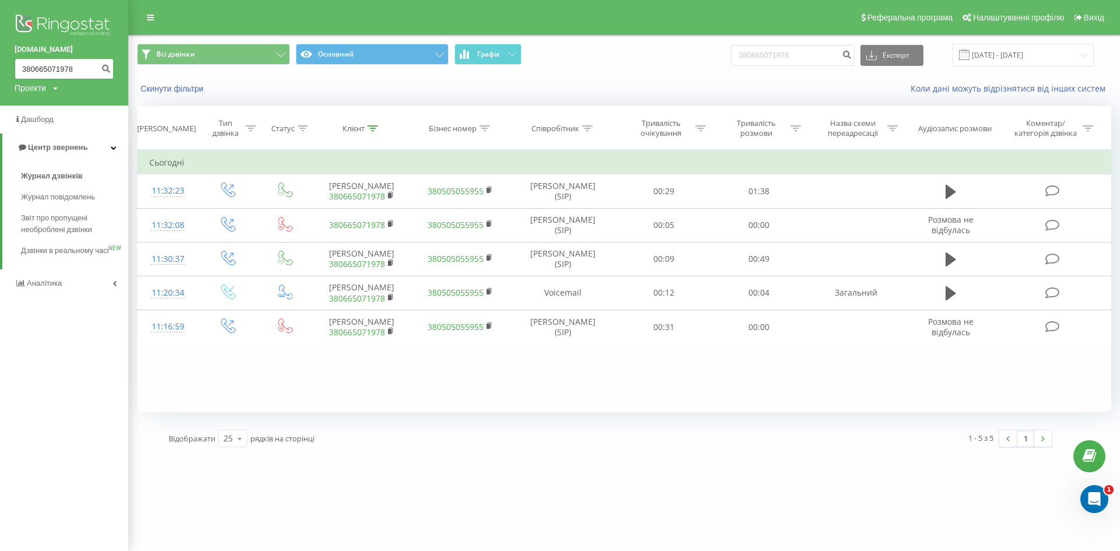
click at [76, 68] on input "380665071978" at bounding box center [64, 68] width 99 height 21
paste input "380665071978"
type input "380665071978"
click at [107, 62] on button "submit" at bounding box center [106, 68] width 16 height 21
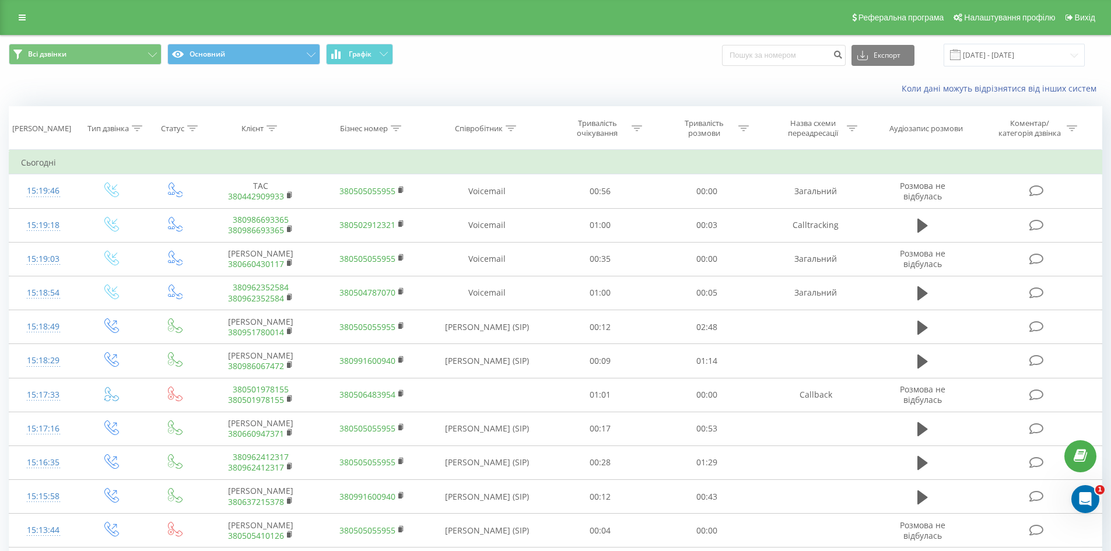
drag, startPoint x: 16, startPoint y: 22, endPoint x: 34, endPoint y: 64, distance: 45.9
click at [16, 22] on link at bounding box center [22, 17] width 21 height 16
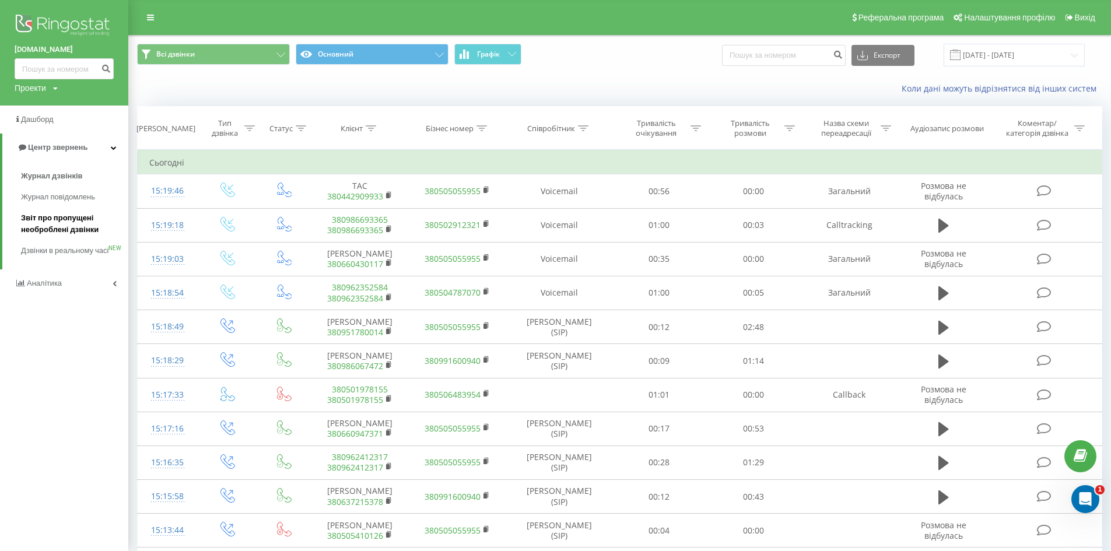
click at [34, 227] on span "Звіт про пропущені необроблені дзвінки" at bounding box center [71, 223] width 101 height 23
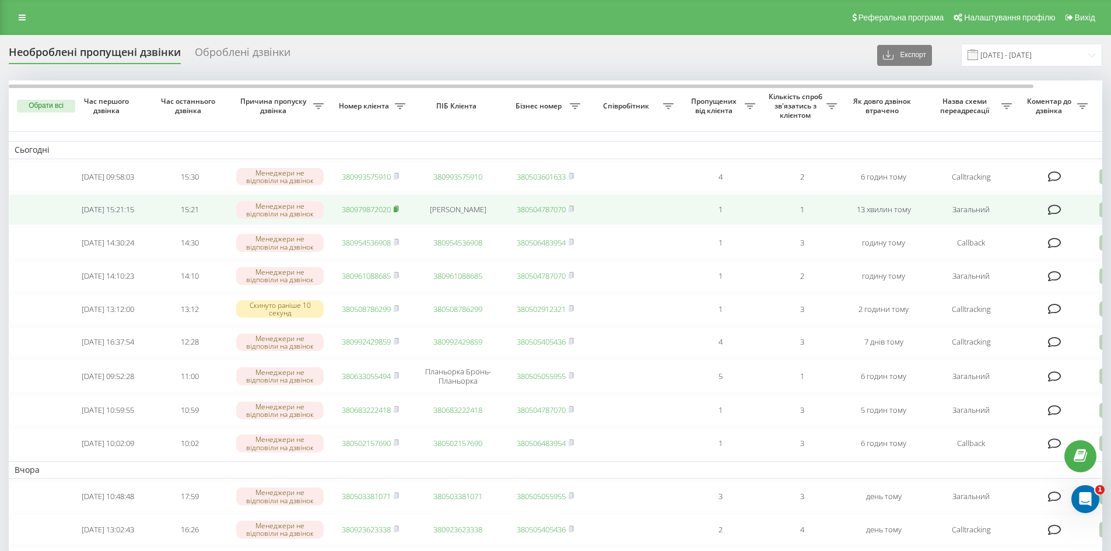
click at [396, 212] on rect at bounding box center [395, 209] width 3 height 5
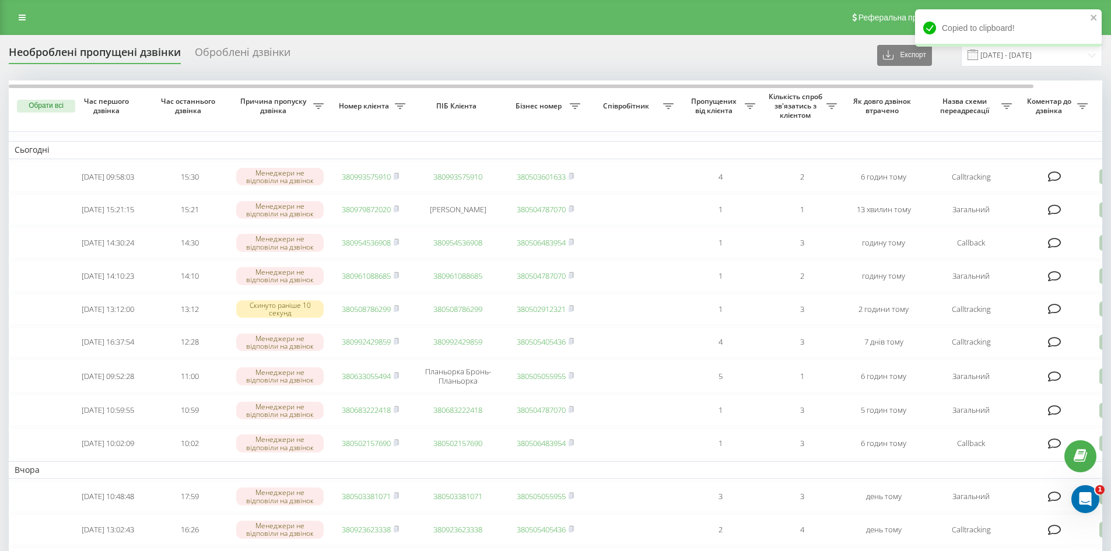
drag, startPoint x: 18, startPoint y: 20, endPoint x: 19, endPoint y: 27, distance: 7.0
click at [18, 20] on link at bounding box center [22, 17] width 21 height 16
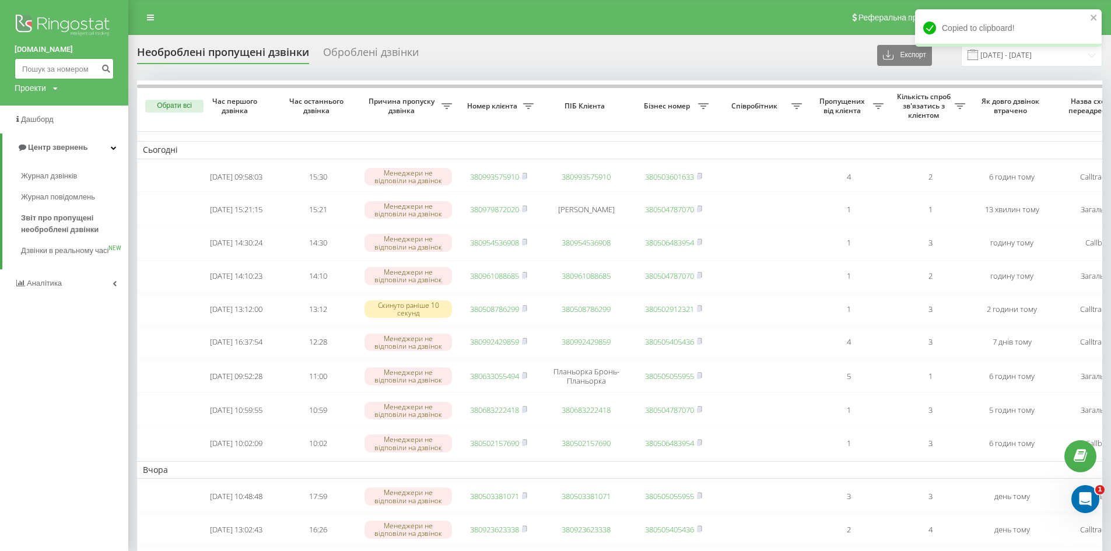
click at [45, 68] on input at bounding box center [64, 68] width 99 height 21
paste input "0972812034"
type input "0972812034"
click at [107, 66] on icon "submit" at bounding box center [106, 67] width 10 height 7
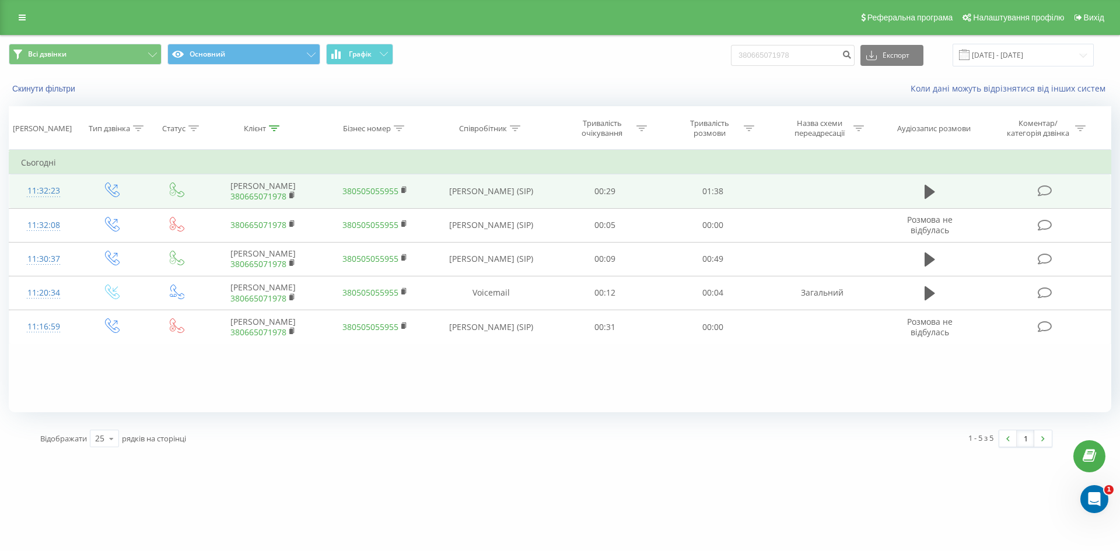
drag, startPoint x: 932, startPoint y: 193, endPoint x: 918, endPoint y: 191, distance: 13.5
click at [932, 193] on icon at bounding box center [929, 192] width 10 height 14
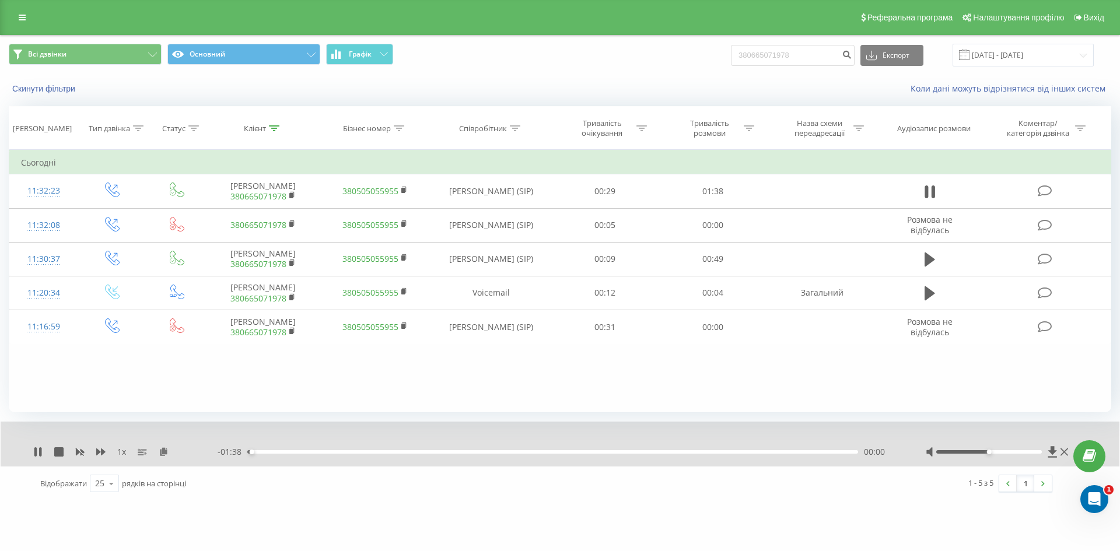
click at [812, 452] on div "00:00" at bounding box center [552, 451] width 611 height 3
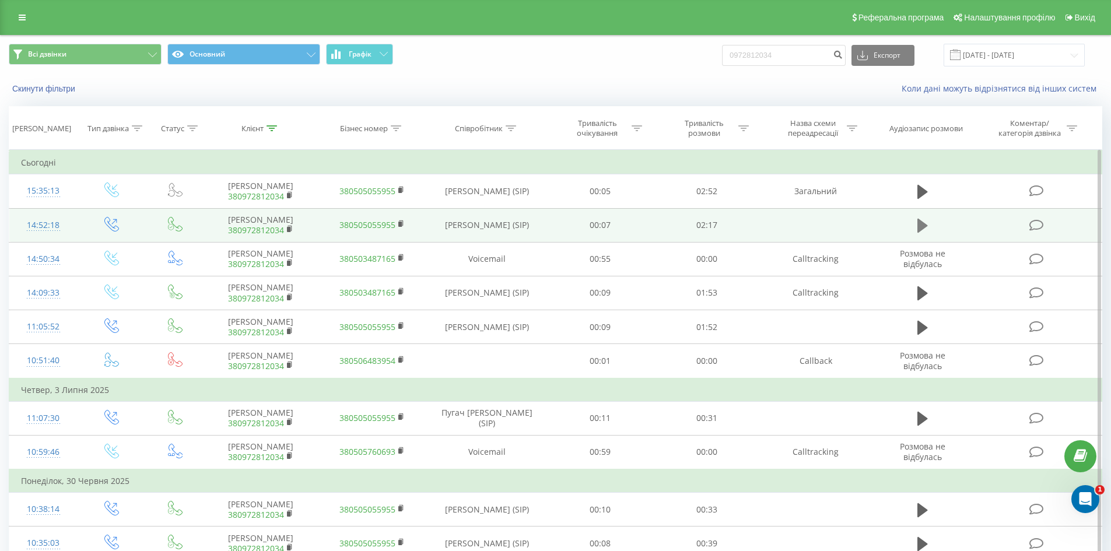
click at [920, 224] on icon at bounding box center [922, 226] width 10 height 14
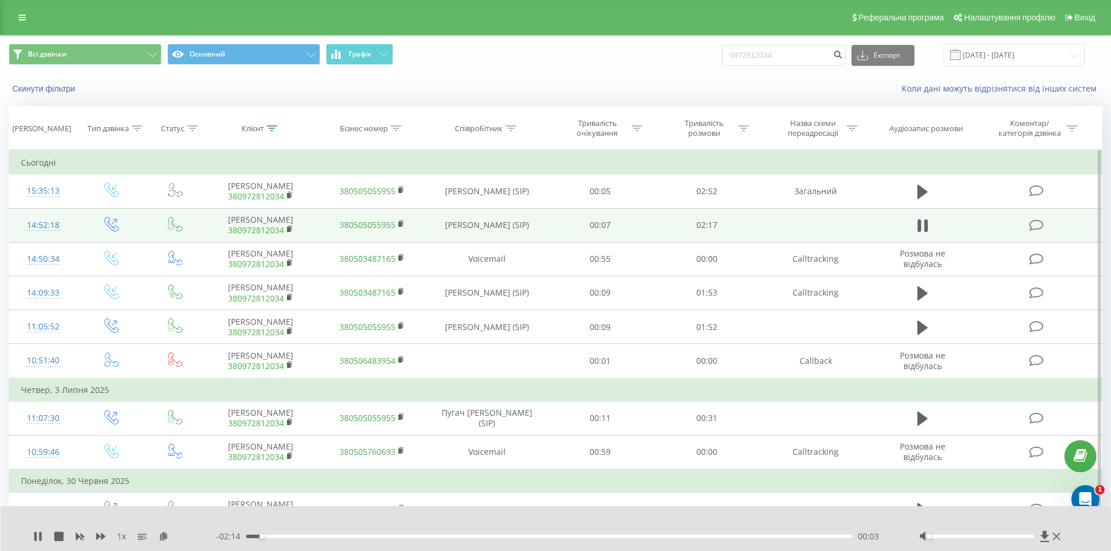
drag, startPoint x: 939, startPoint y: 535, endPoint x: 932, endPoint y: 539, distance: 8.1
click at [932, 539] on div at bounding box center [991, 537] width 145 height 12
drag, startPoint x: 935, startPoint y: 538, endPoint x: 967, endPoint y: 536, distance: 32.2
click at [967, 536] on div at bounding box center [991, 537] width 145 height 12
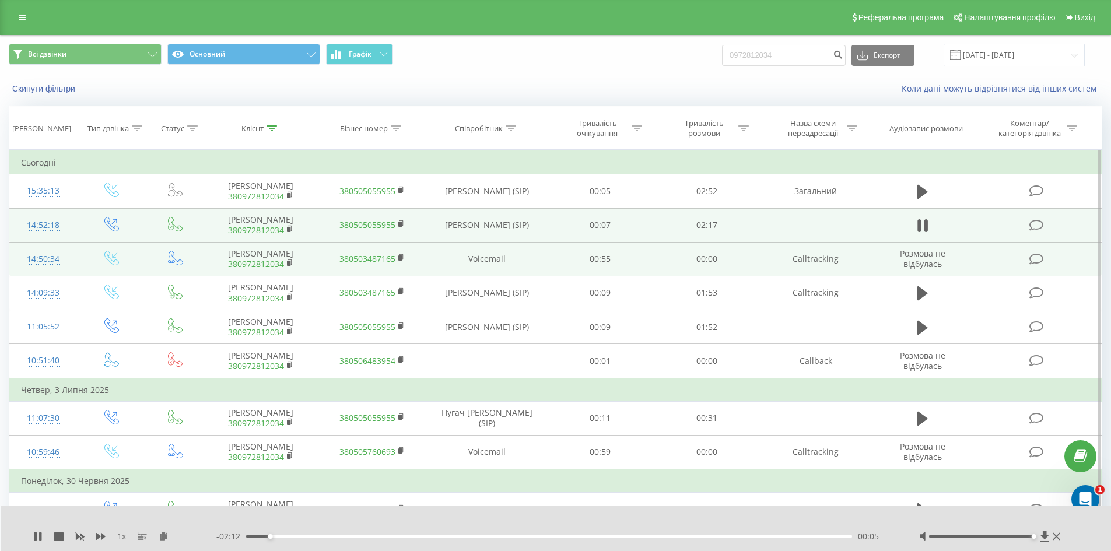
drag, startPoint x: 929, startPoint y: 536, endPoint x: 259, endPoint y: 258, distance: 725.4
click at [1046, 540] on div at bounding box center [991, 537] width 145 height 12
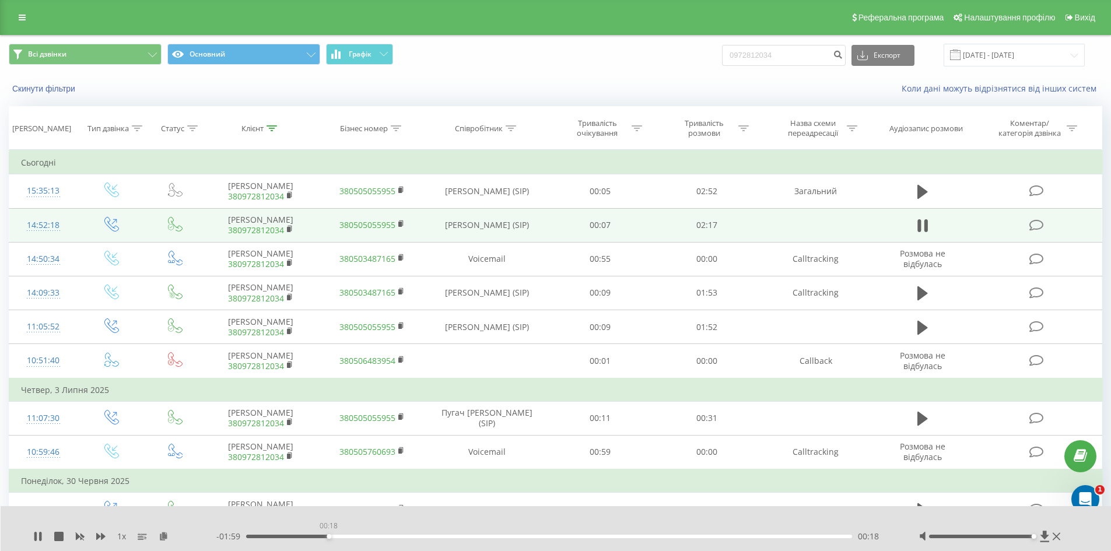
drag, startPoint x: 285, startPoint y: 536, endPoint x: 328, endPoint y: 538, distance: 43.7
click at [328, 538] on div "00:18" at bounding box center [329, 536] width 5 height 5
drag, startPoint x: 344, startPoint y: 536, endPoint x: 507, endPoint y: 533, distance: 163.3
click at [381, 534] on div "00:30" at bounding box center [379, 536] width 5 height 5
click at [516, 541] on div "1 x - 01:17 01:00 01:00" at bounding box center [556, 528] width 1111 height 45
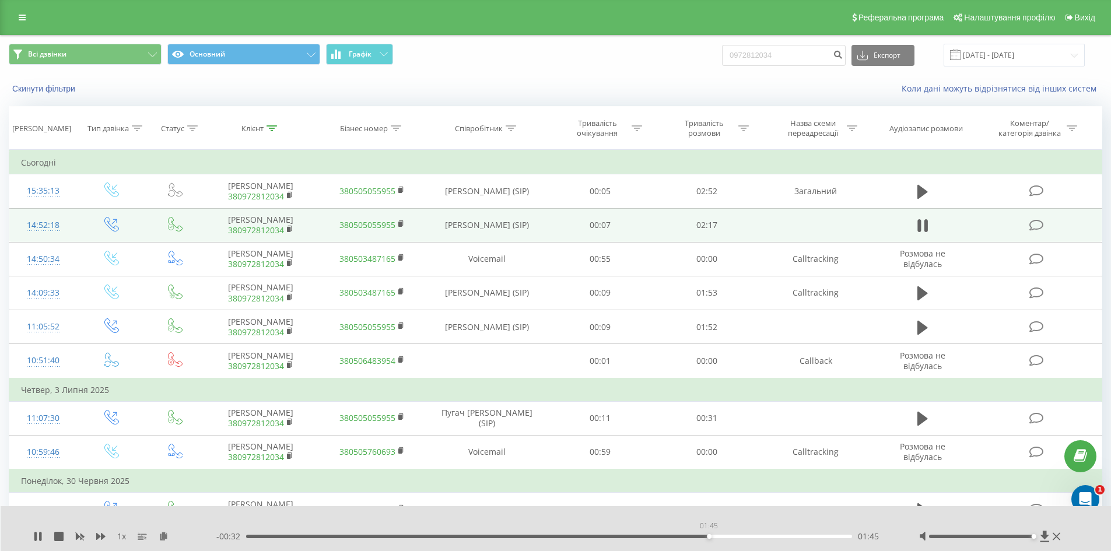
drag, startPoint x: 515, startPoint y: 536, endPoint x: 708, endPoint y: 539, distance: 193.0
click at [708, 539] on div "- 00:32 01:45 01:45" at bounding box center [552, 537] width 673 height 12
click at [36, 535] on icon at bounding box center [35, 536] width 2 height 9
click at [24, 18] on icon at bounding box center [22, 17] width 7 height 8
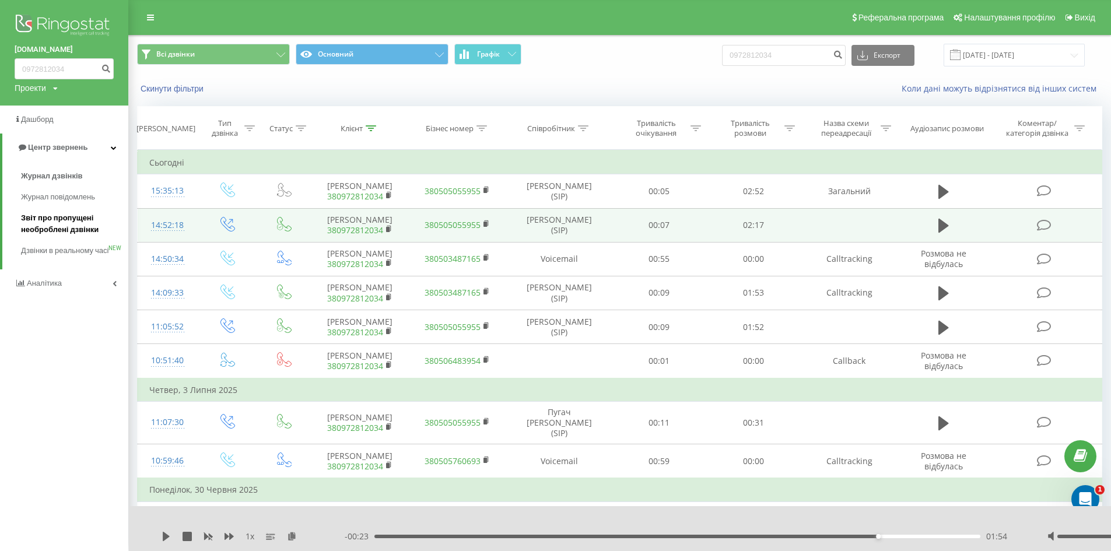
click at [48, 216] on span "Звіт про пропущені необроблені дзвінки" at bounding box center [71, 223] width 101 height 23
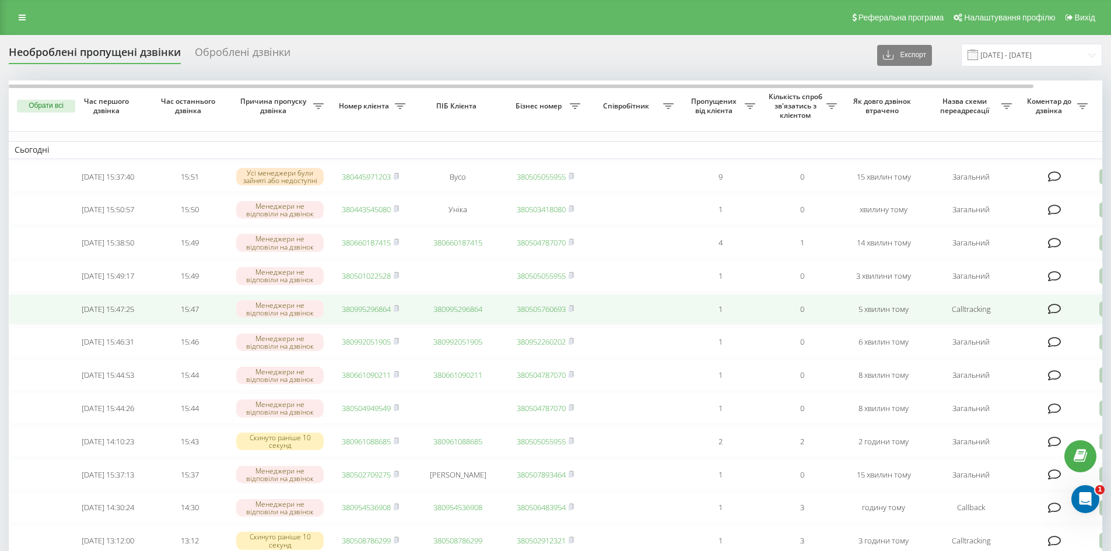
click at [370, 314] on link "380995296864" at bounding box center [366, 309] width 49 height 10
